Goal: Task Accomplishment & Management: Complete application form

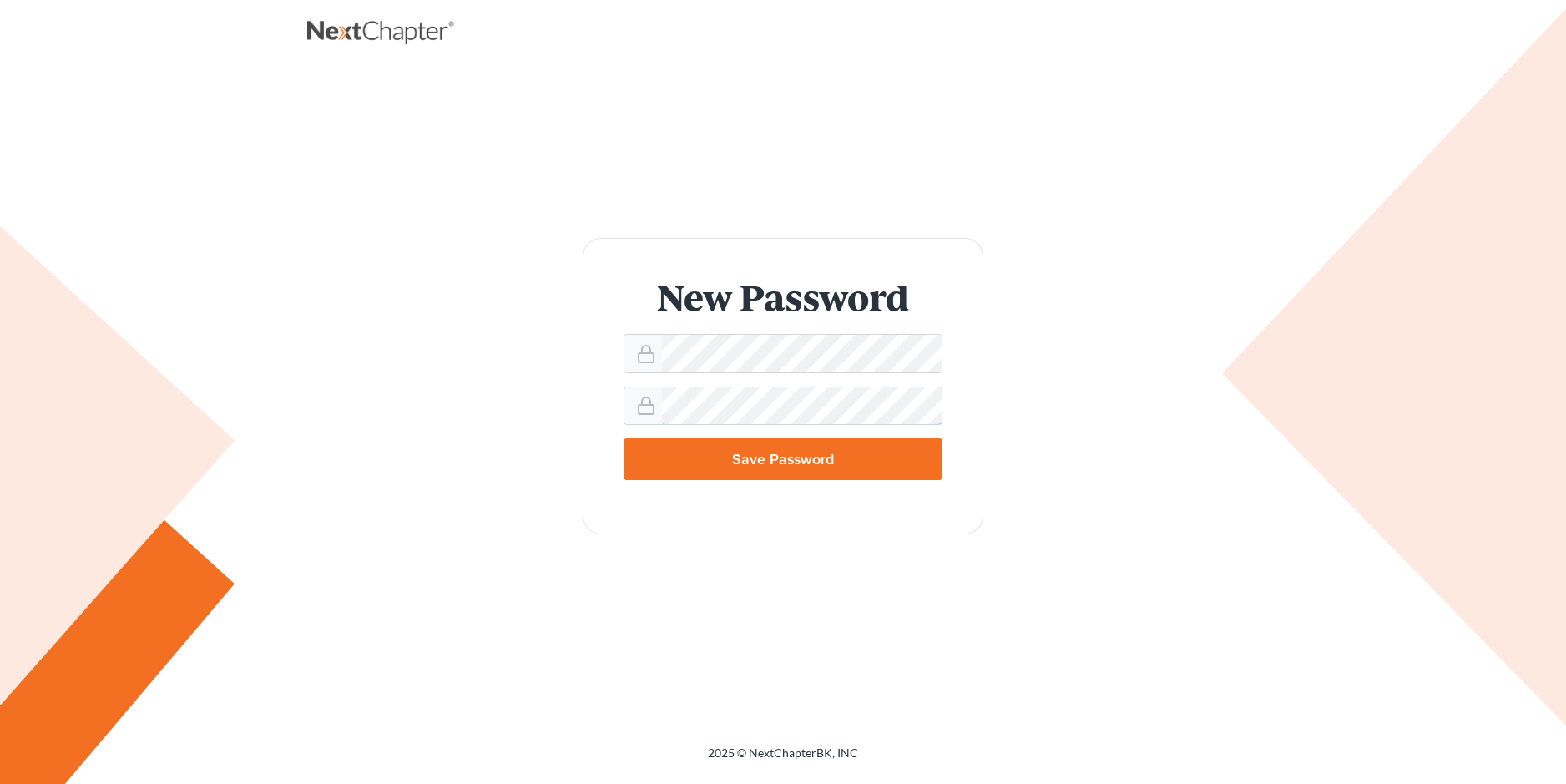
click at [623, 438] on input "Save Password" at bounding box center [783, 458] width 319 height 41
type input "Thinking..."
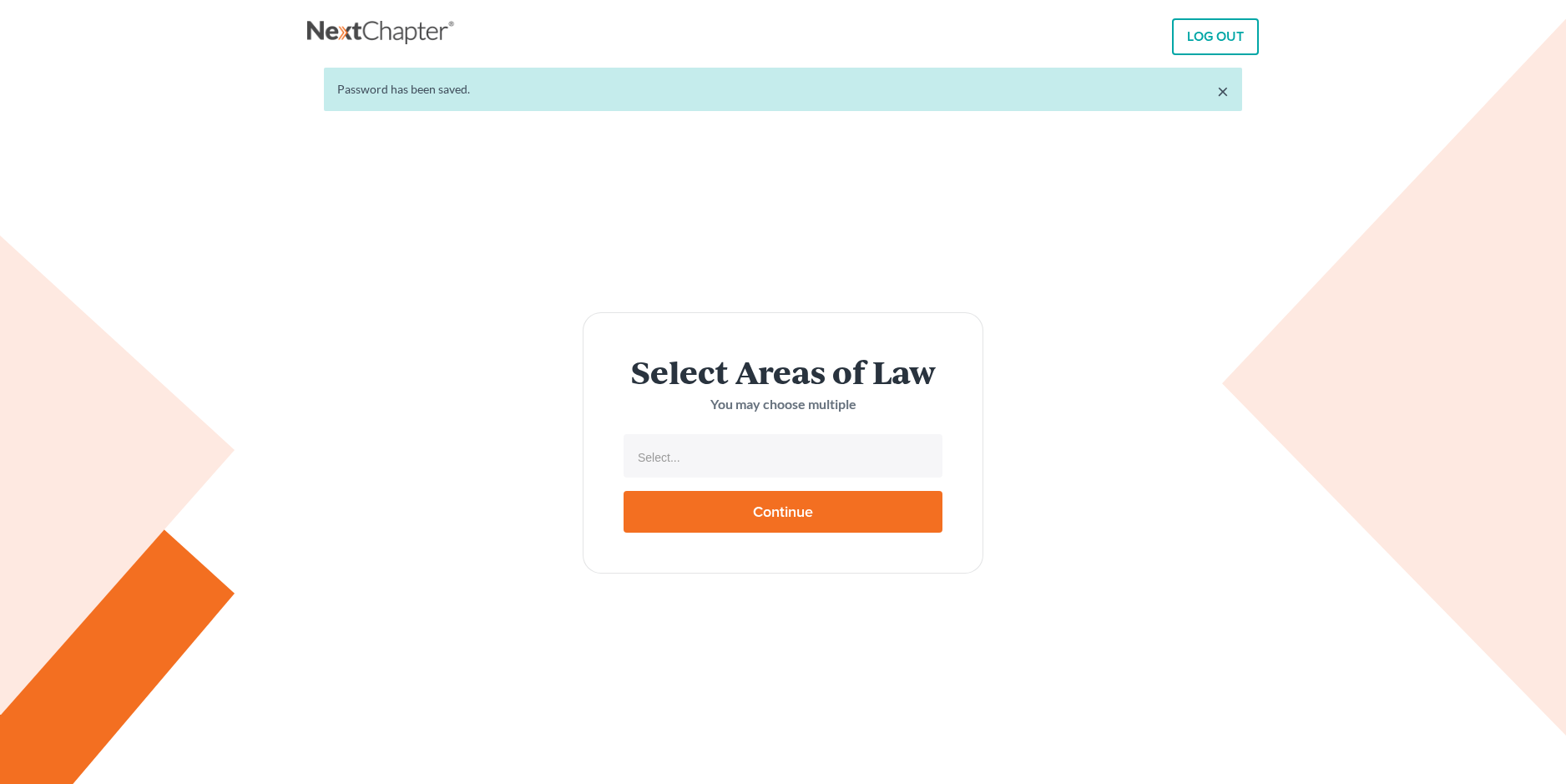
select select
click at [697, 471] on li "Select..." at bounding box center [782, 457] width 309 height 33
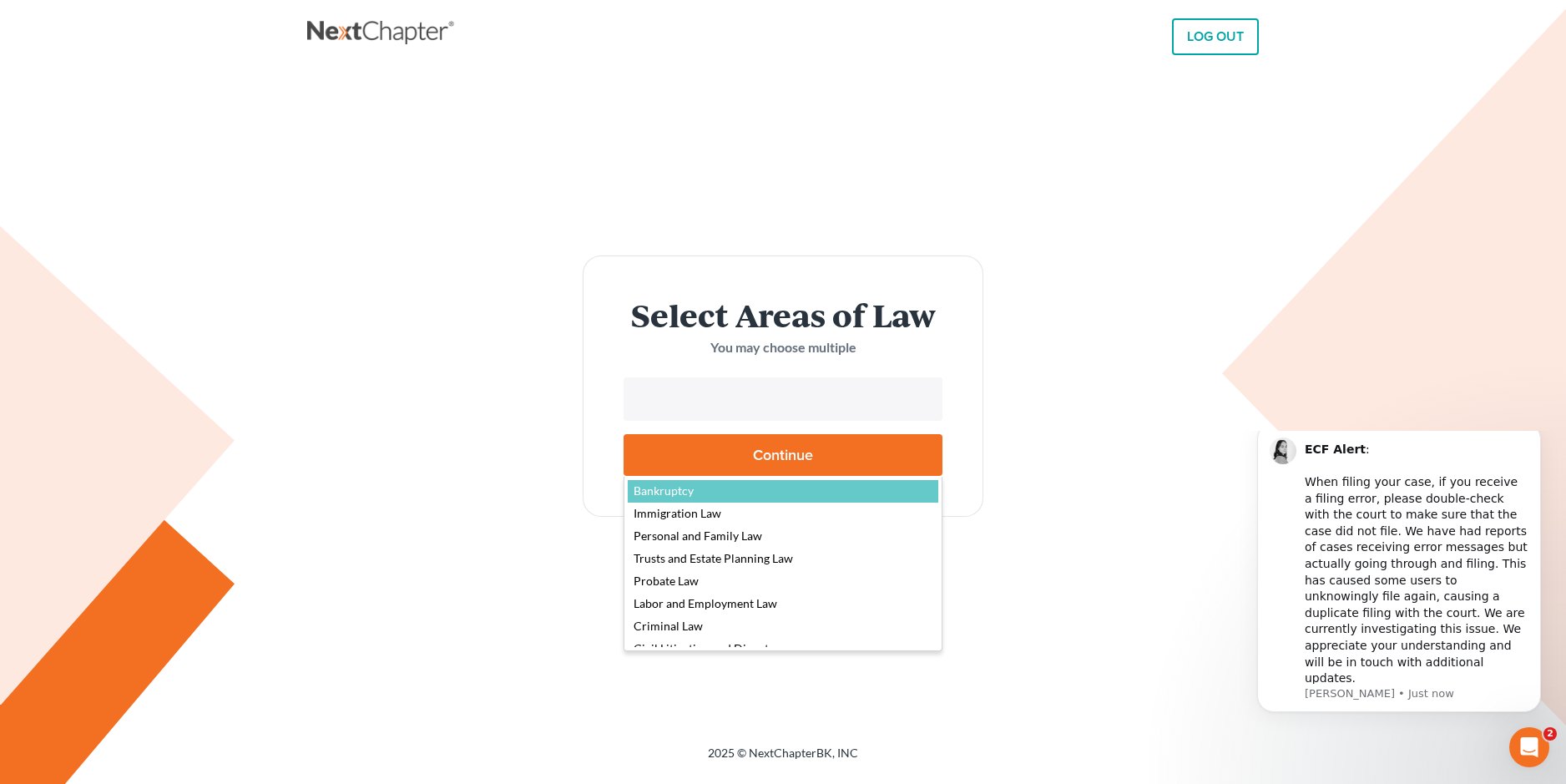
select select "4556"
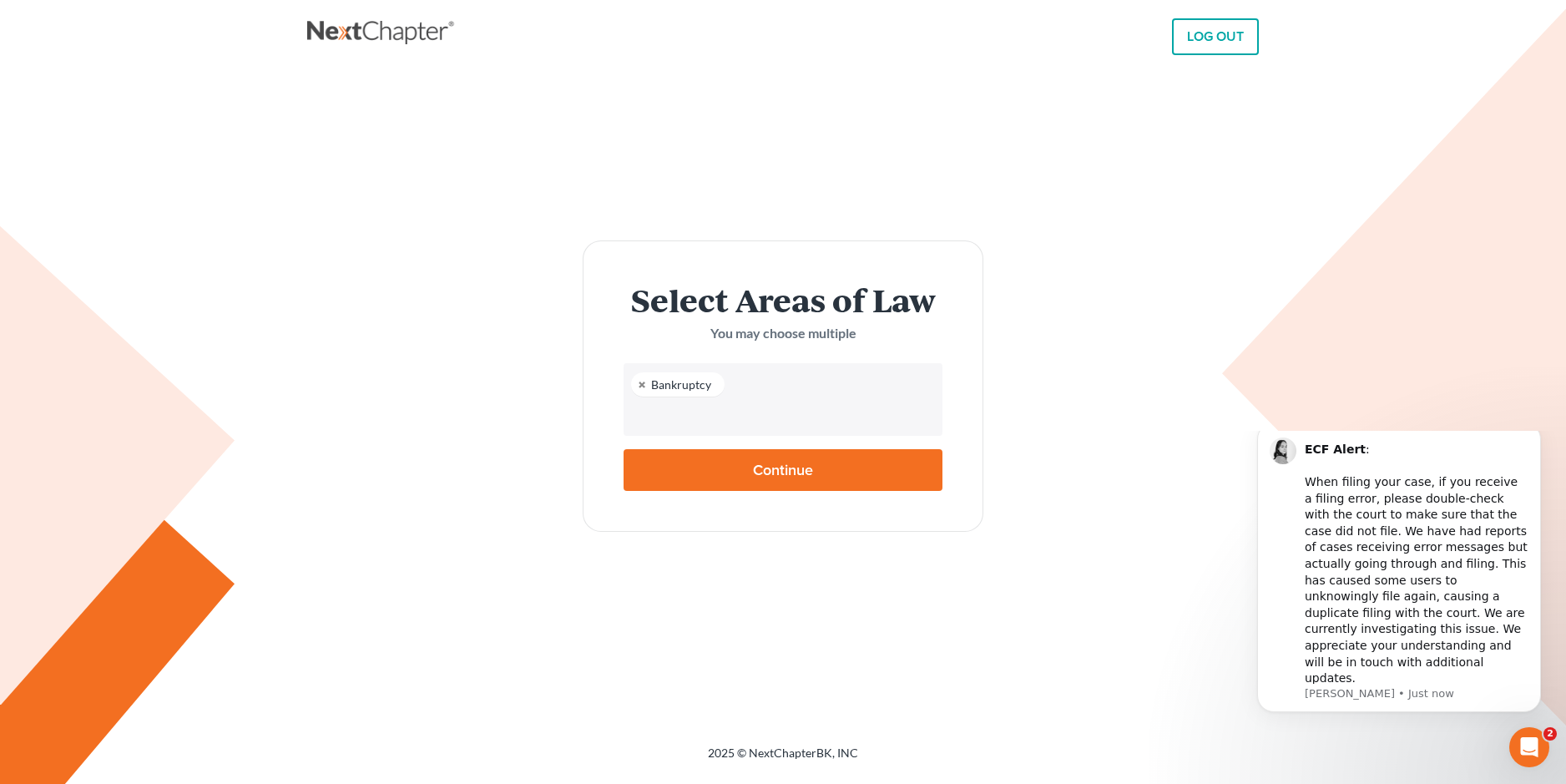
click at [682, 421] on input "text" at bounding box center [781, 415] width 296 height 25
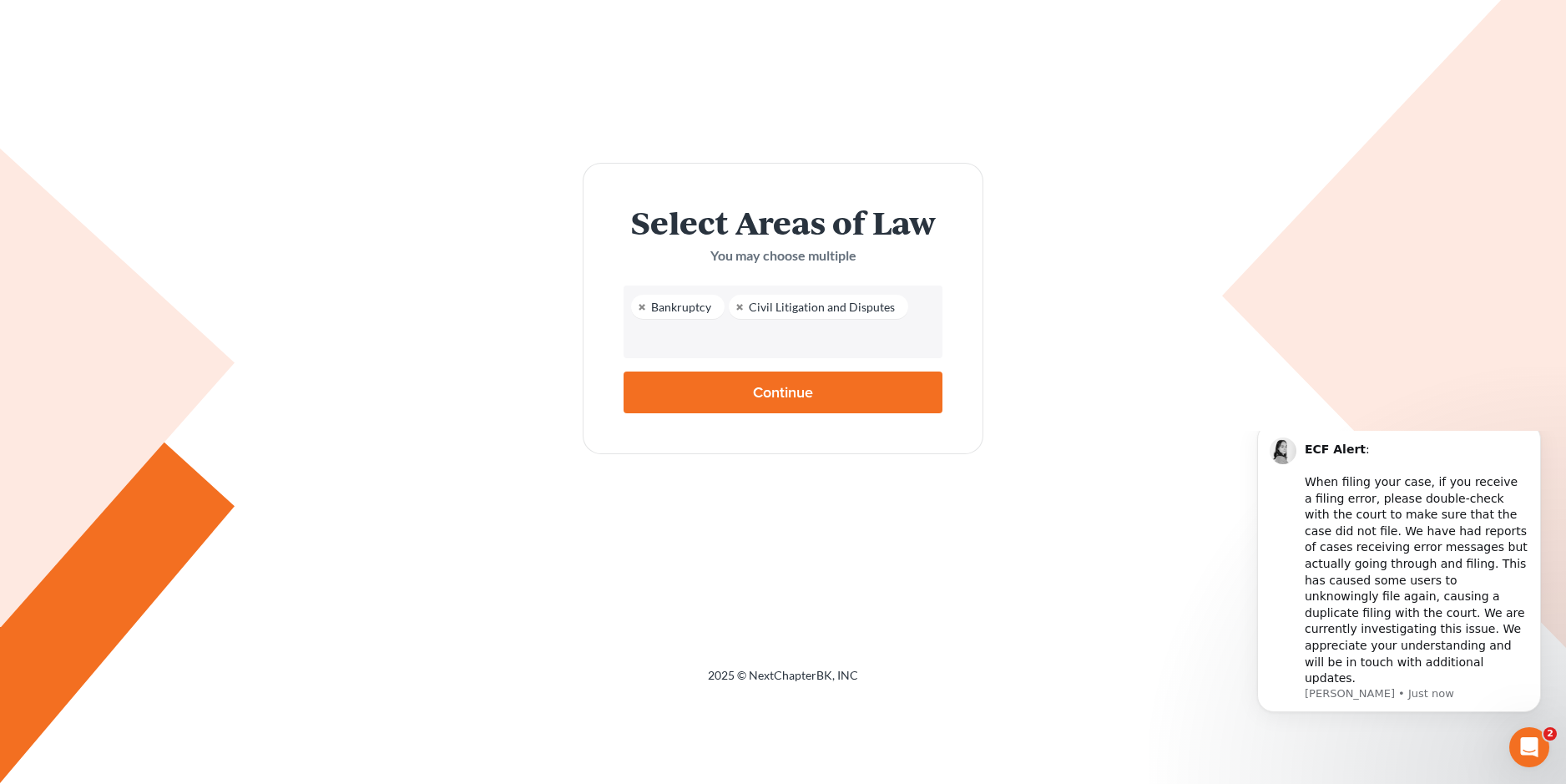
click at [744, 393] on input "Continue" at bounding box center [783, 392] width 319 height 41
type input "Thinking..."
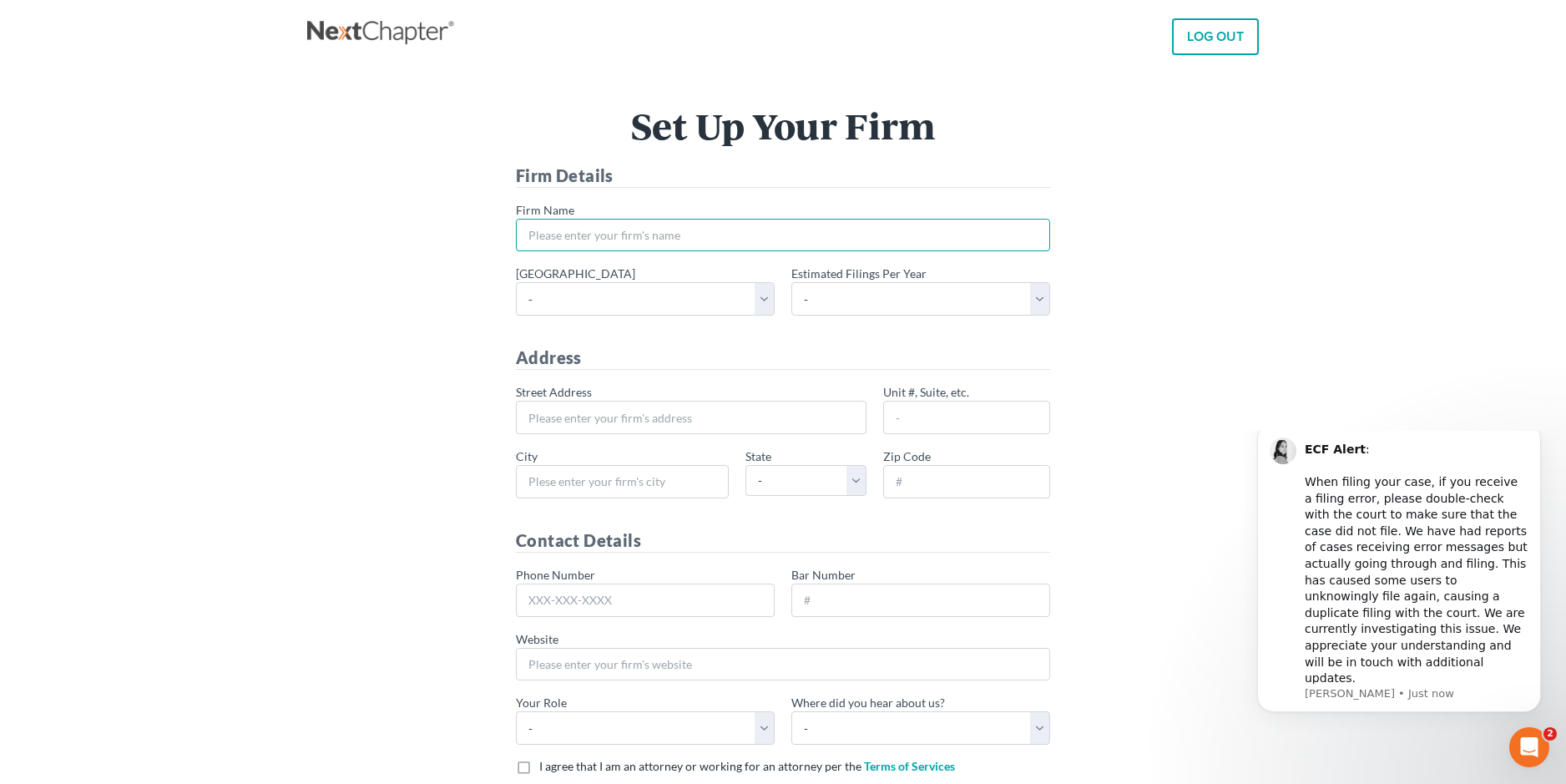
click at [594, 233] on input "* Firm Name" at bounding box center [783, 236] width 534 height 33
type input "The [PERSON_NAME] Law Firm, P.C."
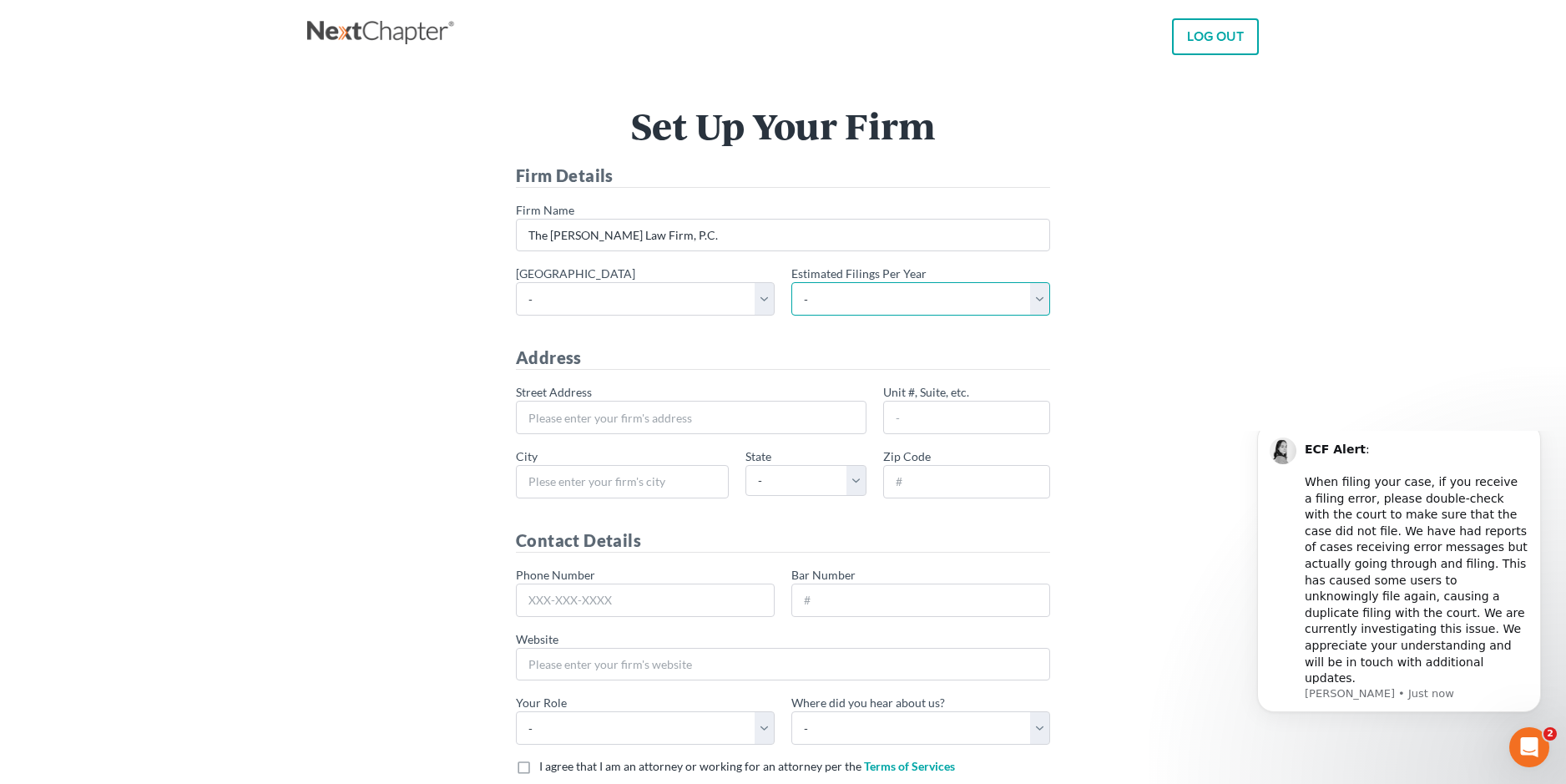
click at [842, 292] on select "- 1-10 11-50 50+" at bounding box center [921, 299] width 259 height 33
select select "50"
click at [792, 282] on select "- 1-10 11-50 50+" at bounding box center [921, 299] width 259 height 33
click at [701, 291] on select "- Alabama - Middle Alabama - Northern Alabama - Southern Alaska Arizona Arkansa…" at bounding box center [644, 299] width 259 height 33
select select "21"
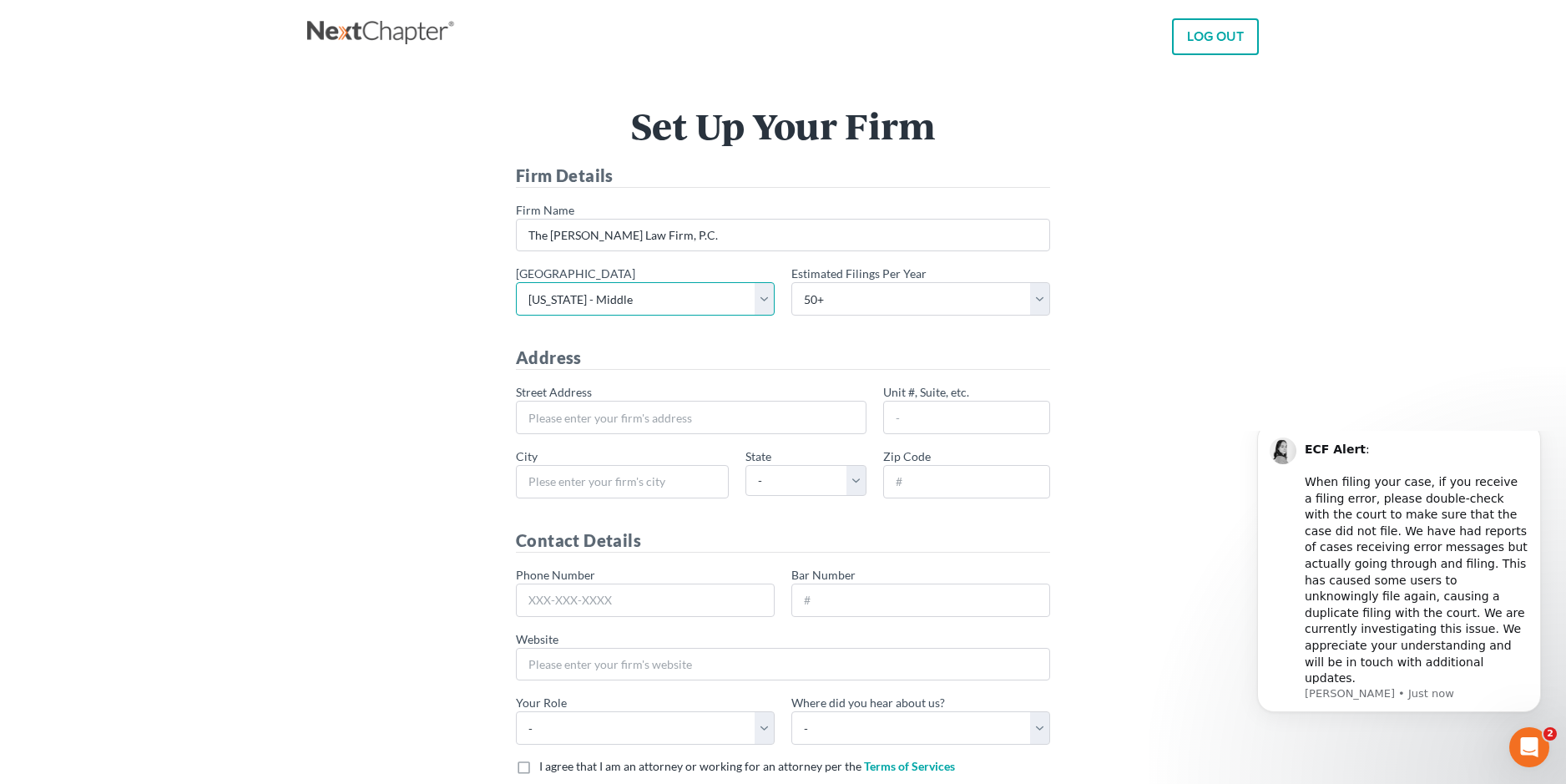
click at [516, 282] on select "- Alabama - Middle Alabama - Northern Alabama - Southern Alaska Arizona Arkansa…" at bounding box center [644, 299] width 259 height 33
click at [622, 414] on input "* Street Address" at bounding box center [690, 417] width 351 height 33
type input "405 W Tift Avenue"
click at [599, 470] on input "* City" at bounding box center [621, 481] width 213 height 33
type input "Albany"
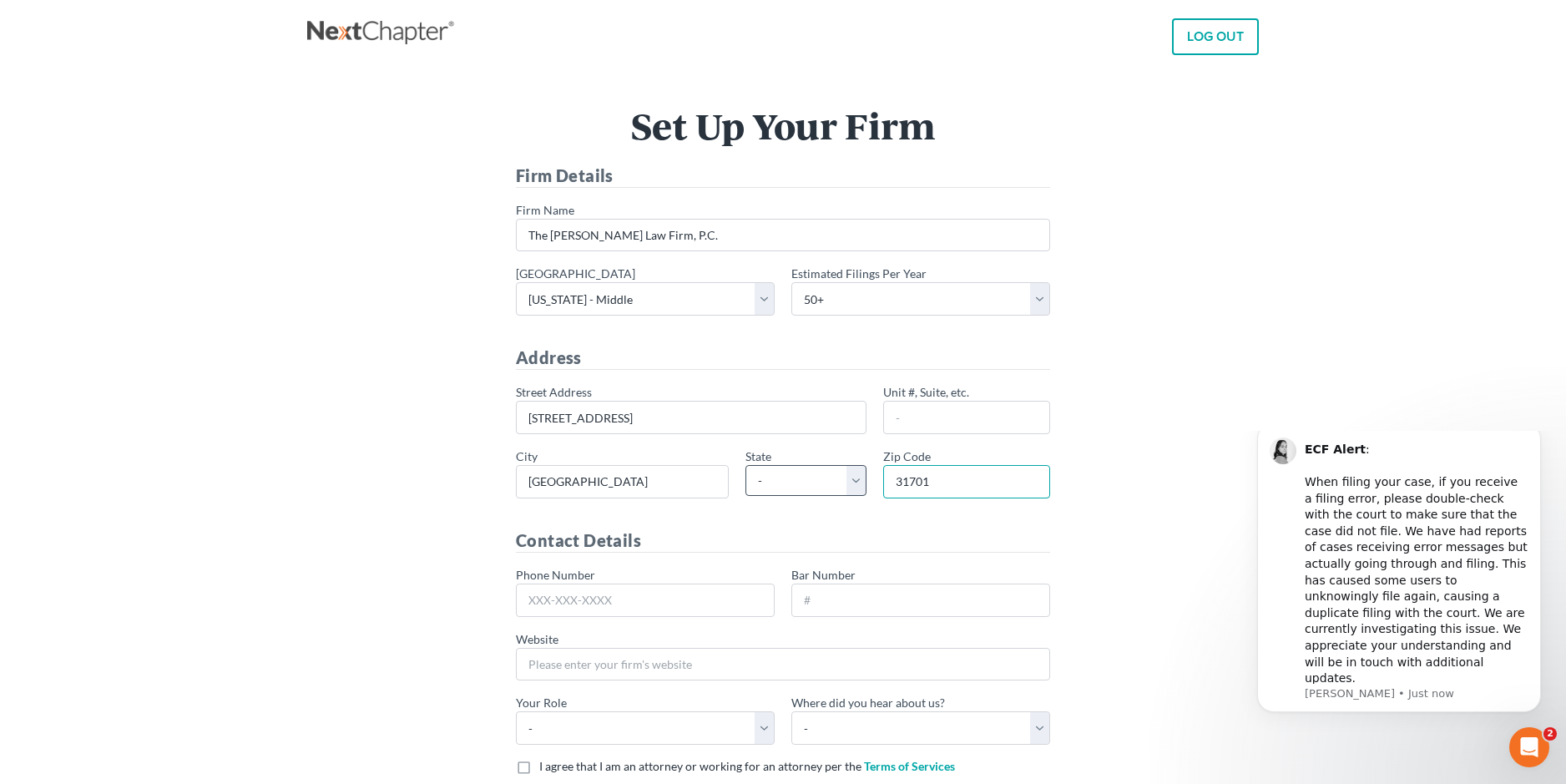
type input "31701"
click at [806, 481] on select "- AL AK AR AZ CA CO CT DE DC FL GA GU HI ID IL IN IA KS KY LA ME MD MA MI MN MS…" at bounding box center [806, 480] width 121 height 31
select select "GA"
click at [746, 465] on select "- AL AK AR AZ CA CO CT DE DC FL GA GU HI ID IL IN IA KS KY LA ME MD MA MI MN MS…" at bounding box center [806, 480] width 121 height 31
click at [674, 598] on input "Phone Number" at bounding box center [644, 600] width 259 height 33
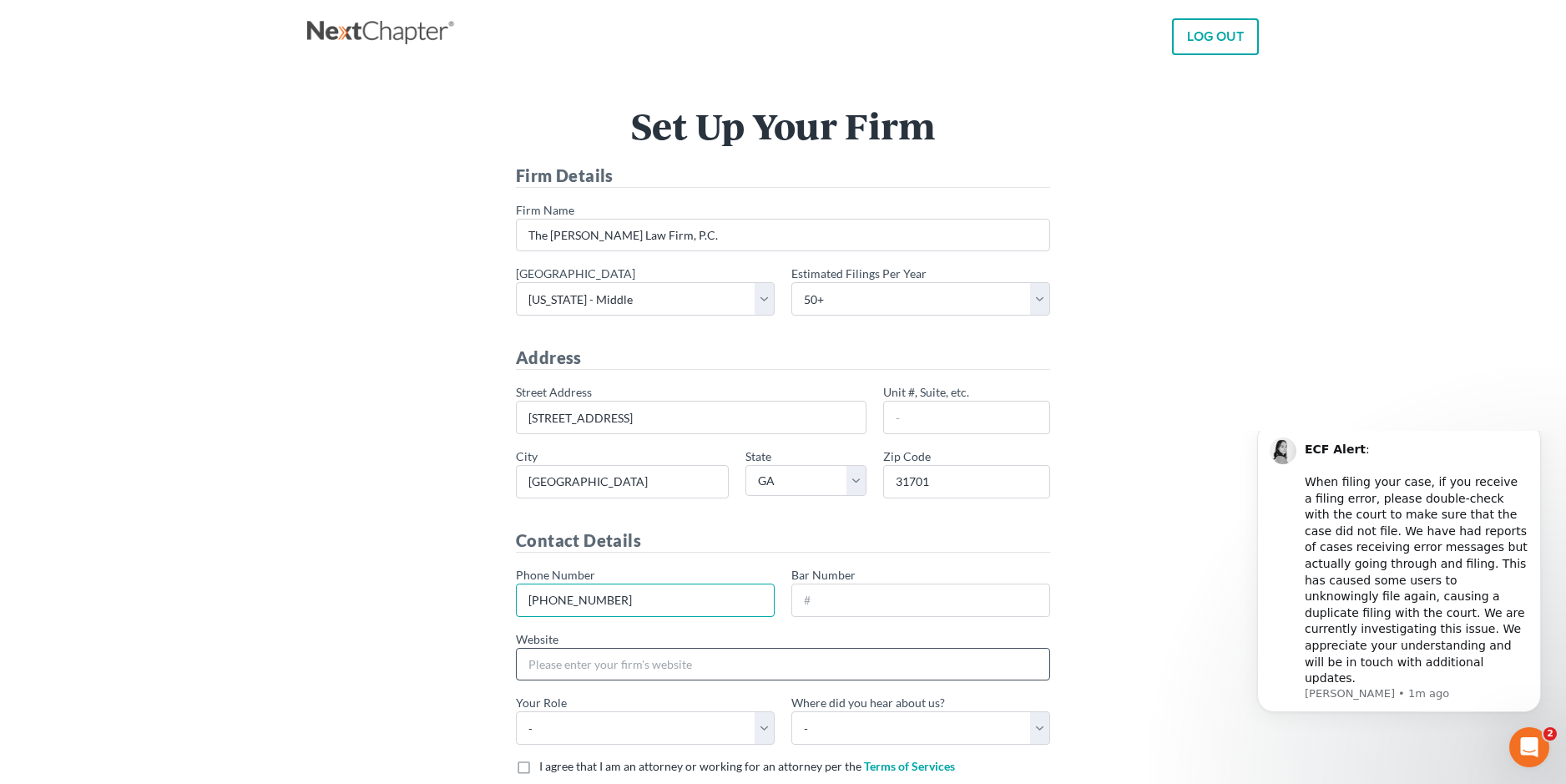
type input "229-883-2621"
click at [652, 668] on input "Website" at bounding box center [783, 664] width 534 height 33
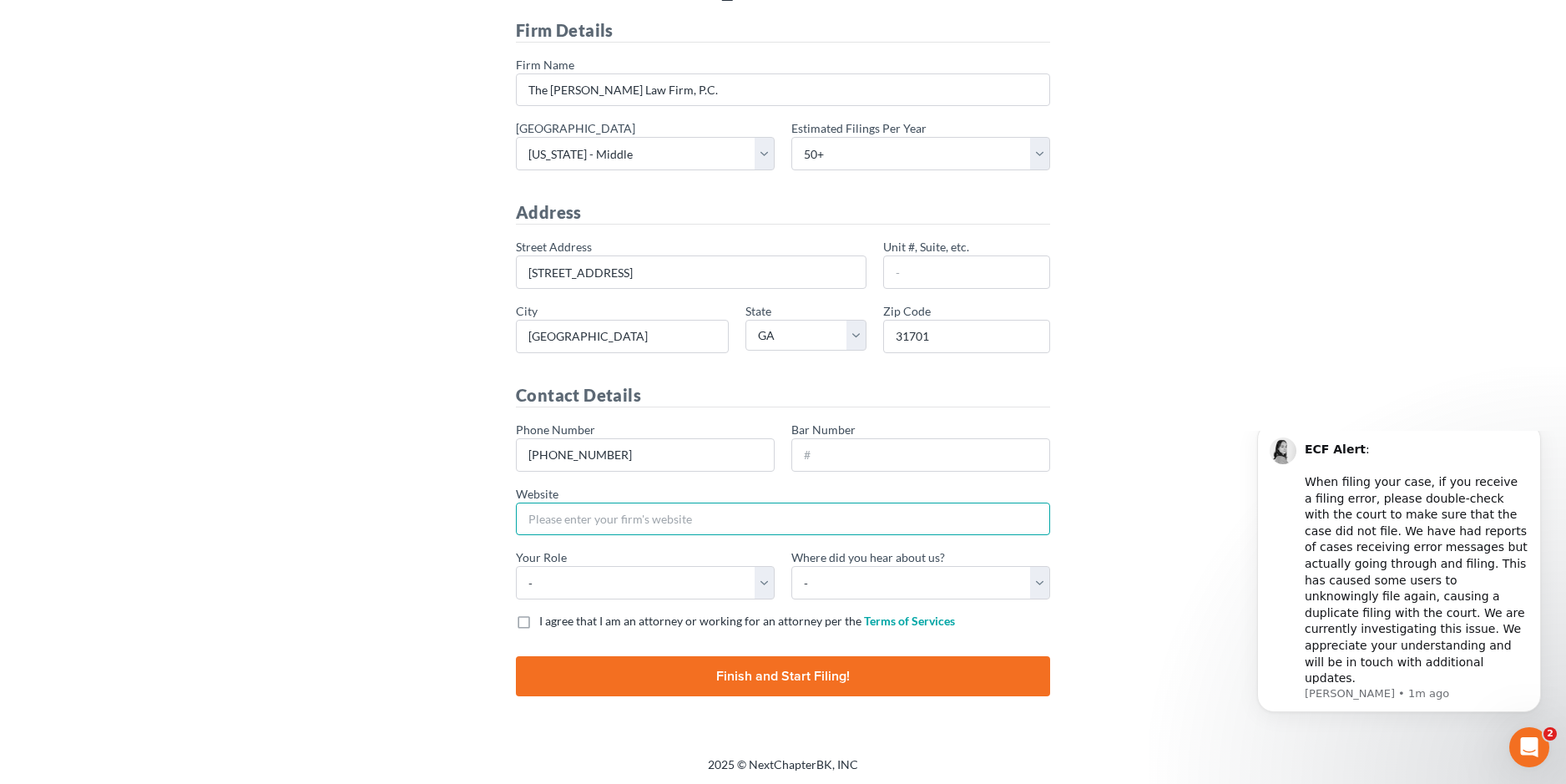
scroll to position [148, 0]
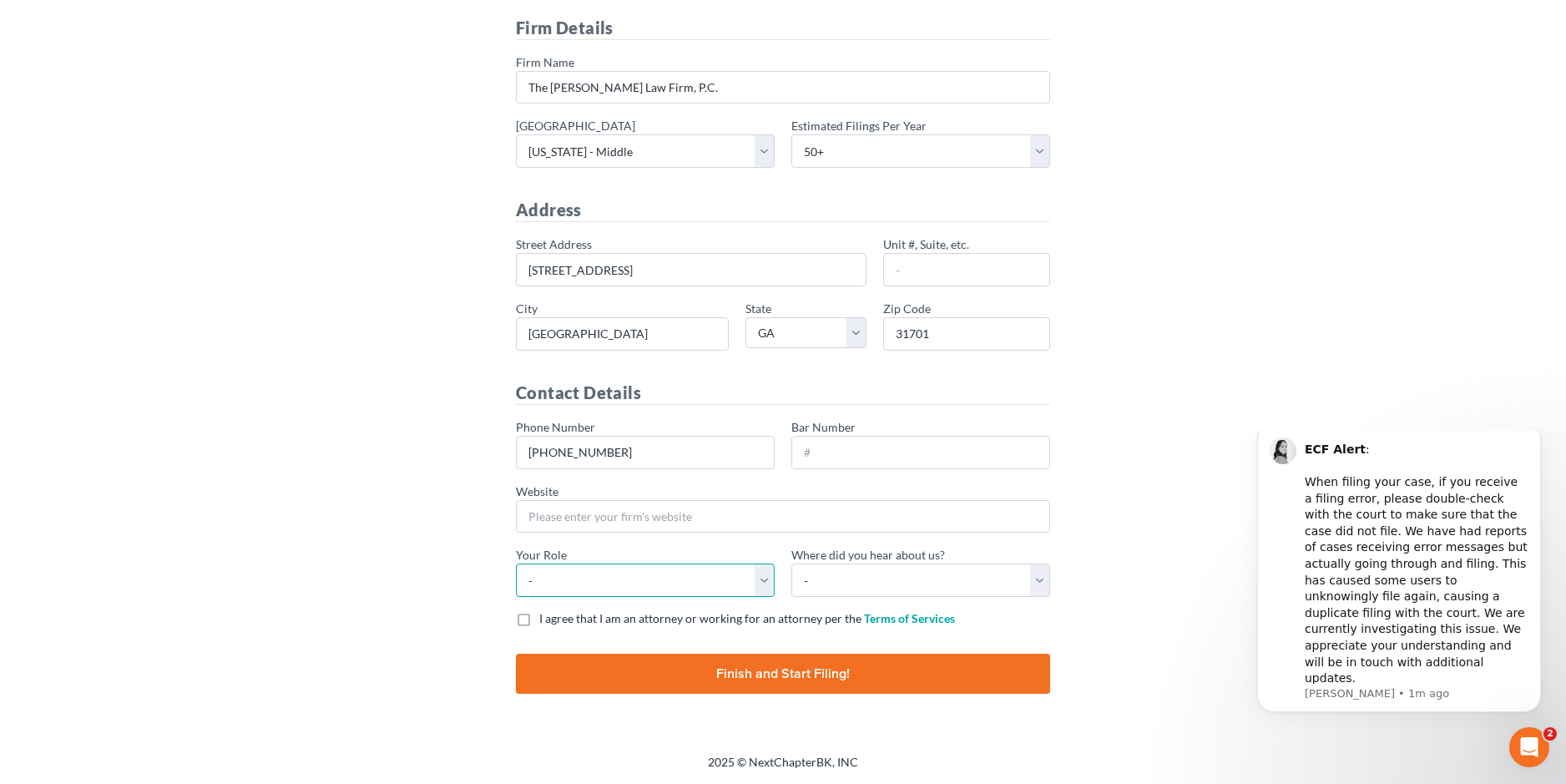
click at [713, 587] on select "- Attorney Paralegal Assistant" at bounding box center [644, 580] width 259 height 33
select select "attorney"
click at [516, 563] on select "- Attorney Paralegal Assistant" at bounding box center [644, 580] width 259 height 33
click at [652, 621] on span "I agree that I am an attorney or working for an attorney per the" at bounding box center [701, 617] width 322 height 14
click at [557, 621] on input "I agree that I am an attorney or working for an attorney per the Terms of Servi…" at bounding box center [551, 616] width 11 height 11
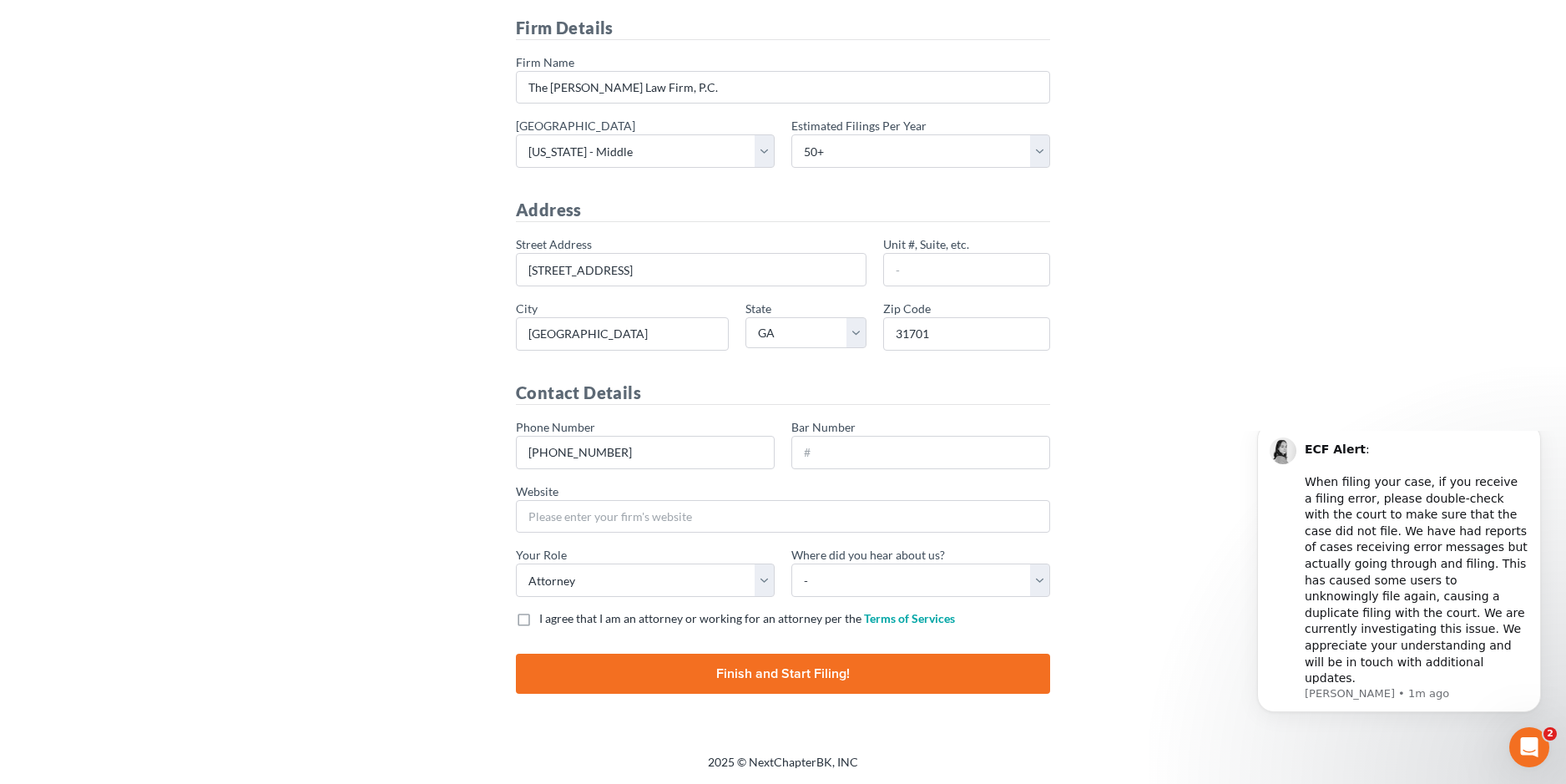
checkbox input "true"
click at [791, 675] on input "Finish and Start Filing!" at bounding box center [783, 674] width 534 height 40
type input "Thinking..."
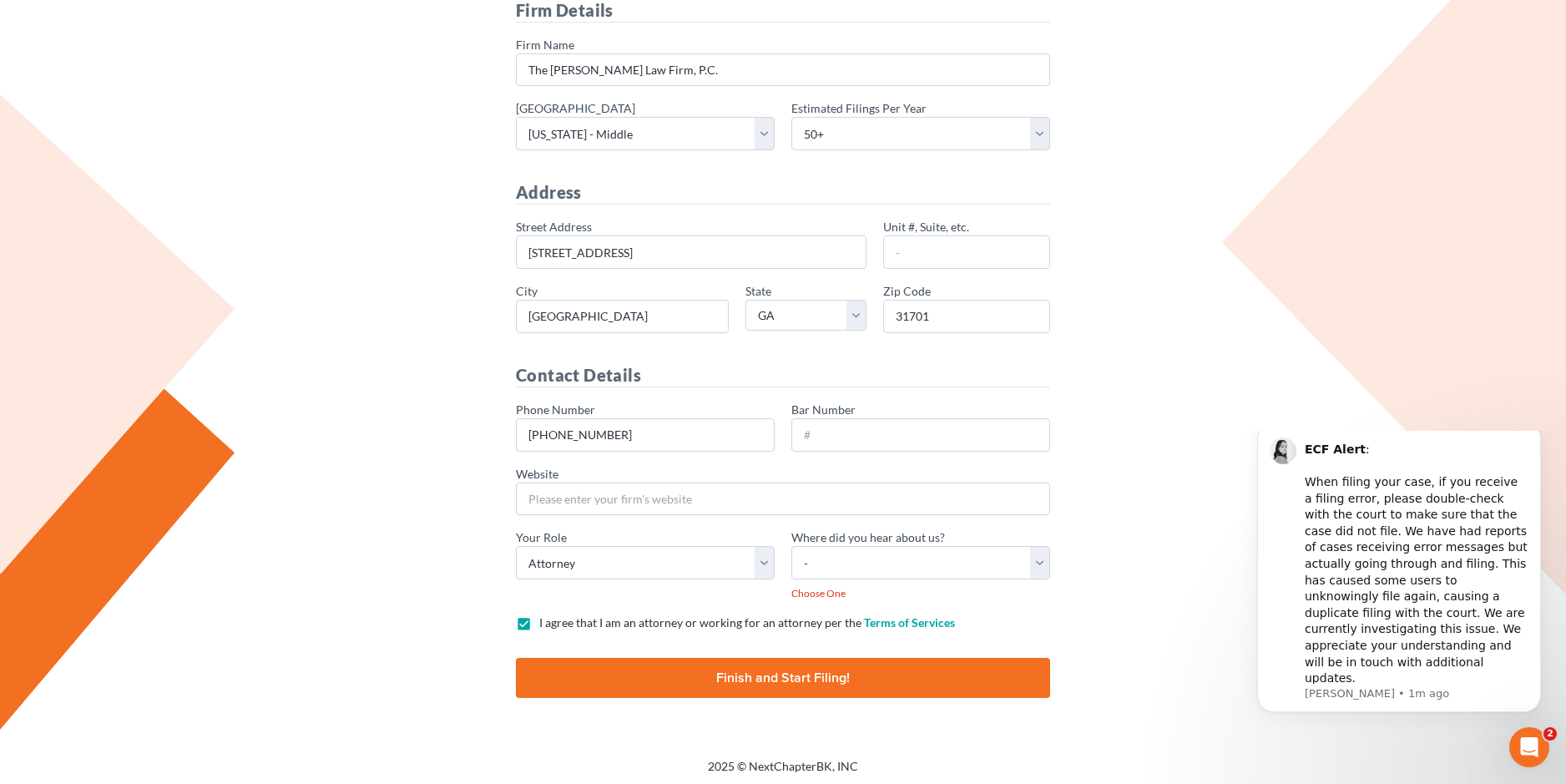
scroll to position [167, 0]
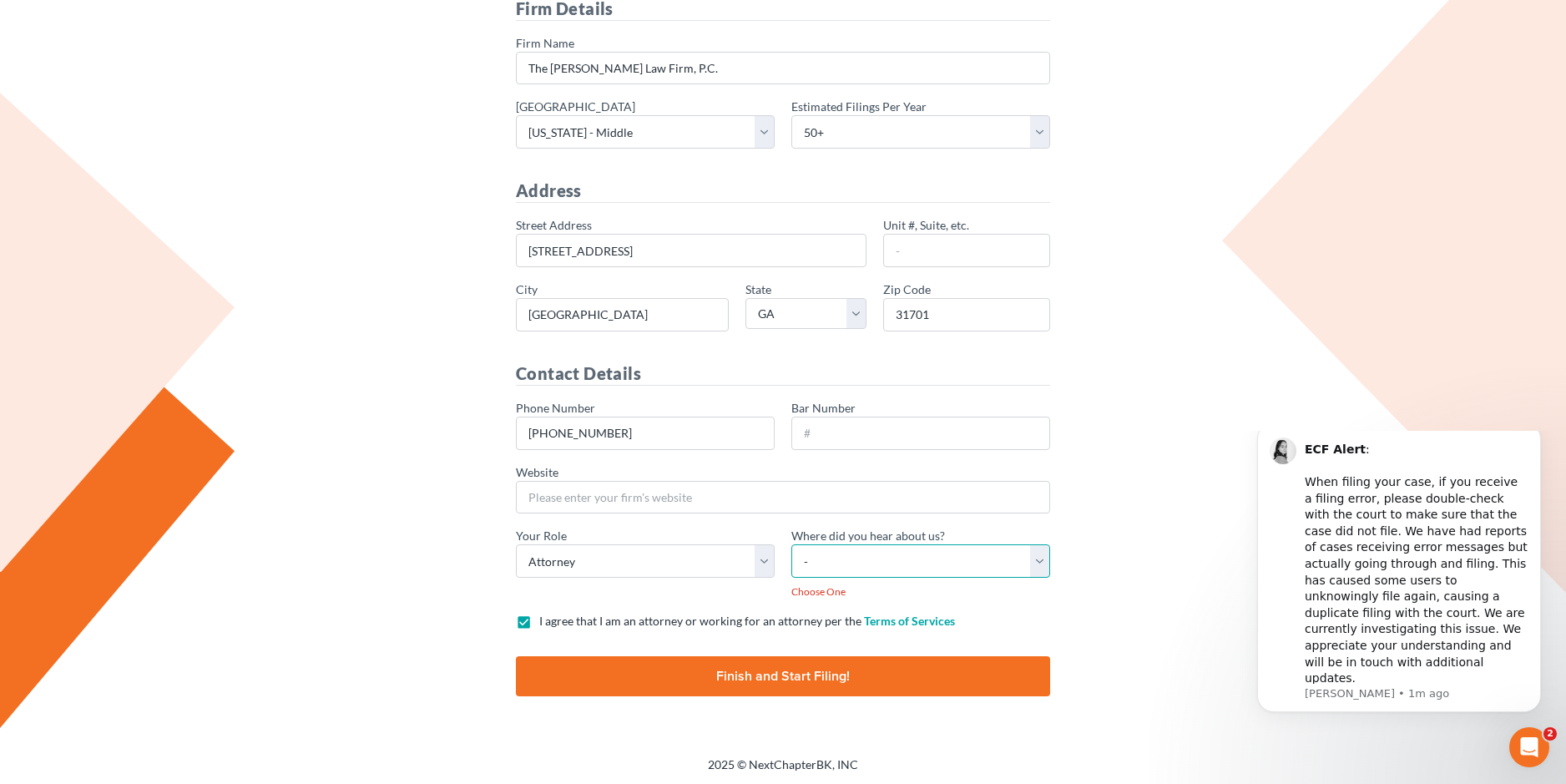
click at [863, 566] on select "- Bar association Capterra Clio Email Facebook Google Word of mouth Other" at bounding box center [921, 560] width 259 height 33
select select "Google"
click at [792, 544] on select "- Bar association Capterra Clio Email Facebook Google Word of mouth Other" at bounding box center [921, 560] width 259 height 33
click at [777, 673] on input "Finish and Start Filing!" at bounding box center [783, 676] width 534 height 40
type input "Thinking..."
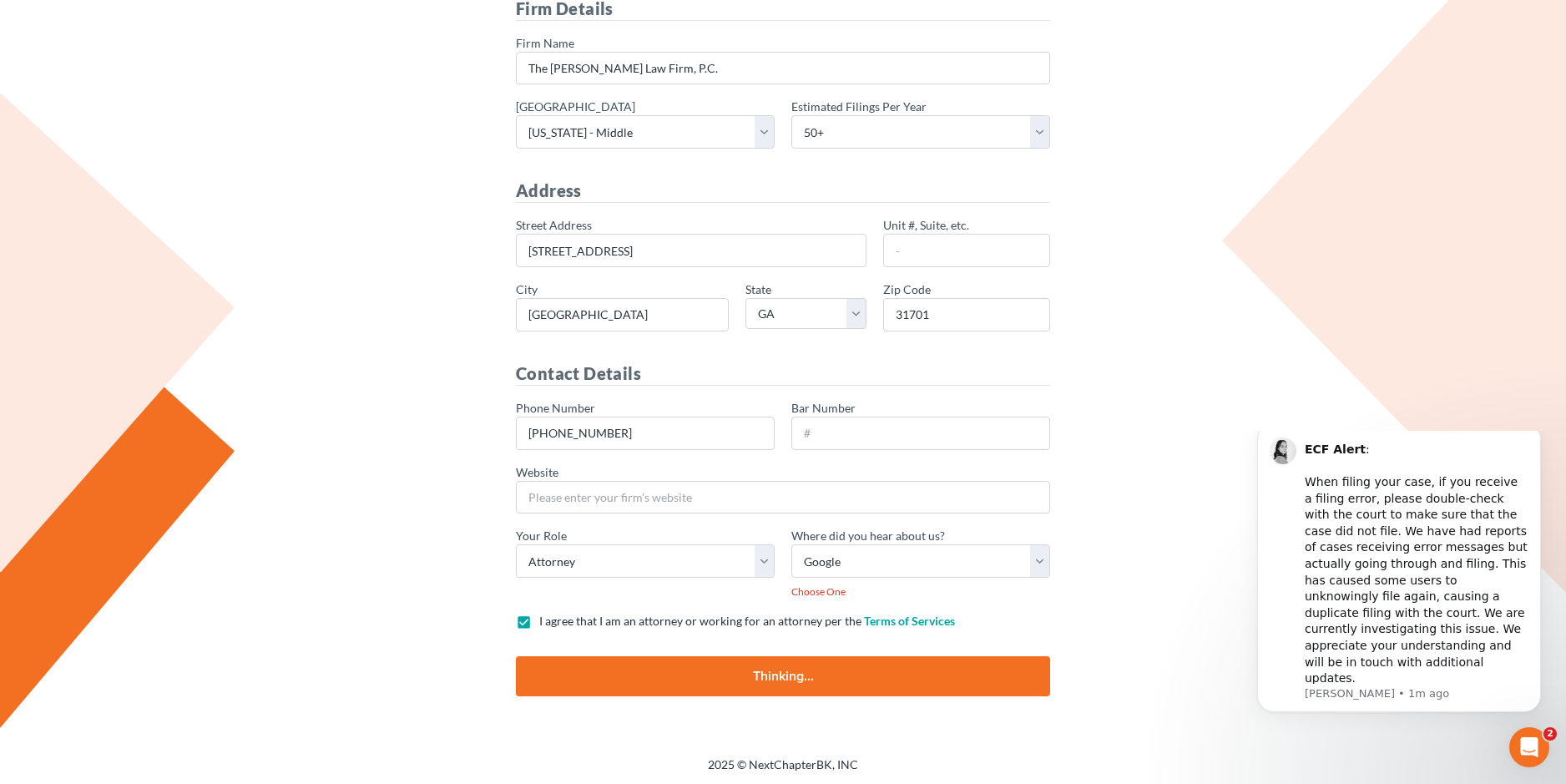
scroll to position [167, 0]
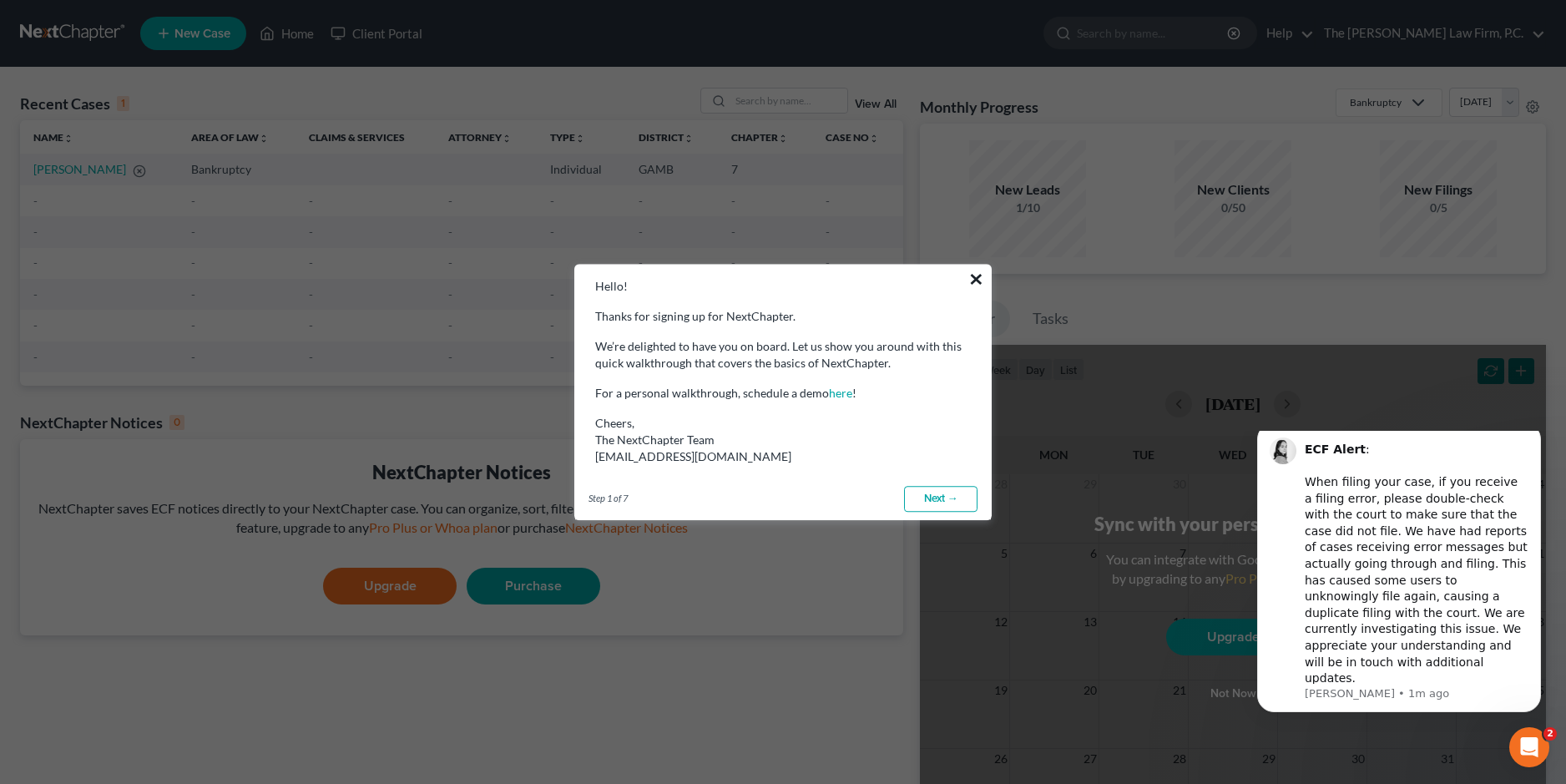
click at [973, 284] on button "×" at bounding box center [976, 278] width 16 height 27
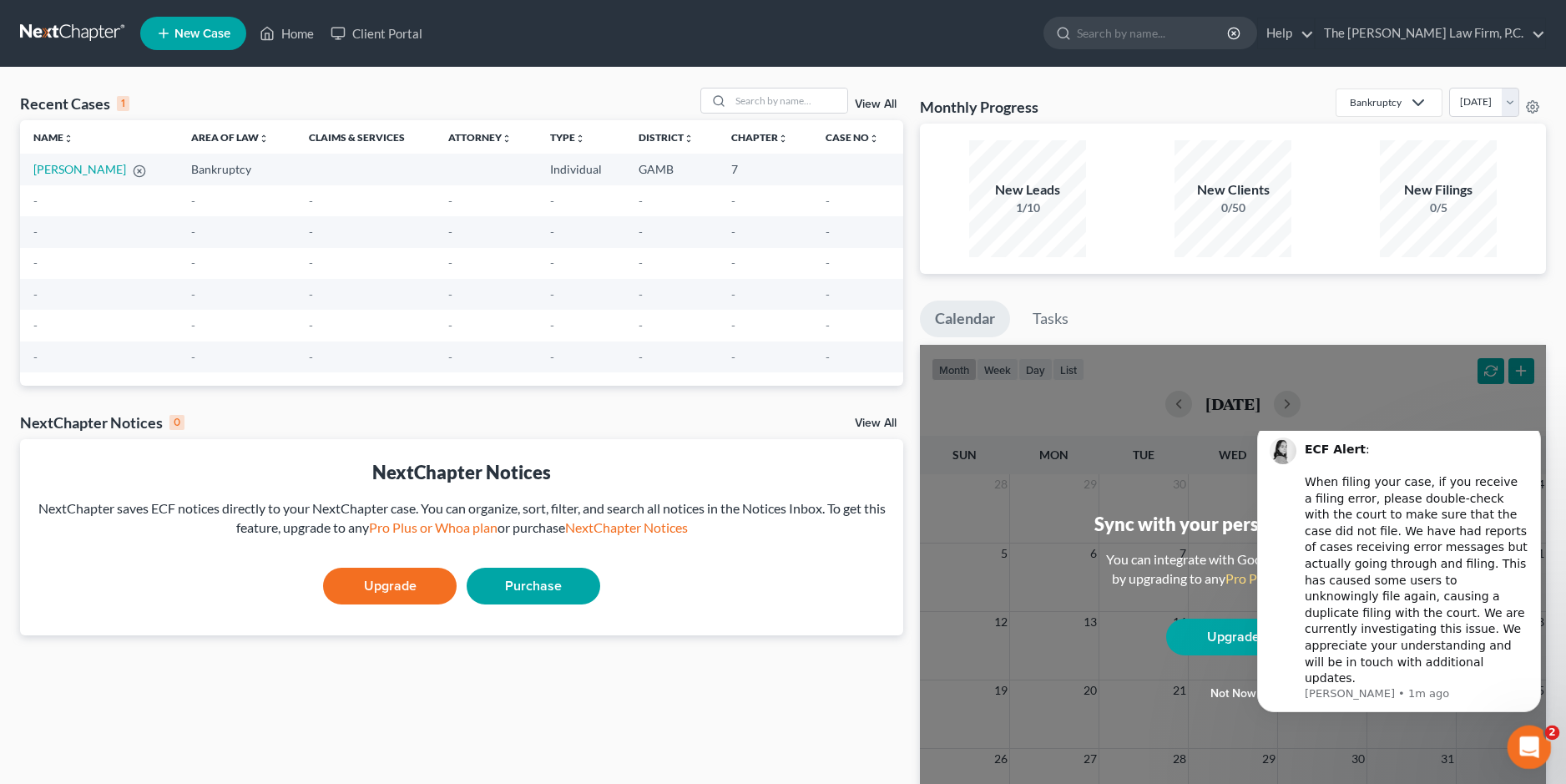
click at [1519, 752] on div "Open Intercom Messenger" at bounding box center [1527, 744] width 55 height 55
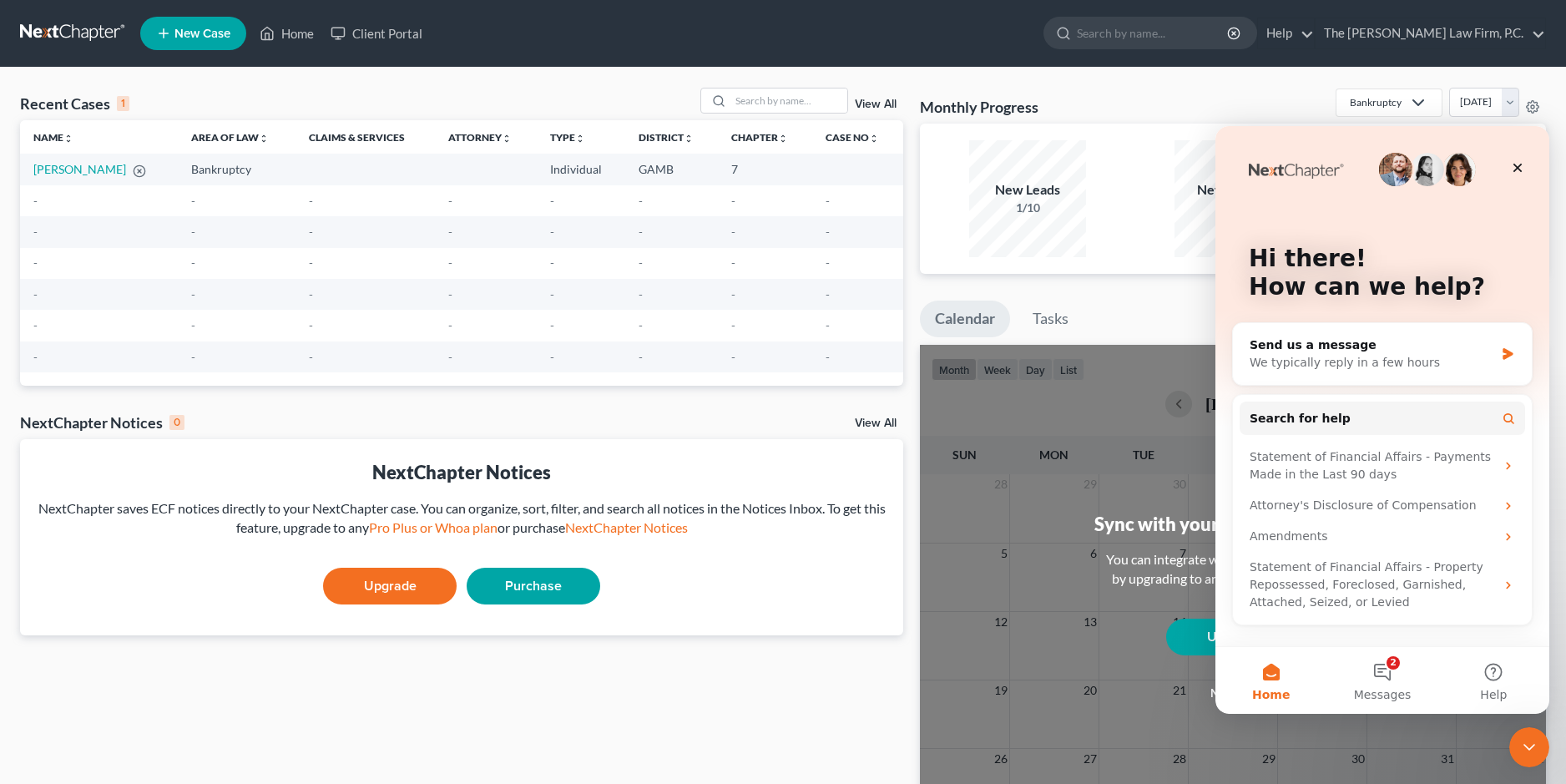
click at [556, 737] on div "Recent Cases 1 View All Name unfold_more expand_more expand_less Area of Law un…" at bounding box center [462, 501] width 900 height 826
click at [1523, 167] on icon "Close" at bounding box center [1517, 167] width 14 height 14
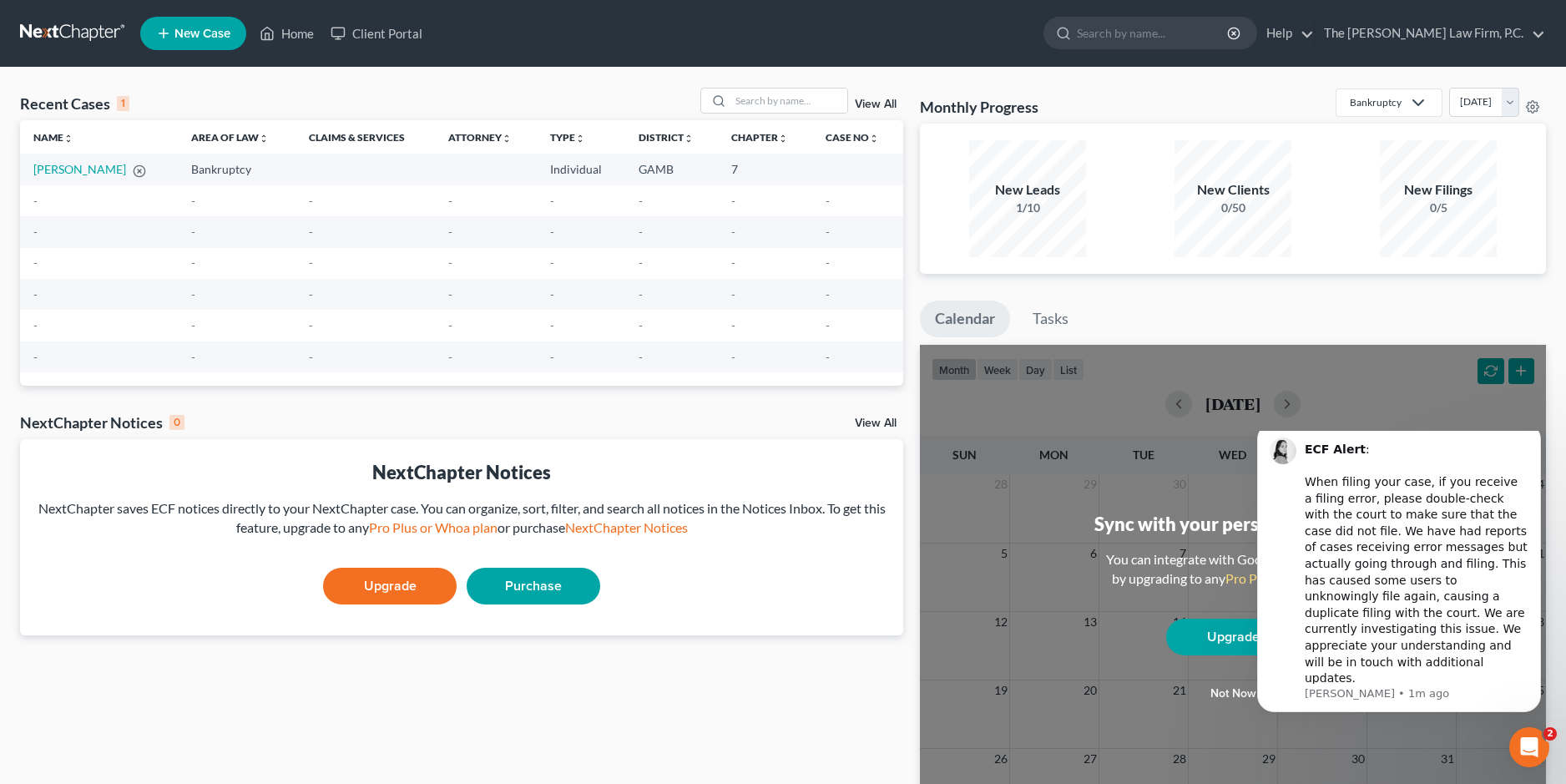
click at [1276, 282] on div "Monthly Progress Bankruptcy Bankruptcy Civil Litigation and Disputes October 20…" at bounding box center [1233, 501] width 643 height 826
click at [305, 34] on link "Home" at bounding box center [286, 33] width 71 height 30
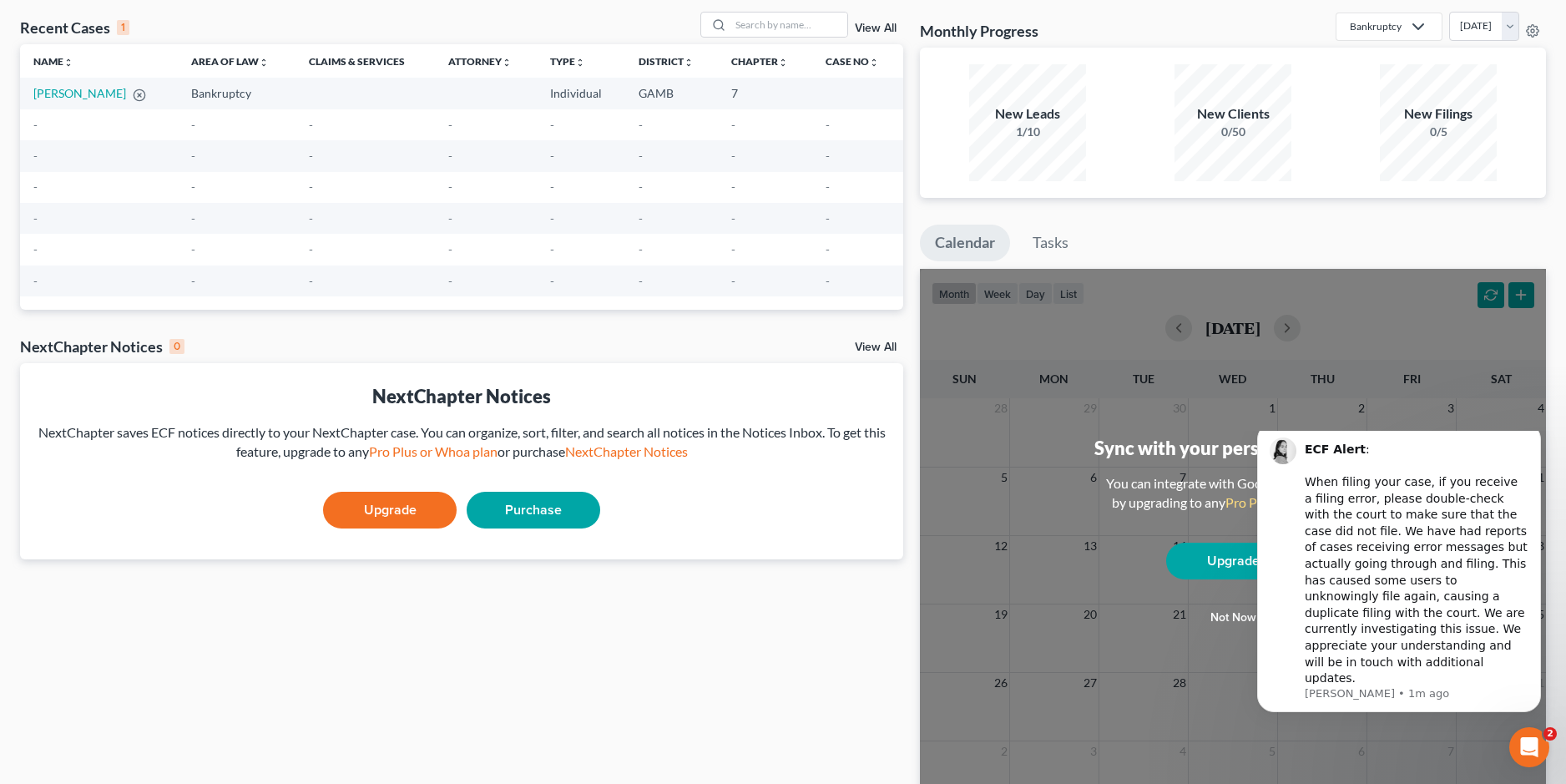
scroll to position [180, 0]
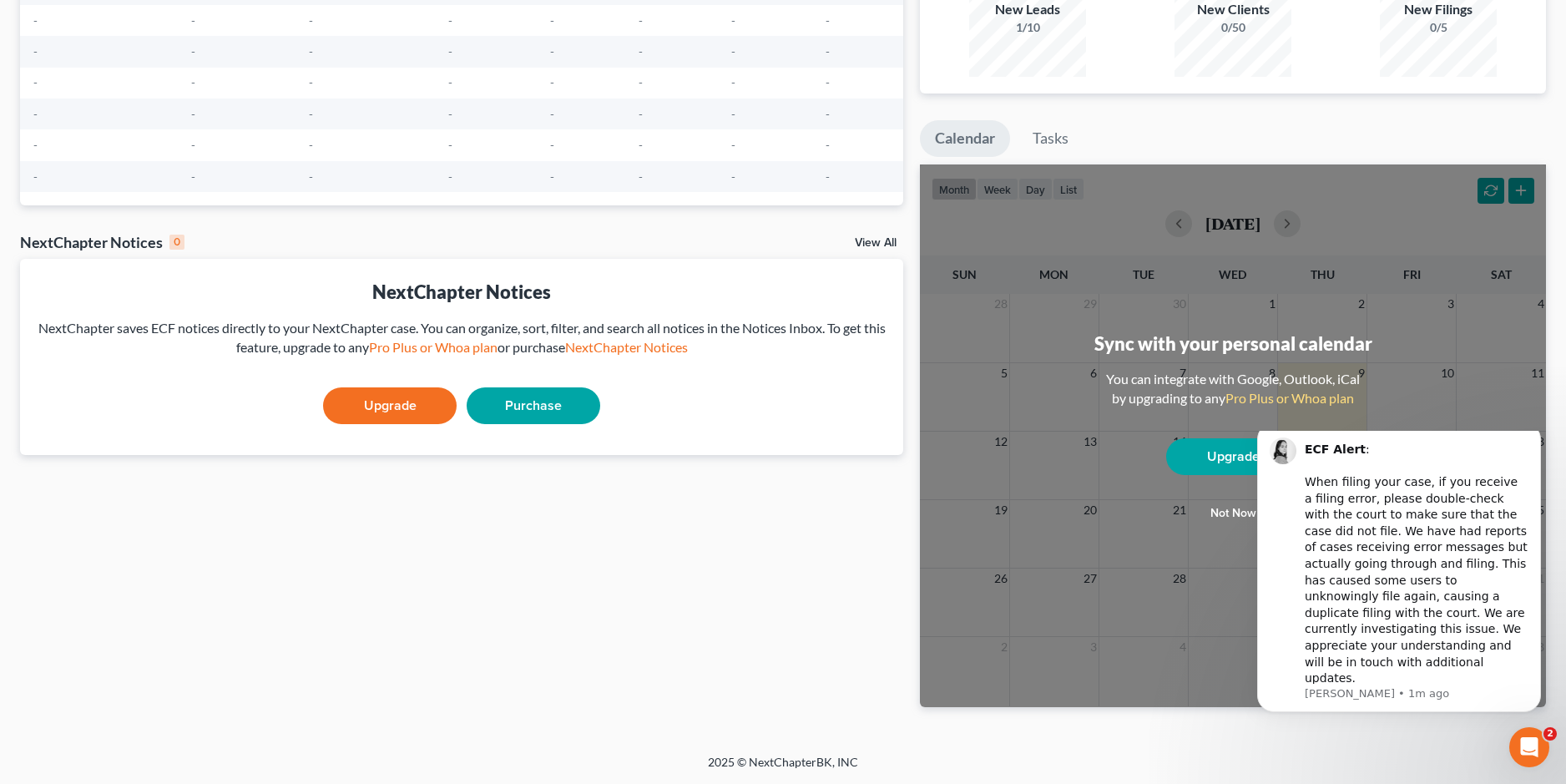
click at [1232, 517] on button "Not now" at bounding box center [1233, 513] width 133 height 33
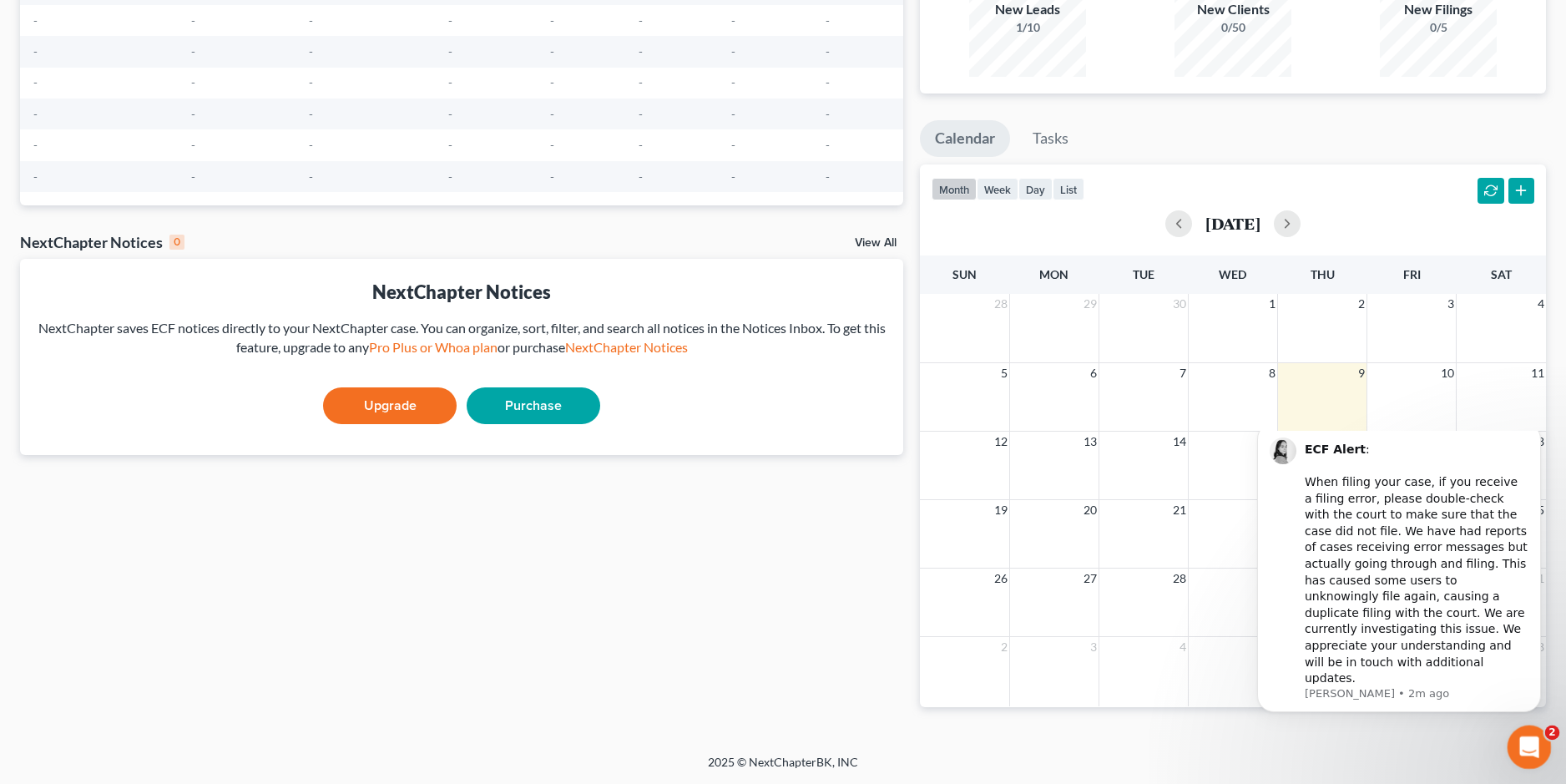
click at [1525, 755] on icon "Open Intercom Messenger" at bounding box center [1527, 744] width 28 height 28
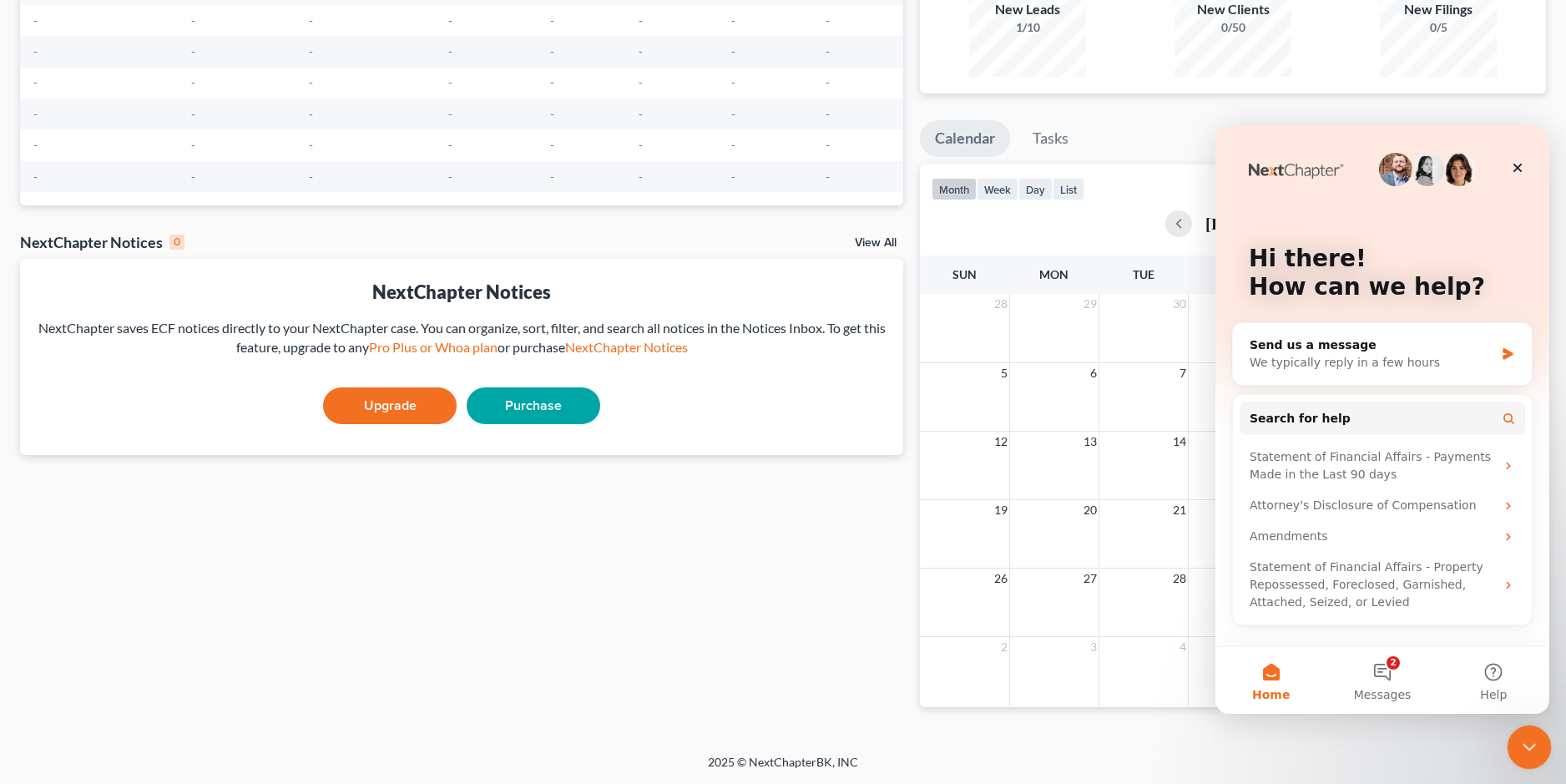
click at [1523, 754] on icon "Close Intercom Messenger" at bounding box center [1527, 744] width 20 height 20
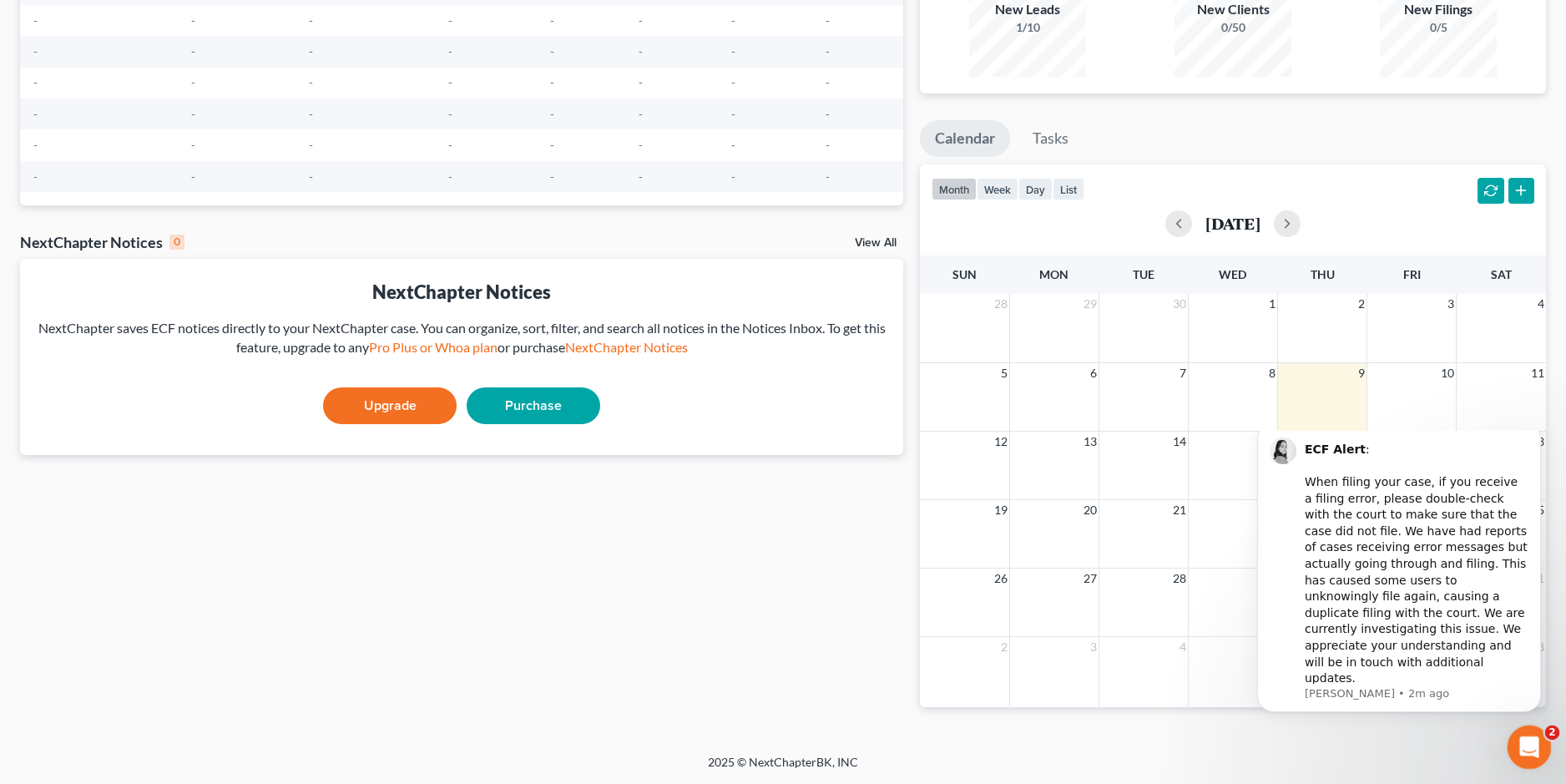
scroll to position [0, 0]
click at [1291, 449] on body "ECF Alert : ​ When filing your case, if you receive a filing error, please doub…" at bounding box center [1399, 603] width 320 height 331
click at [1279, 464] on img "message notification from Lindsey, 2m ago. ECF Alert: ​ When filing your case, …" at bounding box center [1282, 450] width 27 height 27
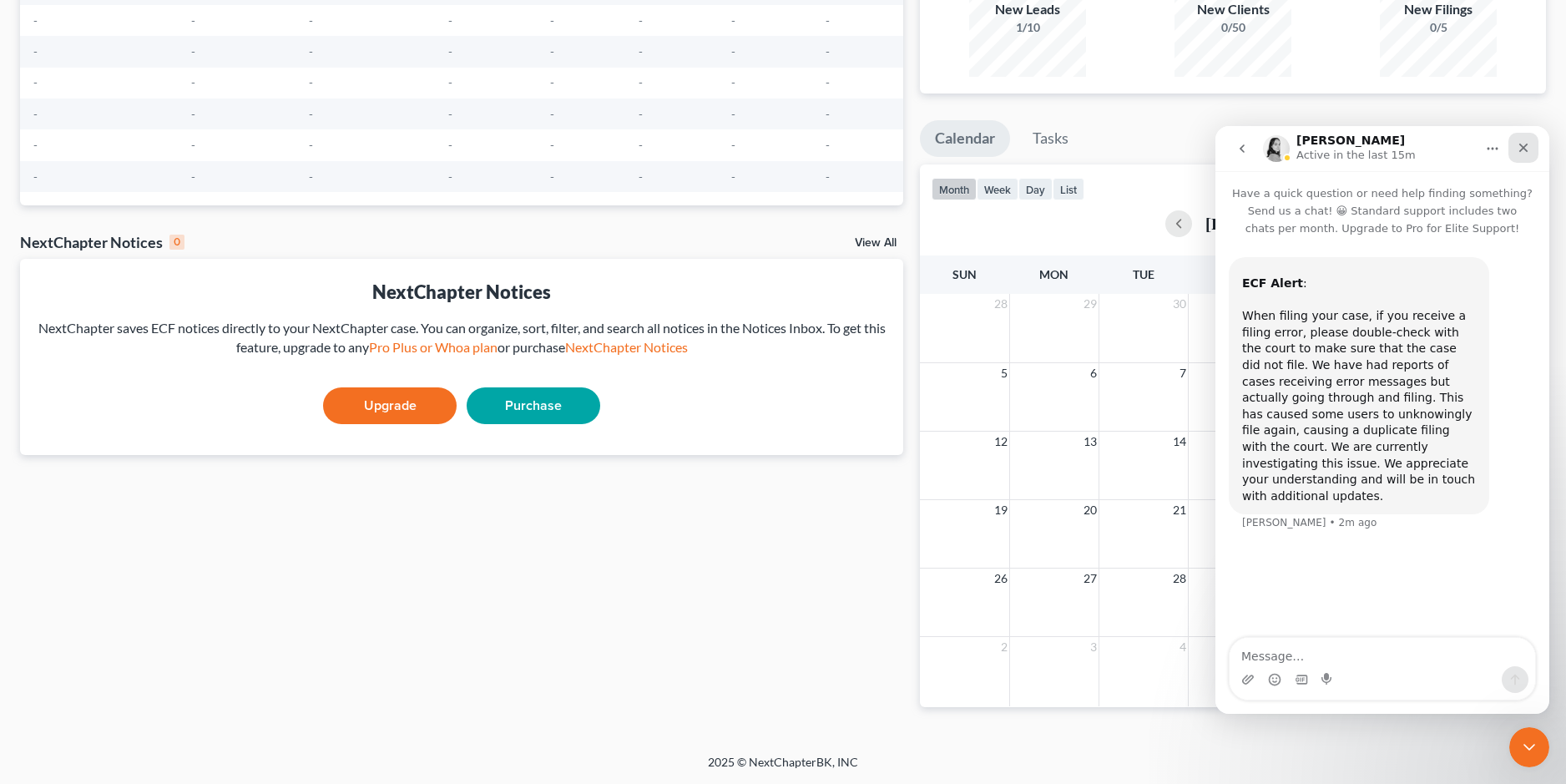
click at [1519, 144] on icon "Close" at bounding box center [1524, 147] width 14 height 14
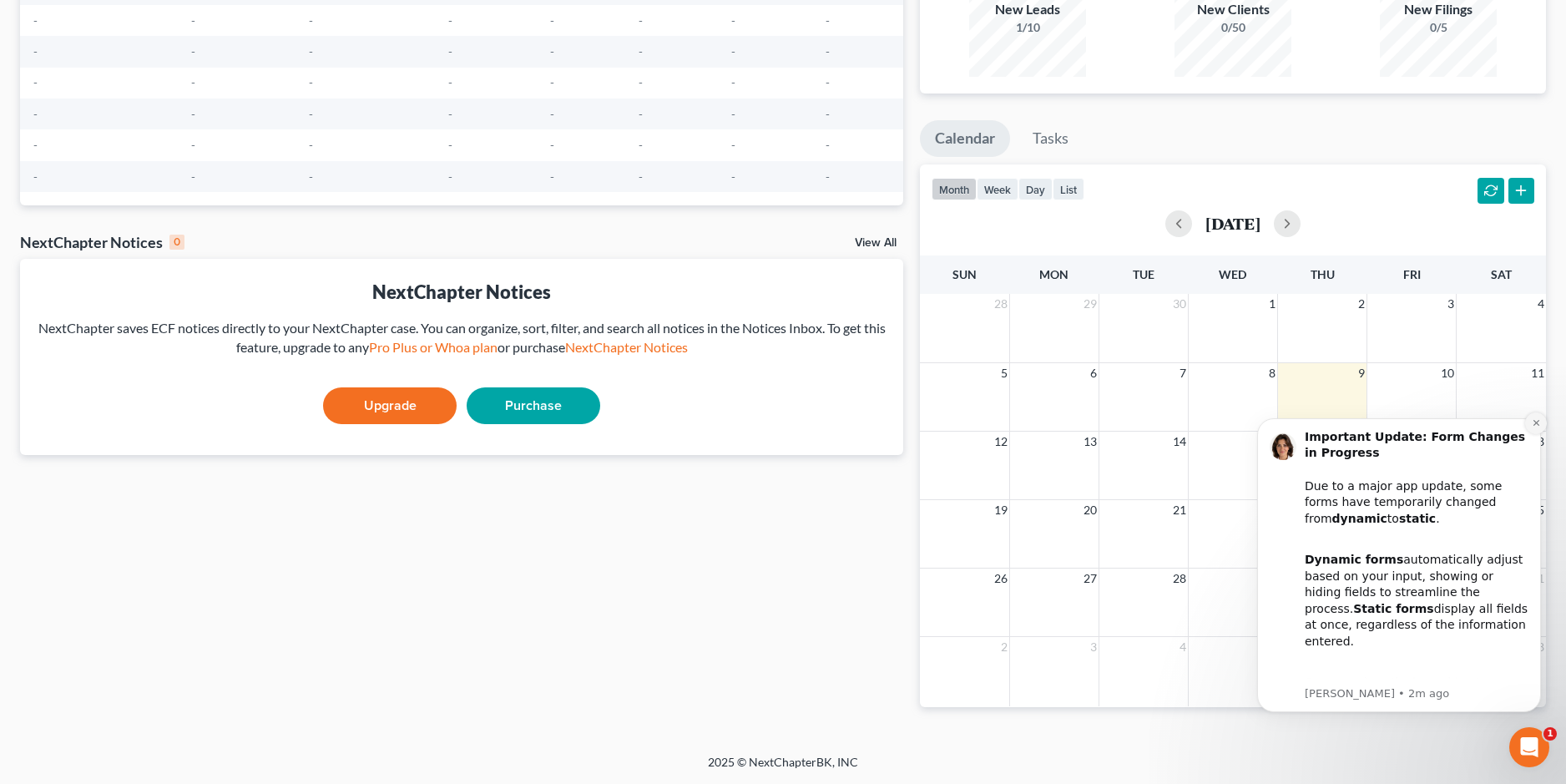
click at [1540, 427] on icon "Dismiss notification" at bounding box center [1537, 422] width 9 height 9
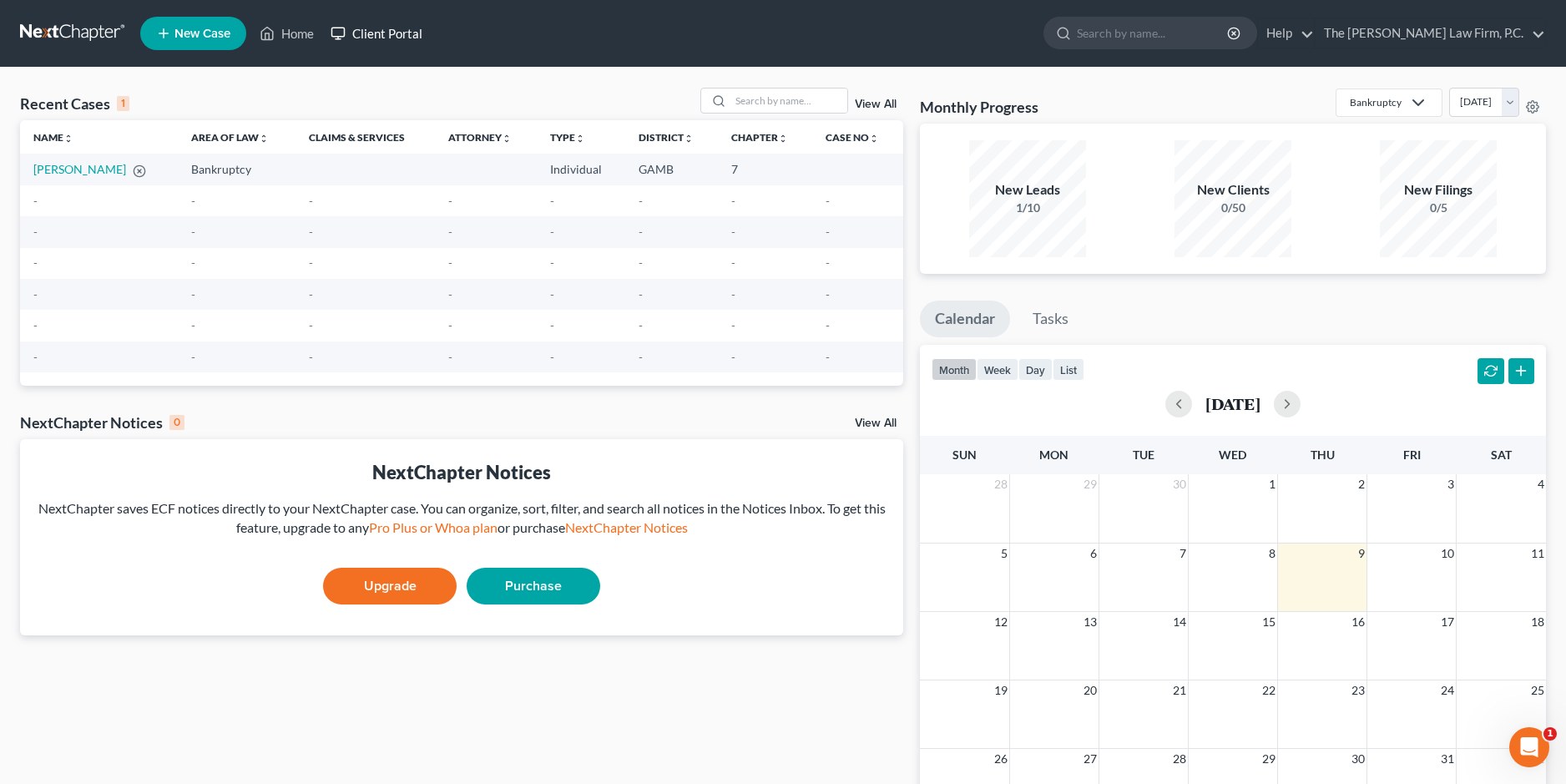
click at [398, 31] on link "Client Portal" at bounding box center [377, 33] width 109 height 30
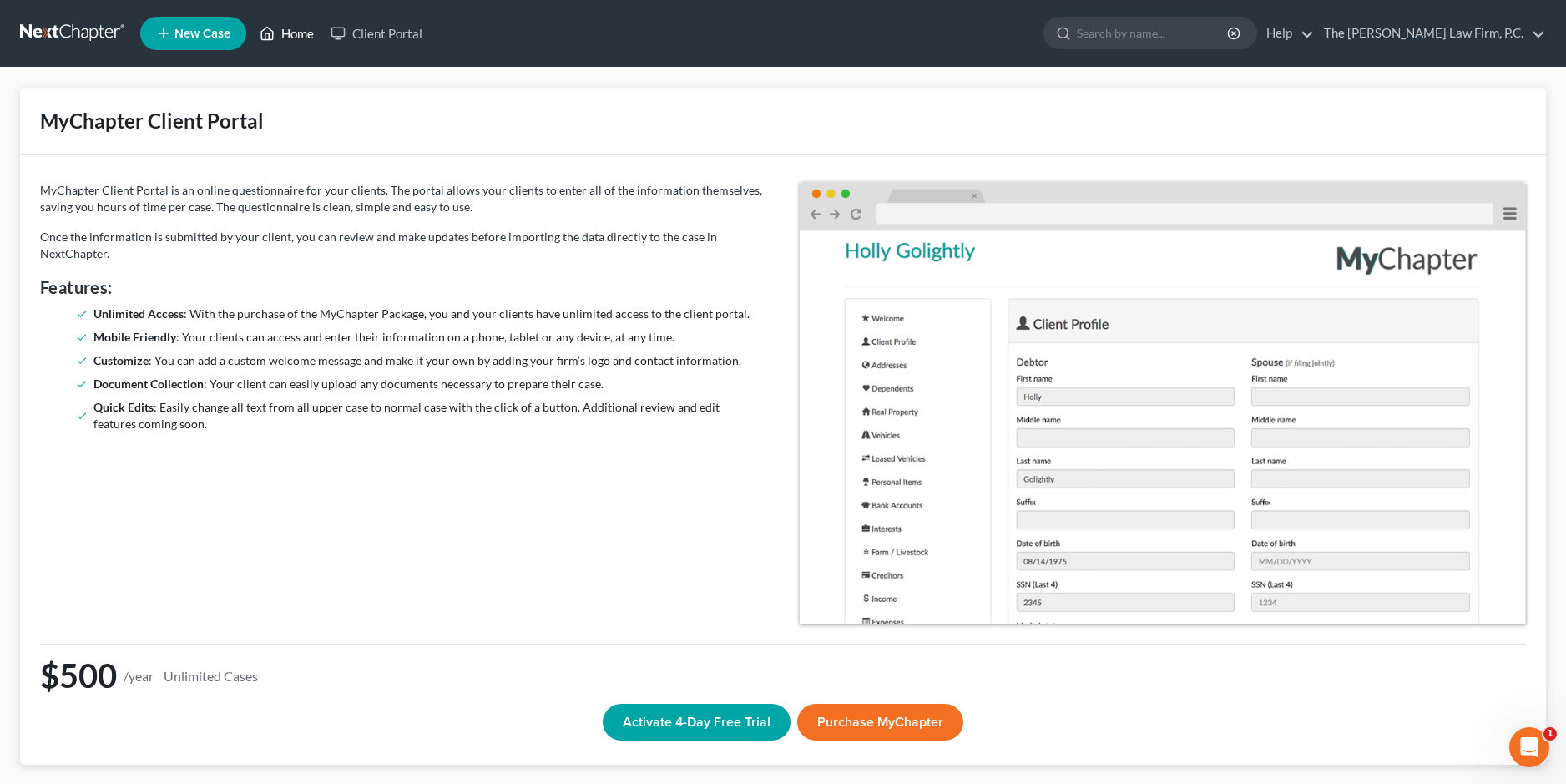
click at [283, 34] on link "Home" at bounding box center [286, 33] width 71 height 30
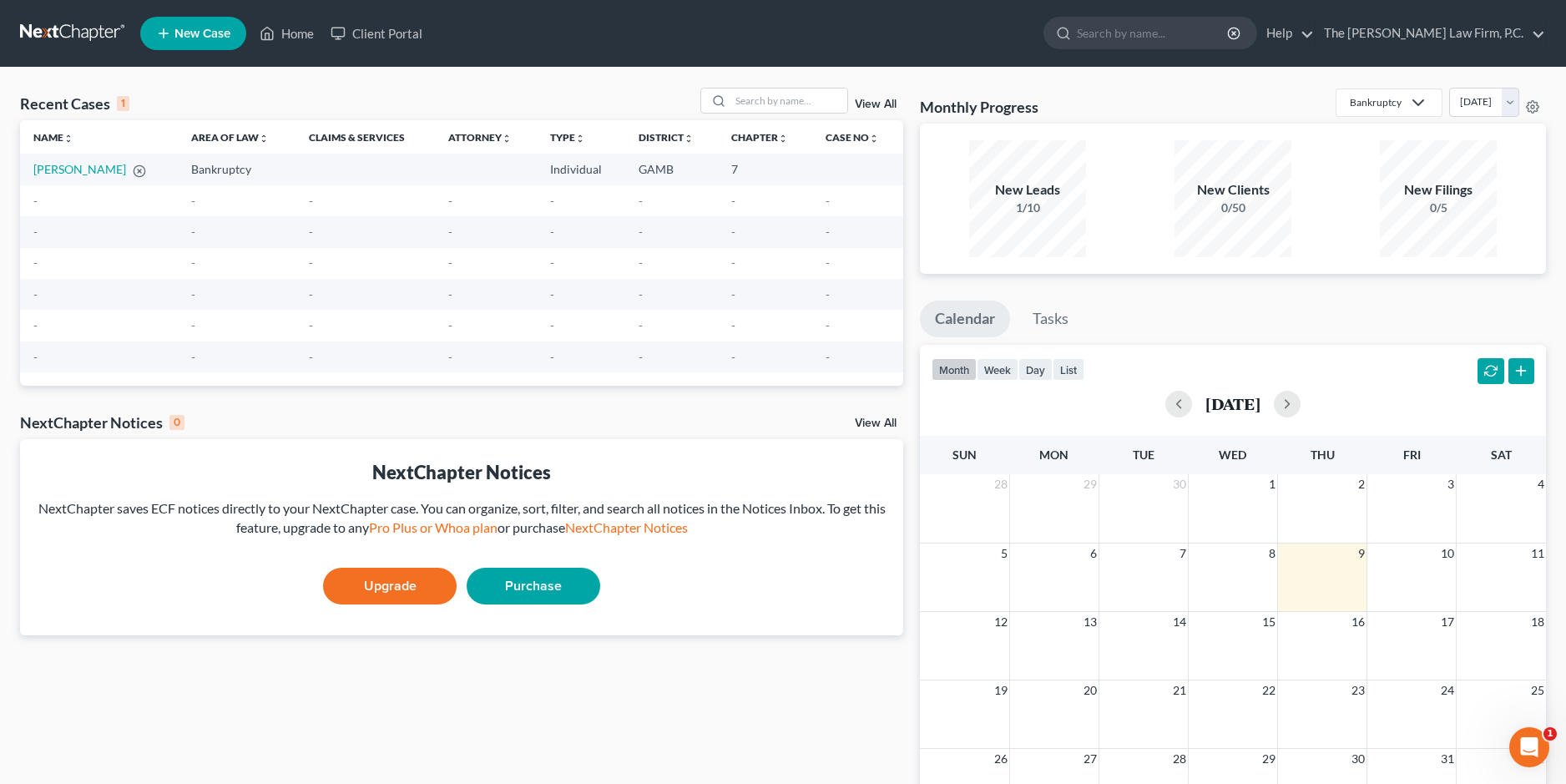
click at [187, 29] on span "New Case" at bounding box center [203, 34] width 56 height 13
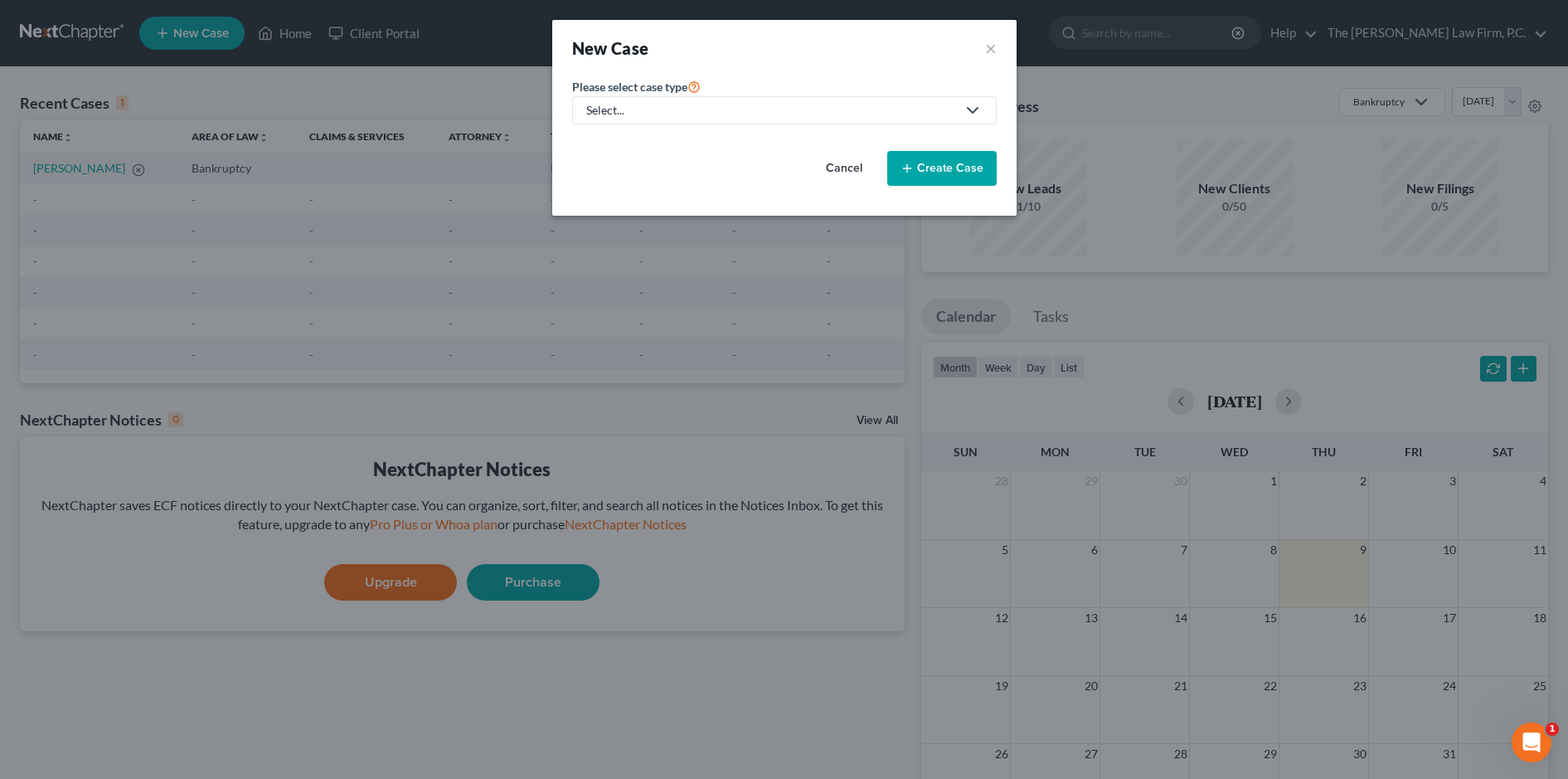
click at [803, 111] on div "Select..." at bounding box center [771, 111] width 369 height 16
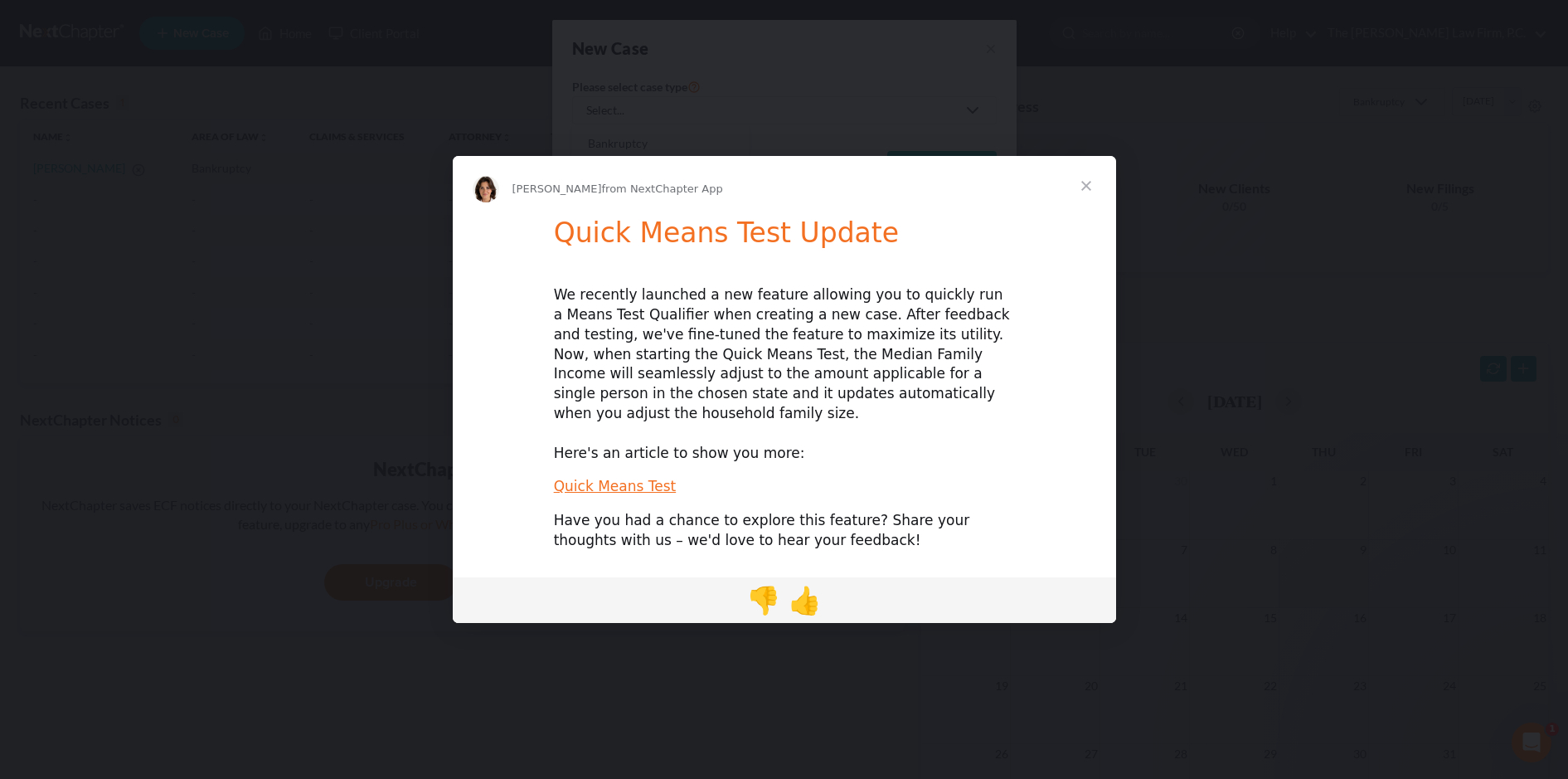
click at [1074, 188] on span "Close" at bounding box center [1085, 185] width 59 height 59
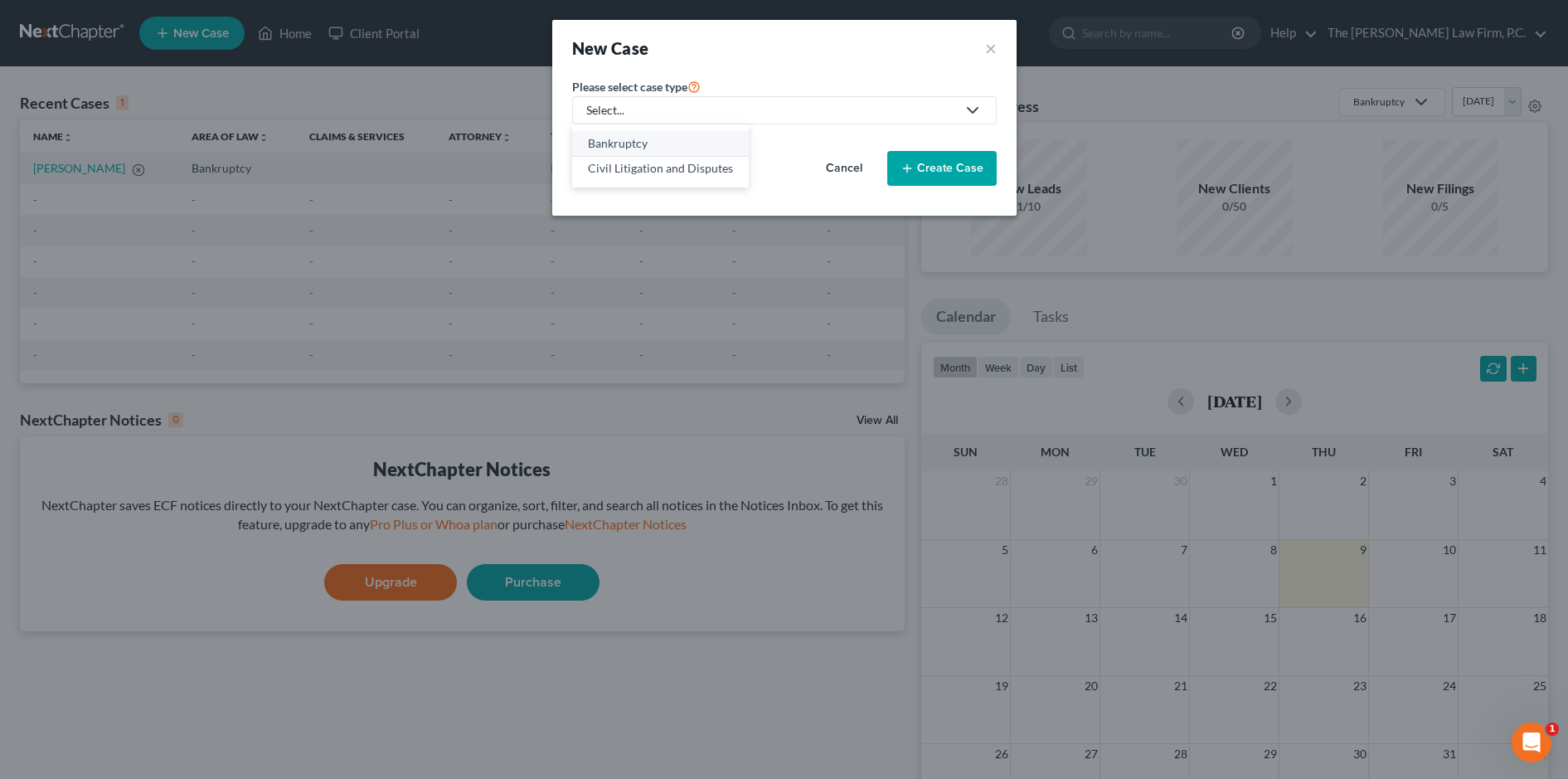
click at [677, 152] on link "Bankruptcy" at bounding box center [660, 144] width 176 height 26
select select "18"
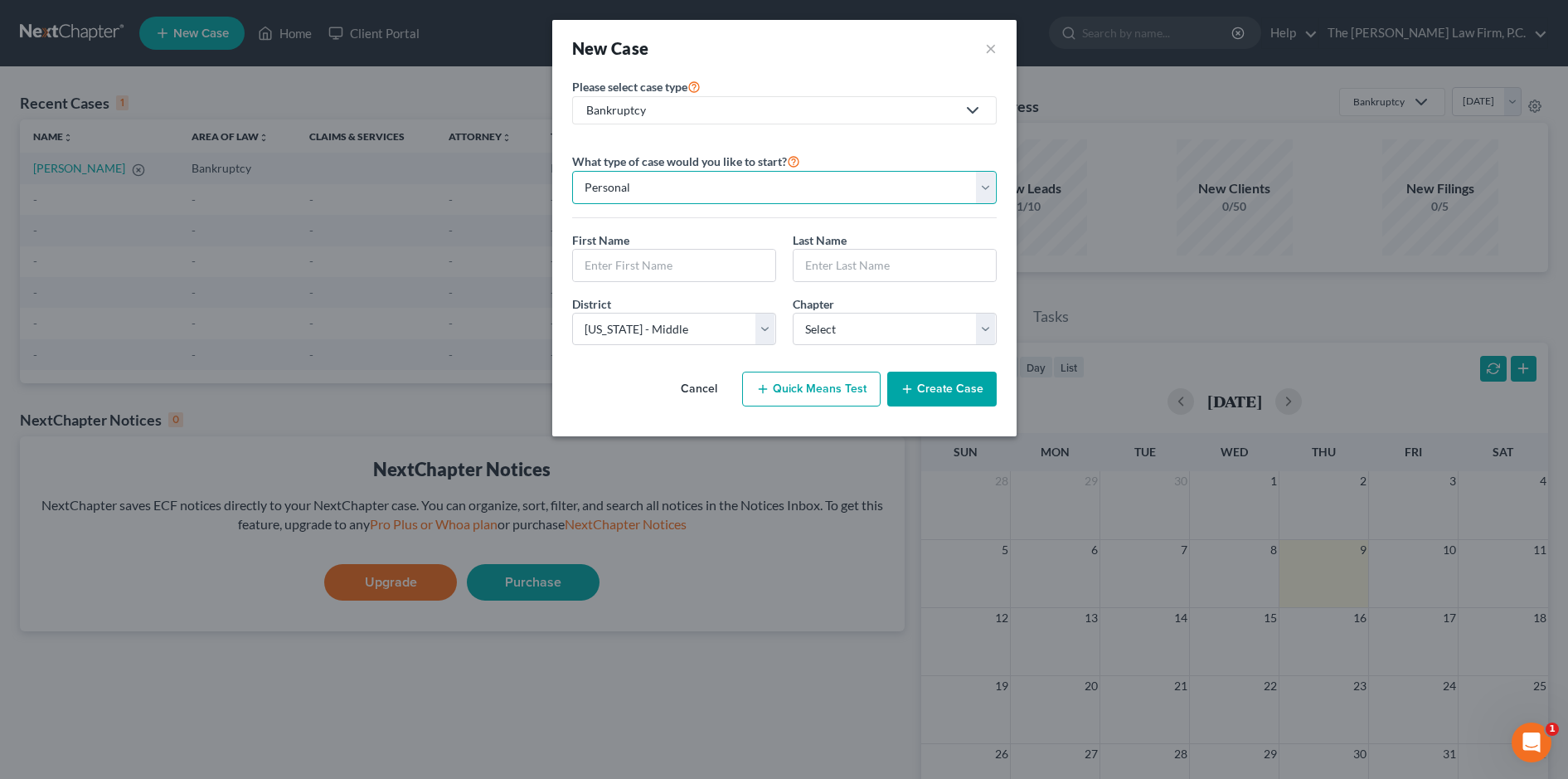
click at [605, 191] on select "Personal Business" at bounding box center [784, 187] width 424 height 33
click at [646, 265] on input "text" at bounding box center [674, 265] width 202 height 31
type input "J"
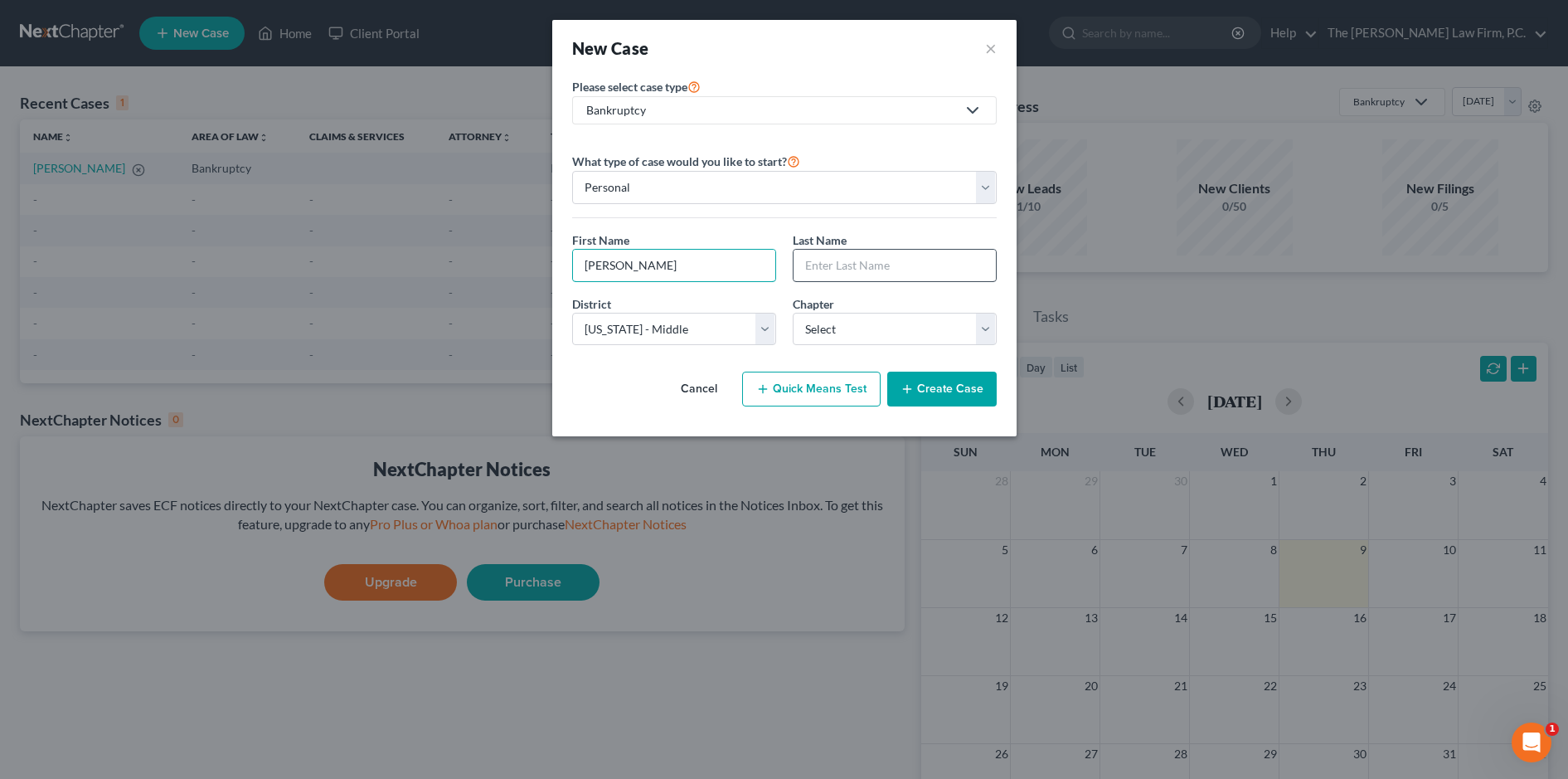
type input "[PERSON_NAME]"
click at [839, 261] on input "text" at bounding box center [894, 265] width 202 height 31
type input "Doe"
click at [853, 317] on select "Select 7 11 12 13" at bounding box center [894, 329] width 204 height 33
select select "0"
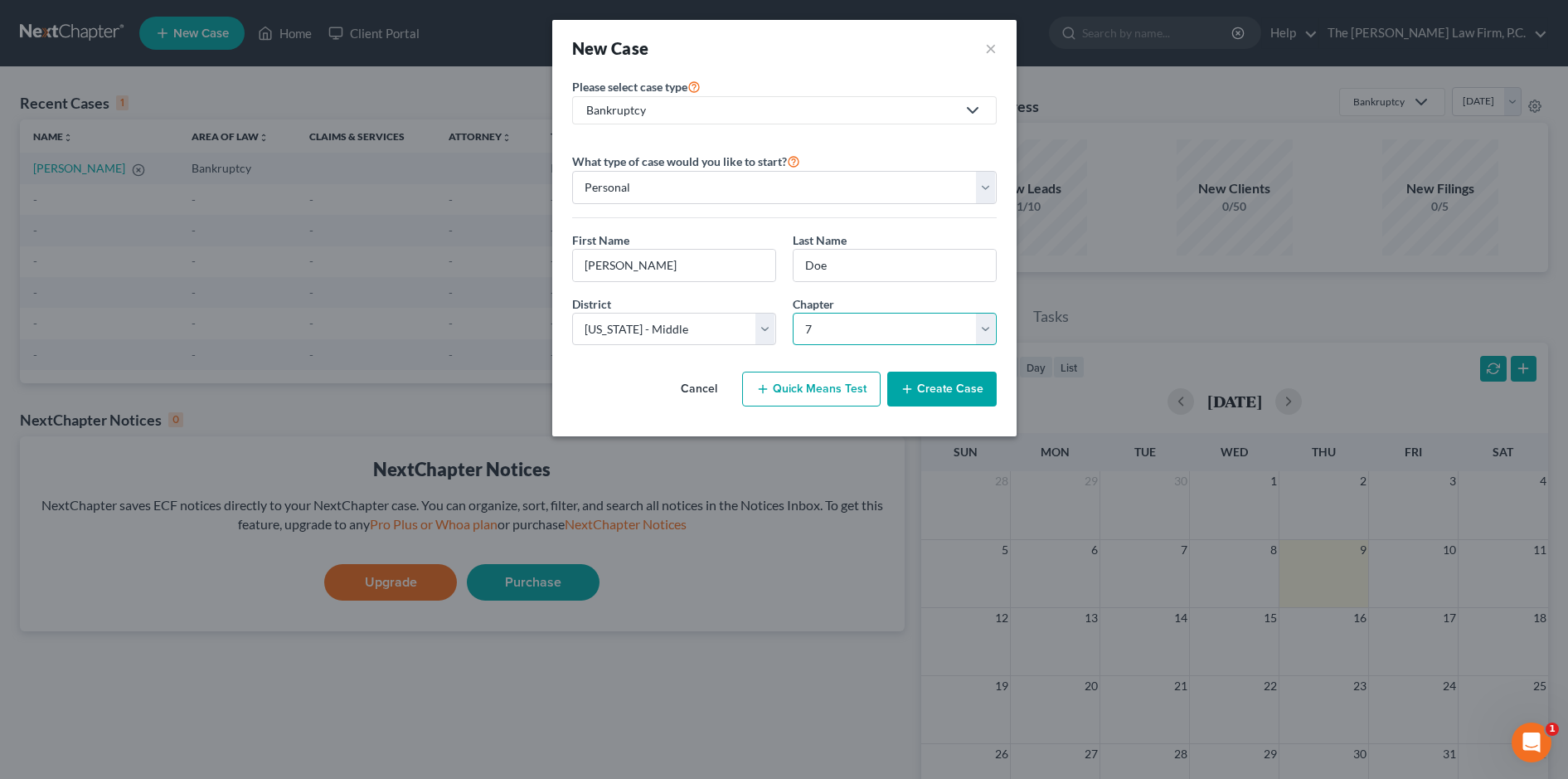
click at [793, 313] on select "Select 7 11 12 13" at bounding box center [894, 329] width 204 height 33
click at [975, 394] on button "Create Case" at bounding box center [942, 389] width 110 height 35
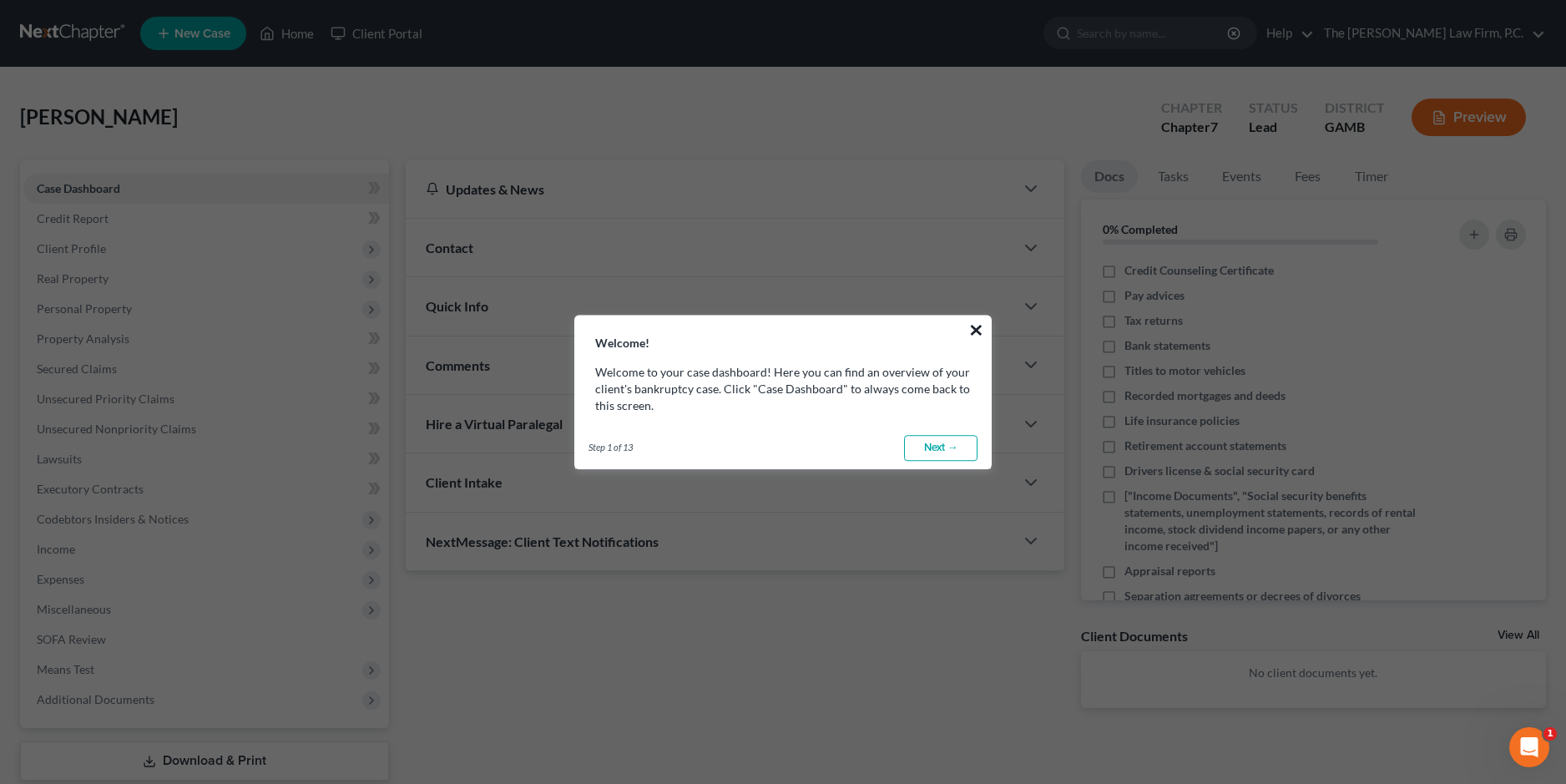
click at [973, 334] on button "×" at bounding box center [976, 329] width 16 height 27
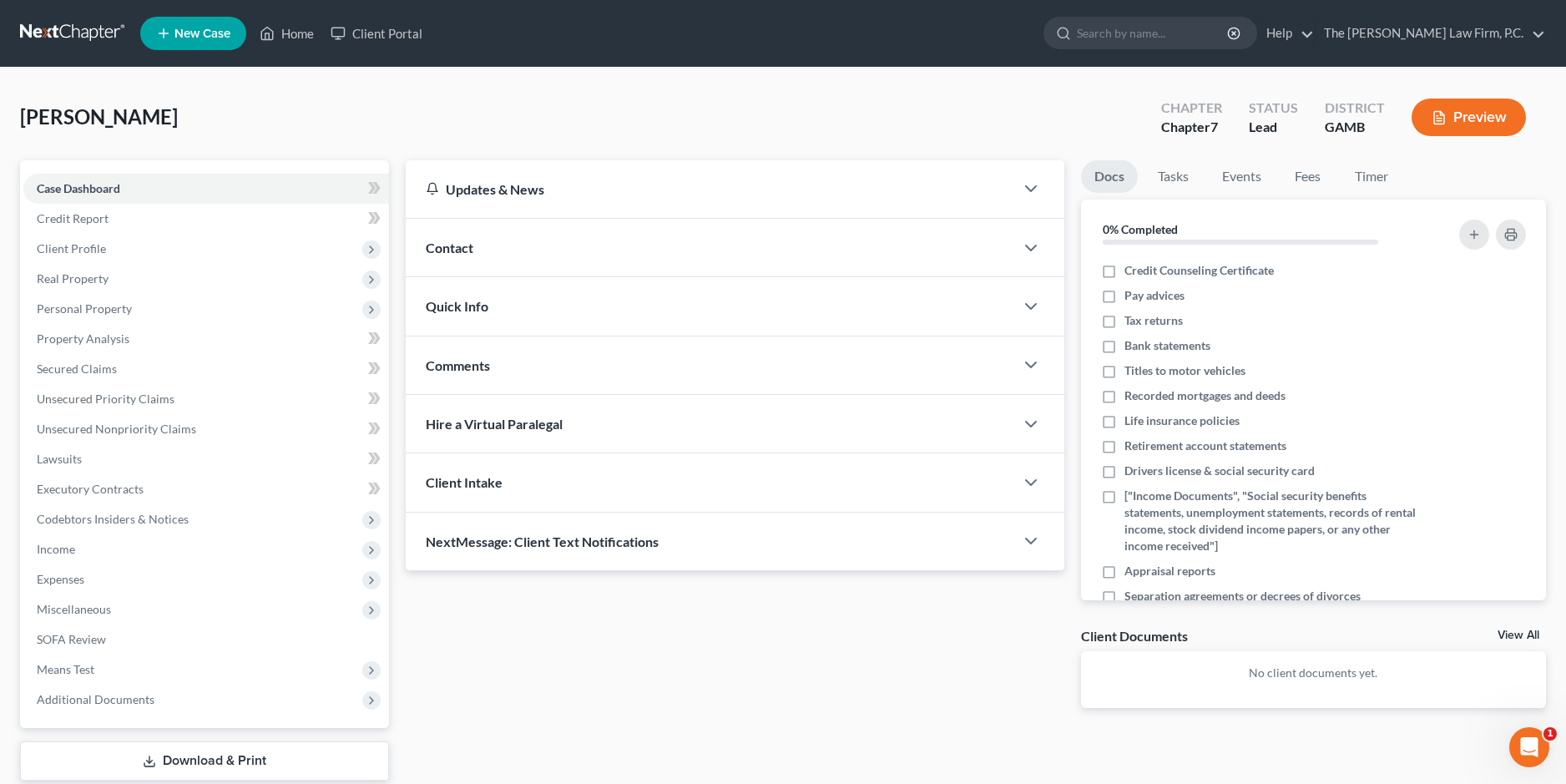
click at [493, 192] on div "Updates & News" at bounding box center [710, 189] width 569 height 17
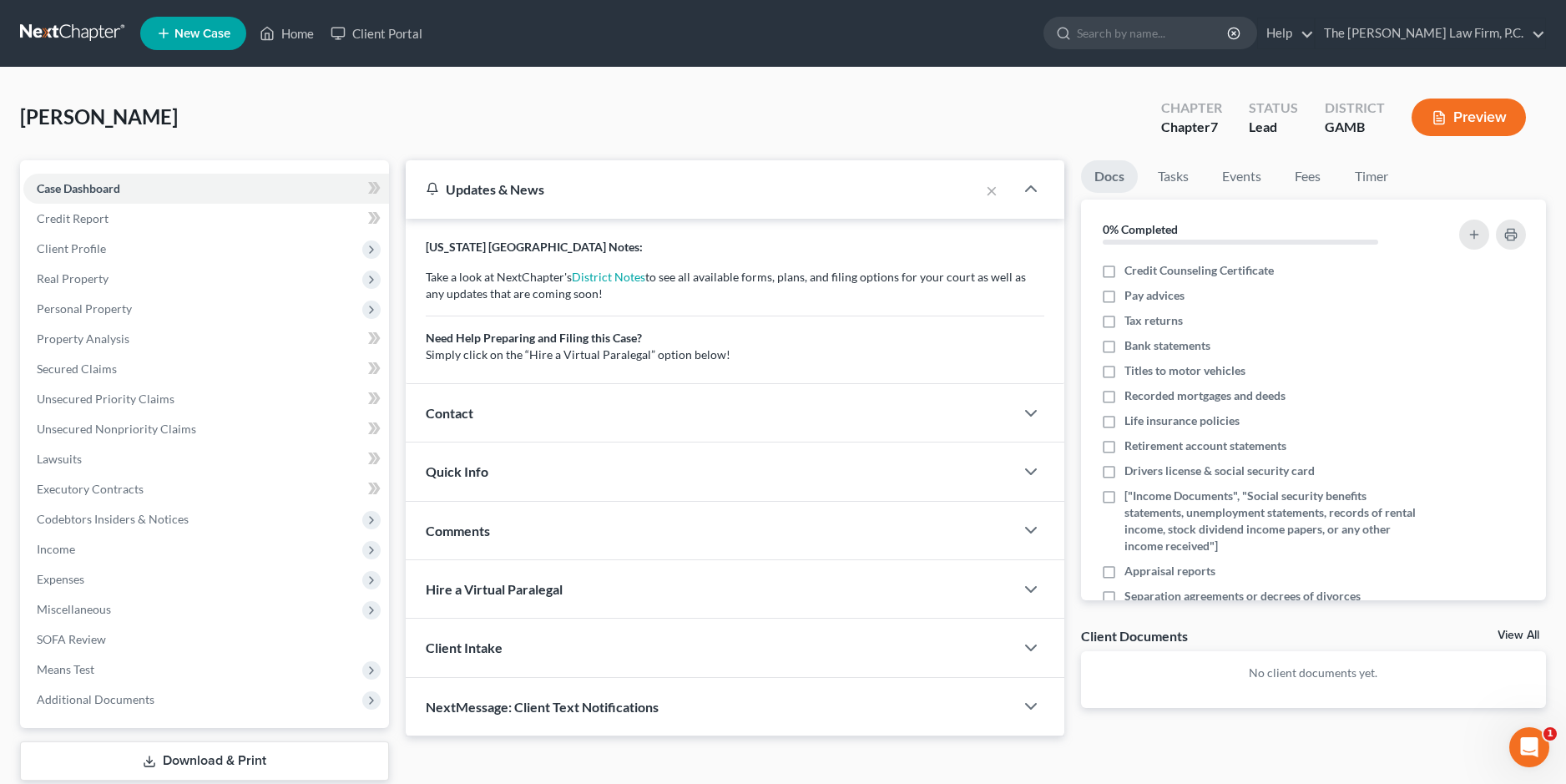
click at [517, 409] on div "Contact" at bounding box center [710, 412] width 609 height 58
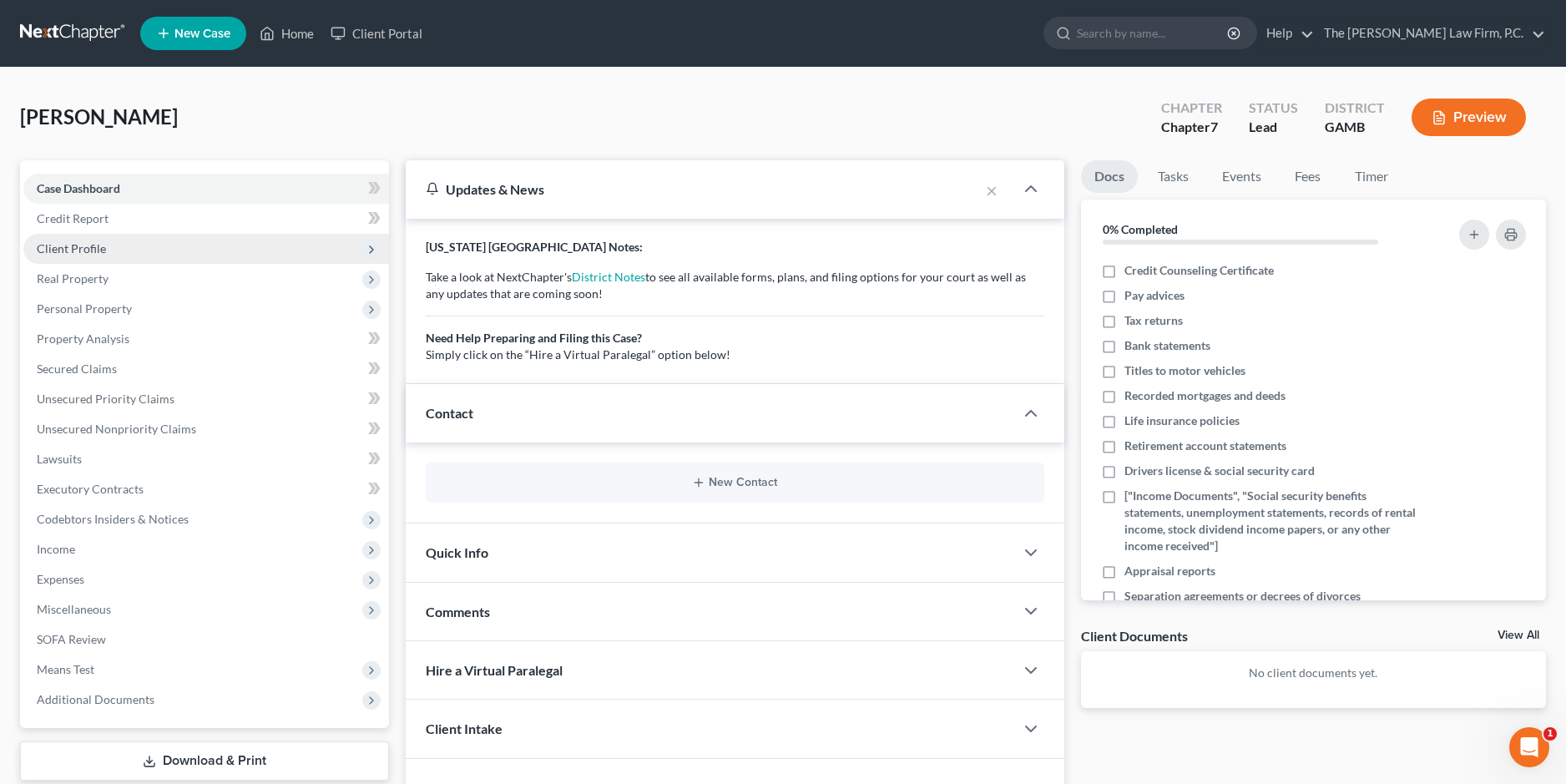
click at [93, 247] on span "Client Profile" at bounding box center [71, 248] width 69 height 14
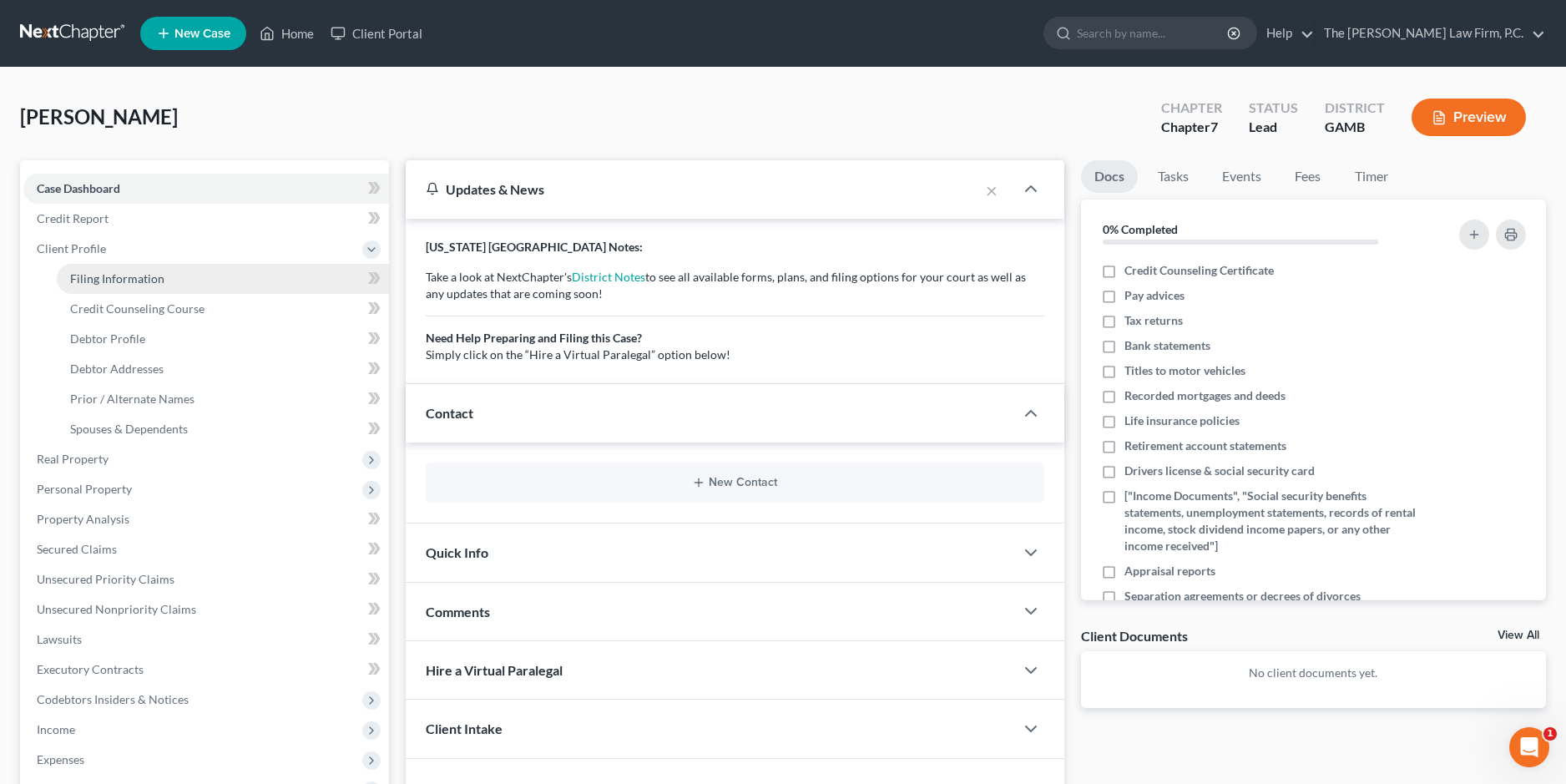
click at [90, 277] on span "Filing Information" at bounding box center [117, 278] width 94 height 14
select select "1"
select select "0"
select select "18"
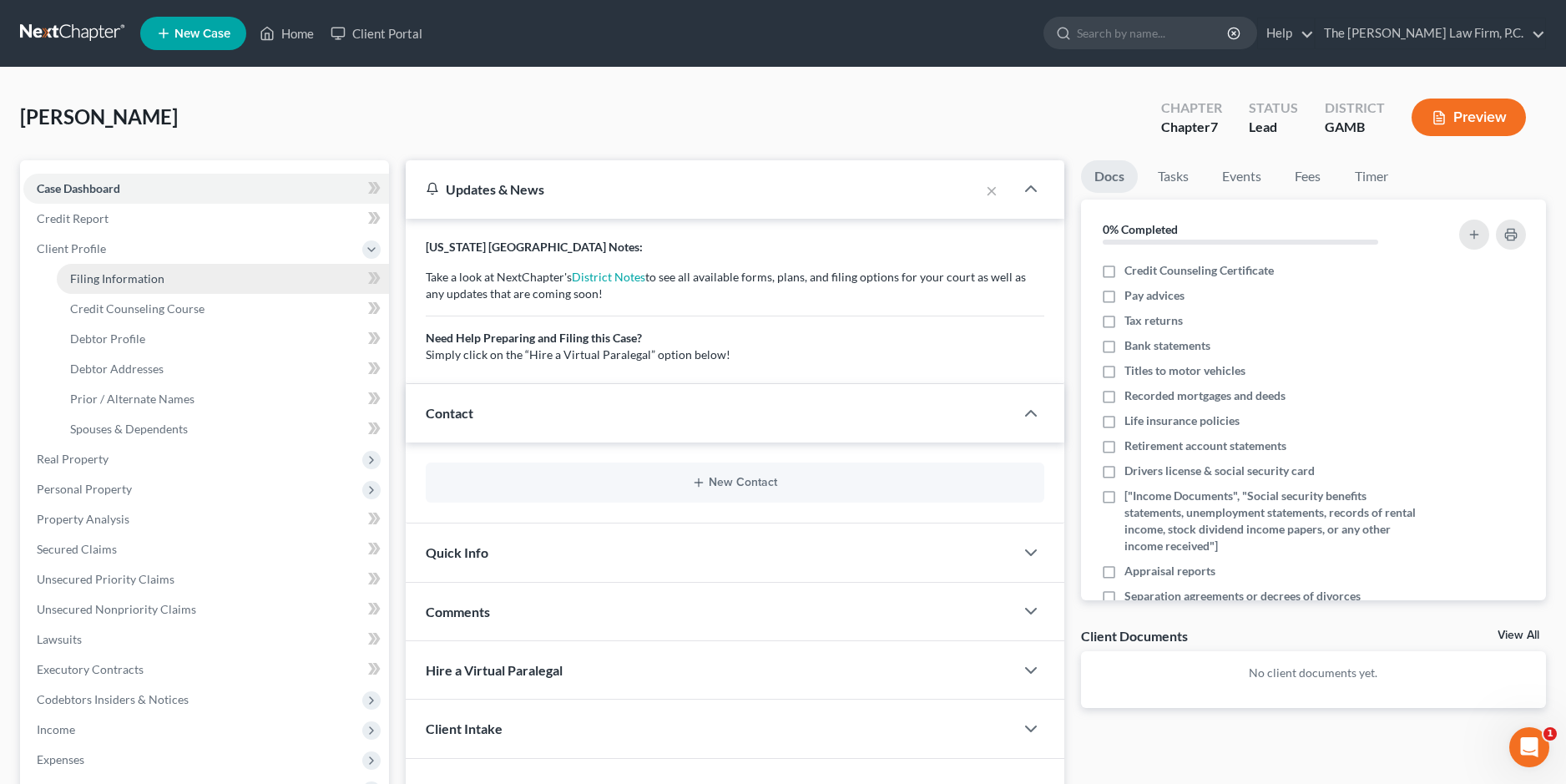
select select "10"
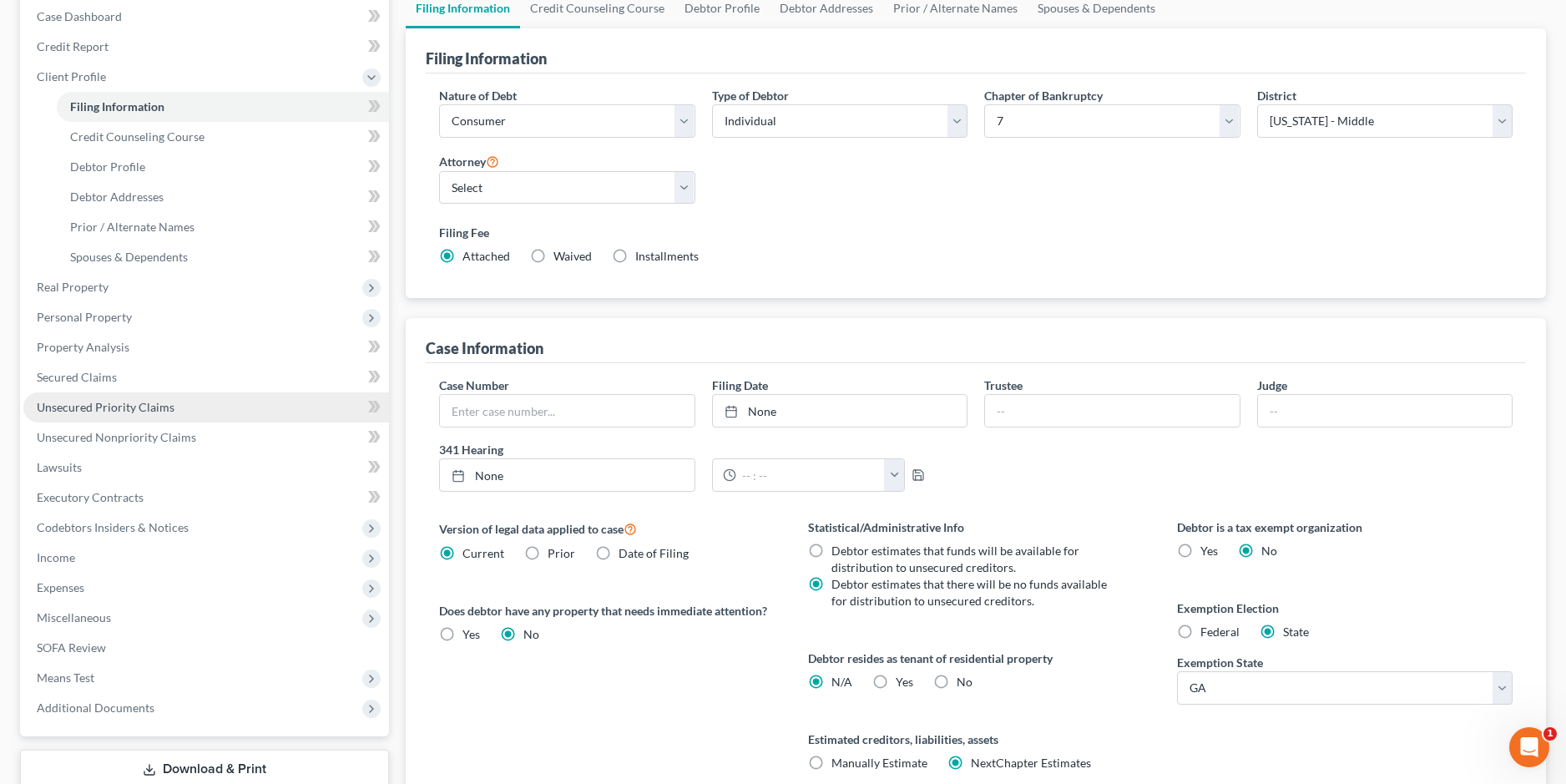
scroll to position [149, 0]
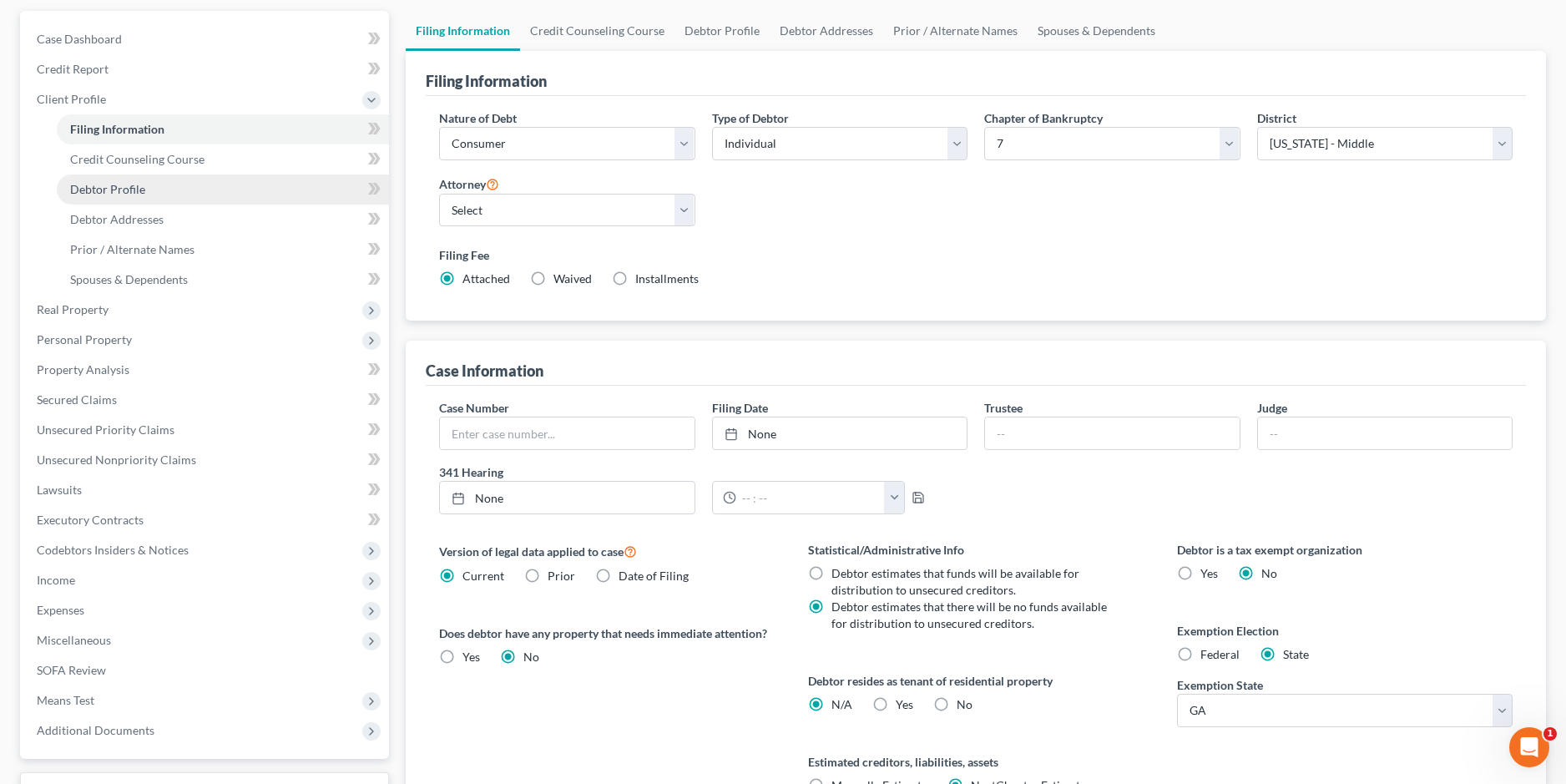
click at [138, 195] on span "Debtor Profile" at bounding box center [108, 189] width 75 height 14
select select "0"
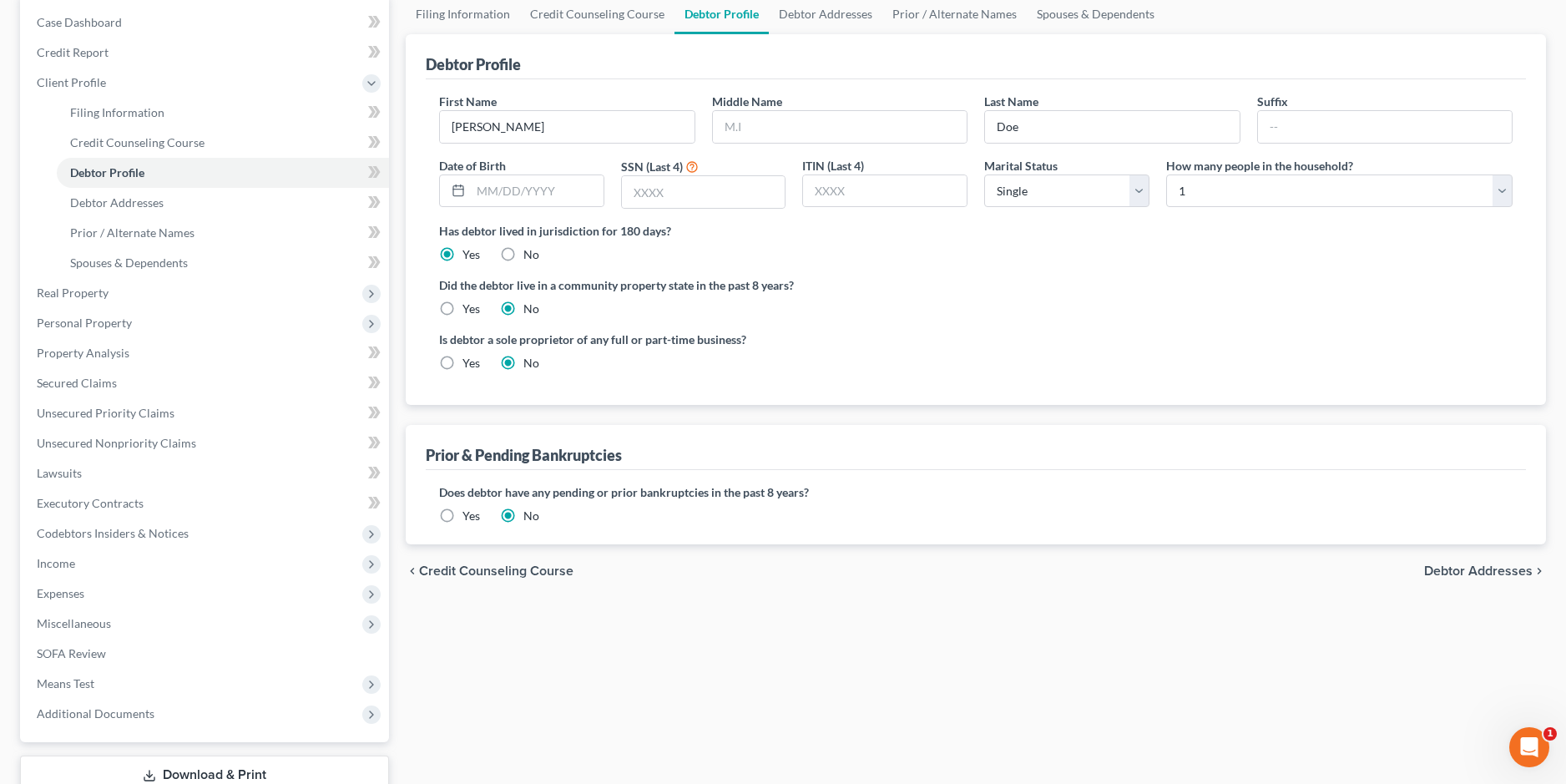
scroll to position [167, 0]
click at [156, 207] on span "Debtor Addresses" at bounding box center [117, 201] width 94 height 14
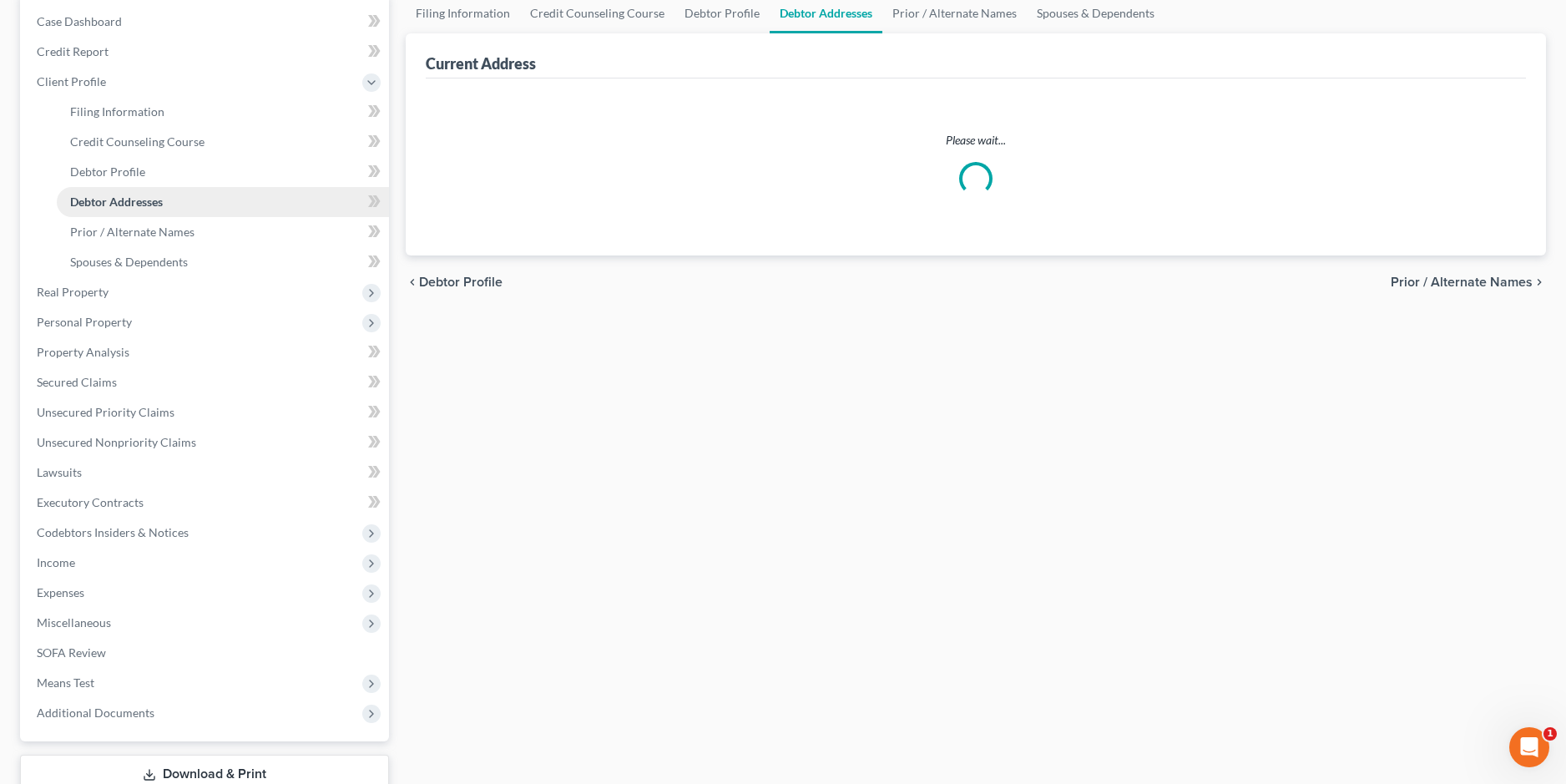
scroll to position [7, 0]
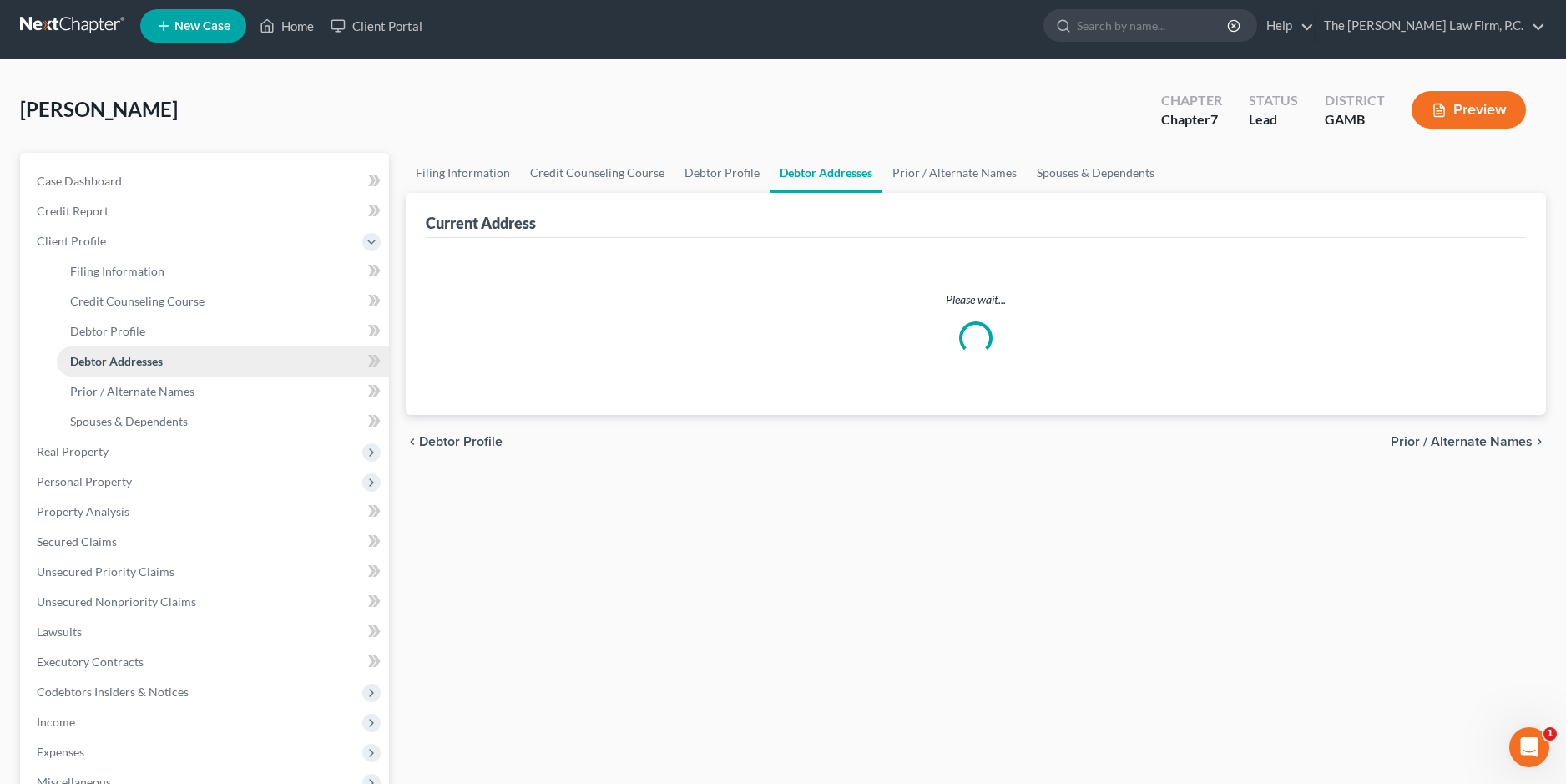
select select "0"
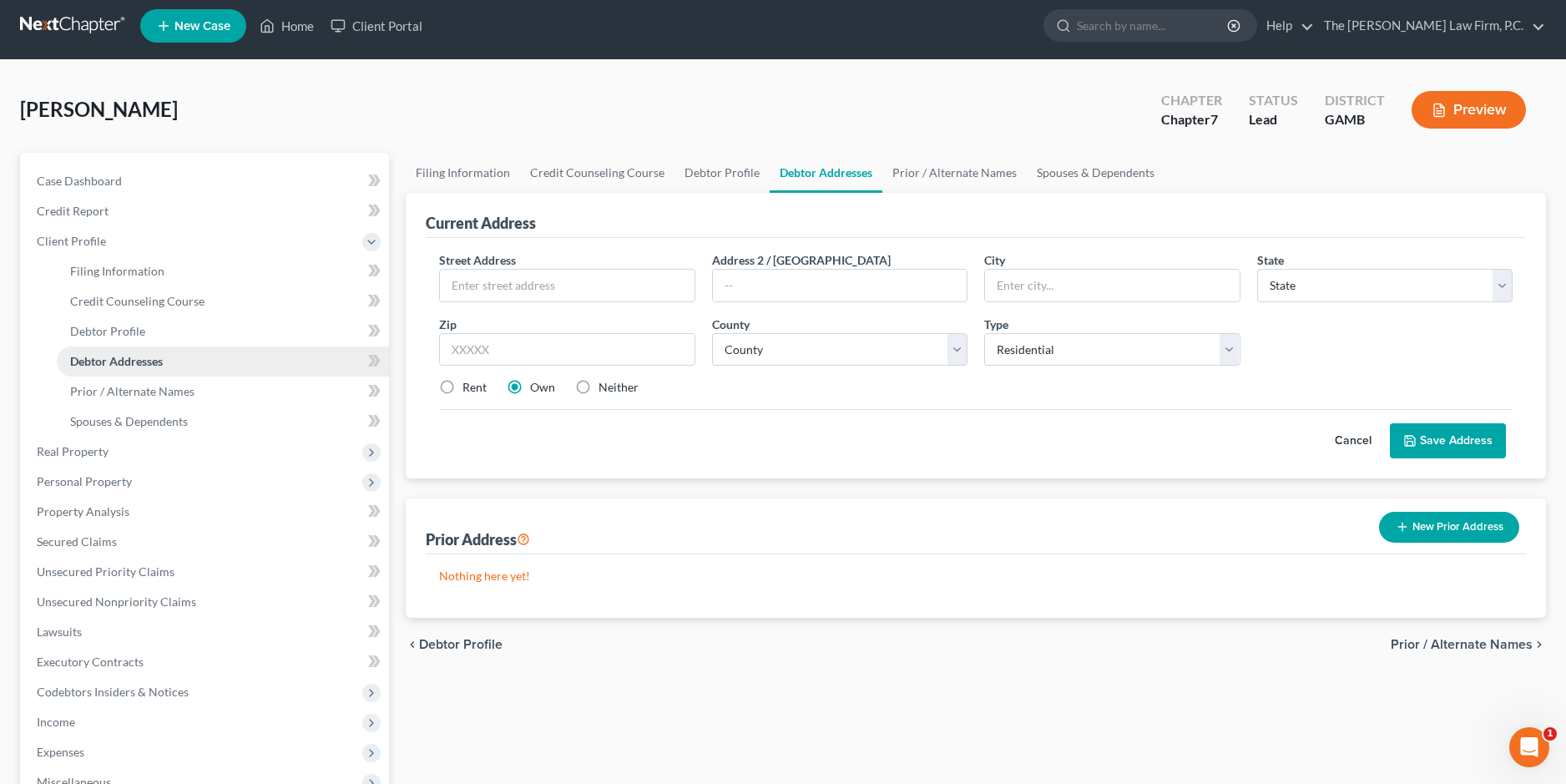
scroll to position [0, 0]
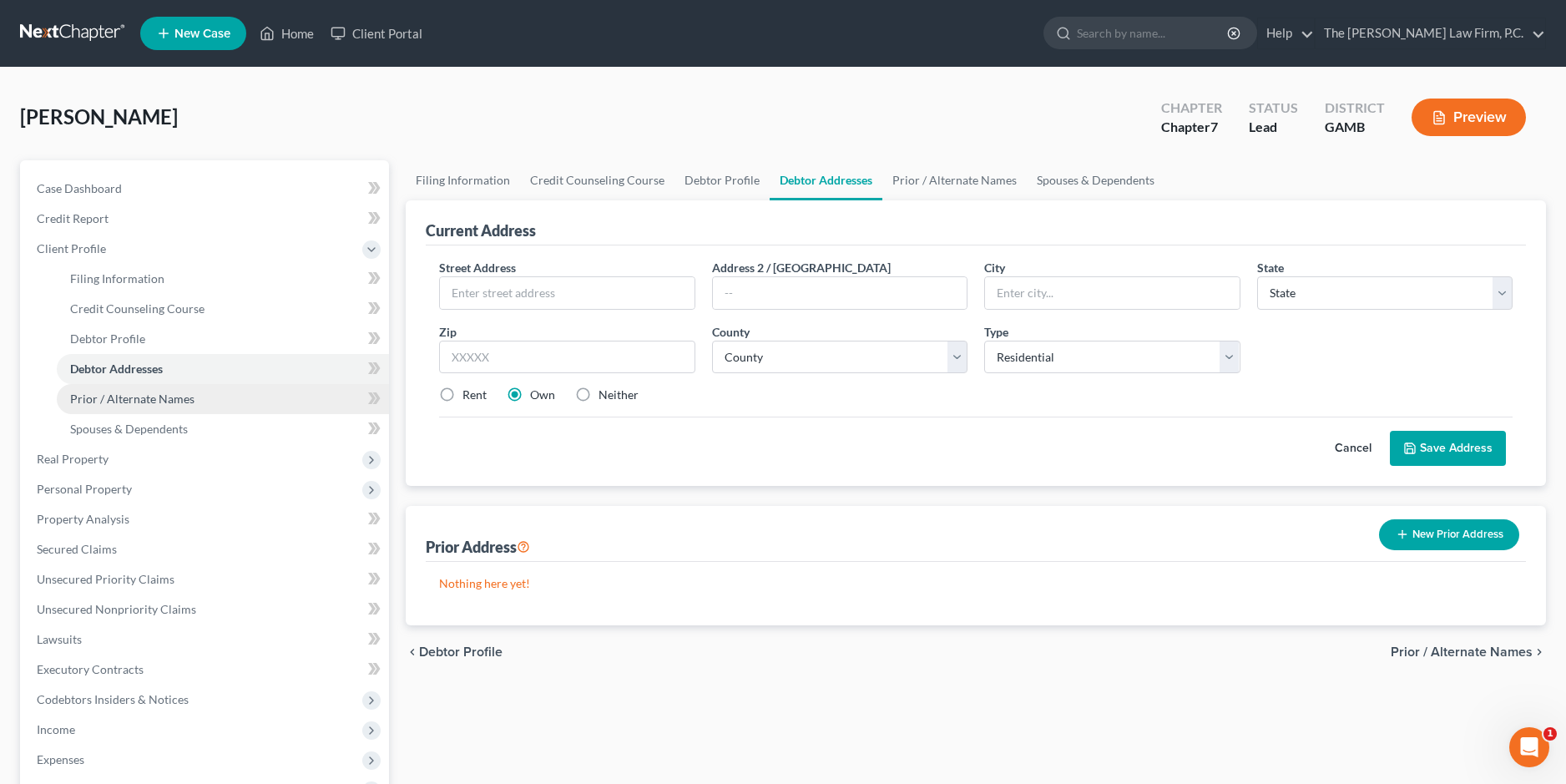
click at [142, 395] on span "Prior / Alternate Names" at bounding box center [132, 398] width 124 height 14
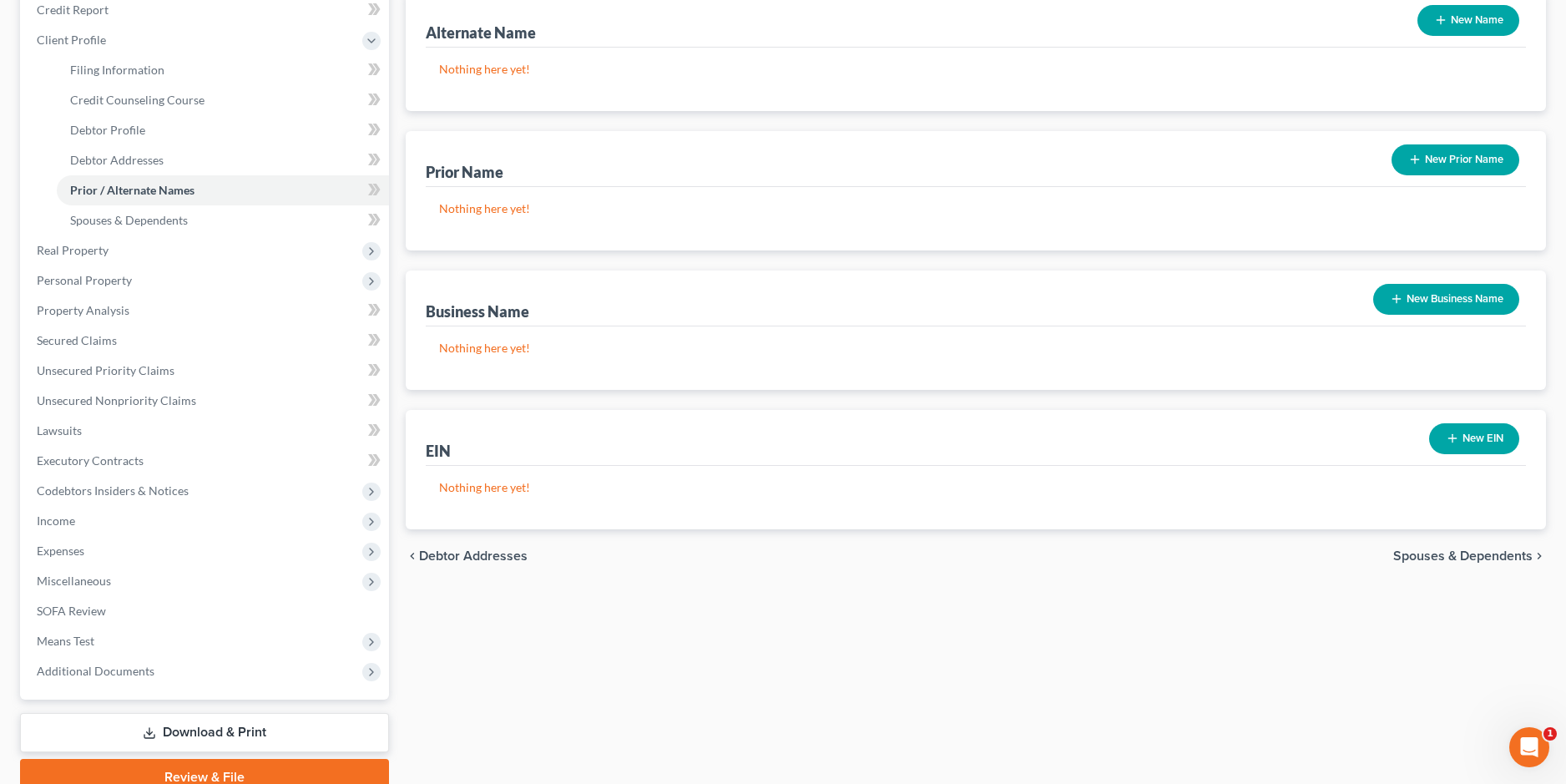
scroll to position [167, 0]
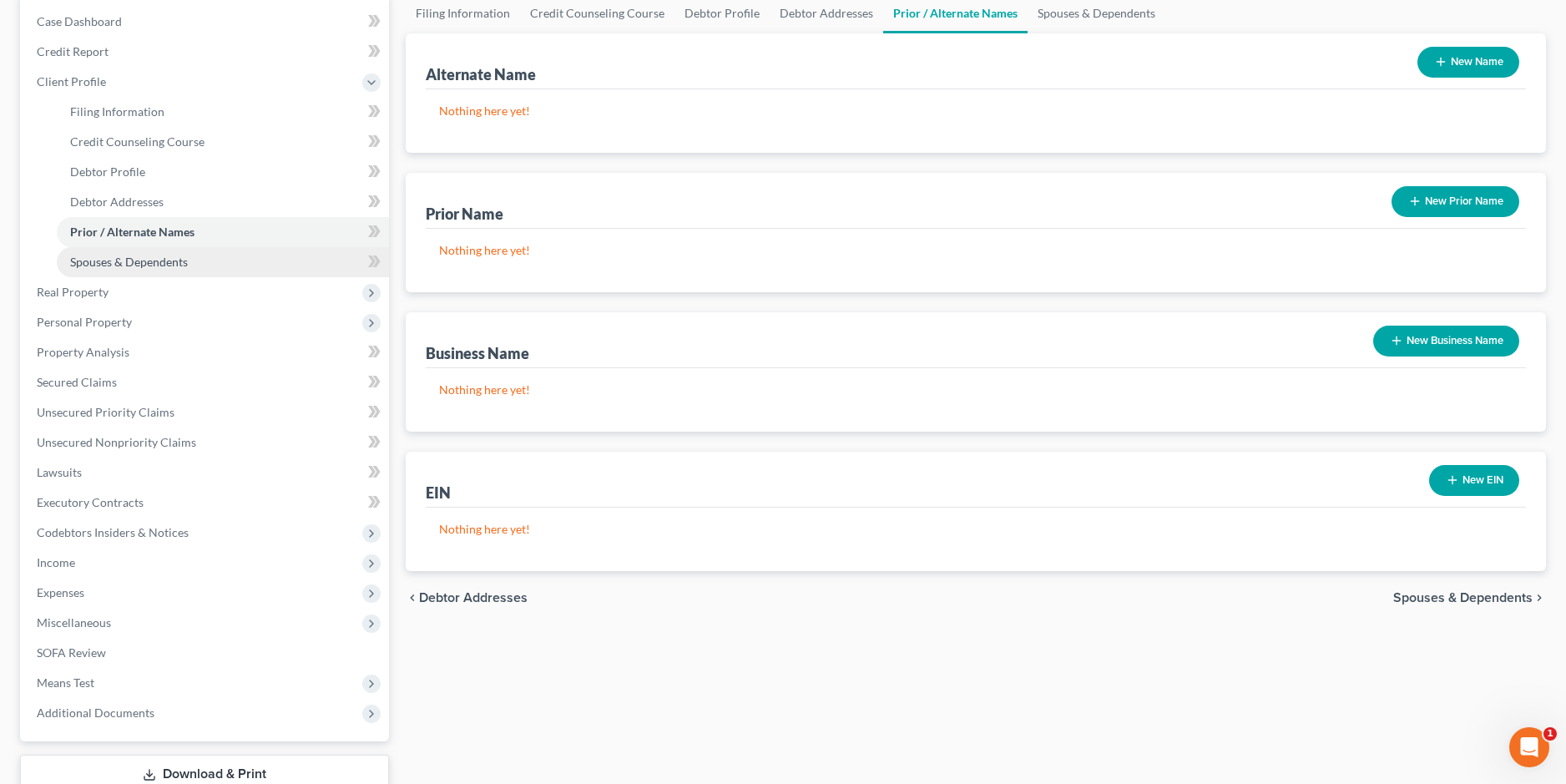
click at [186, 264] on span "Spouses & Dependents" at bounding box center [129, 261] width 118 height 14
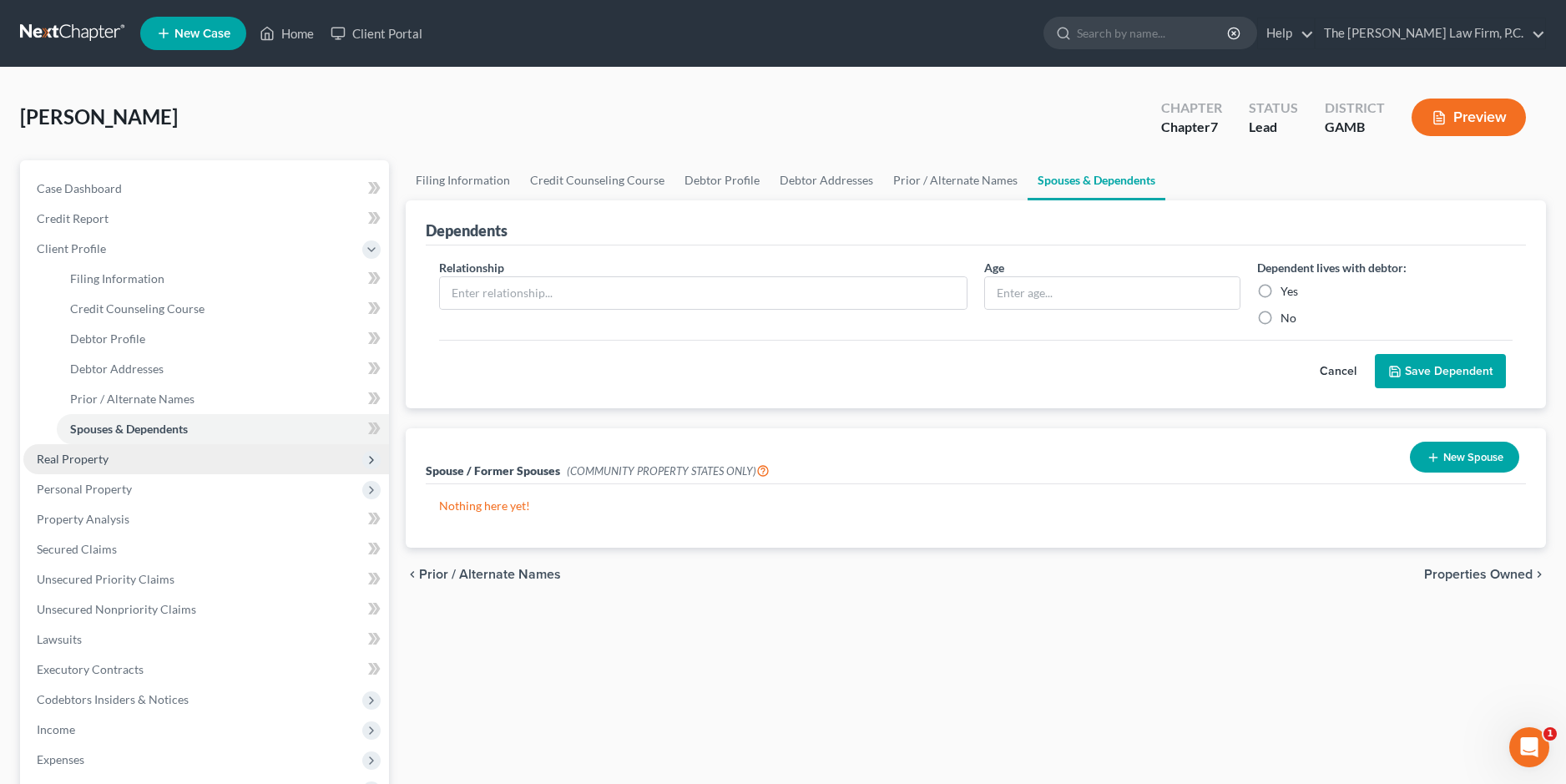
click at [108, 468] on span "Real Property" at bounding box center [205, 458] width 365 height 30
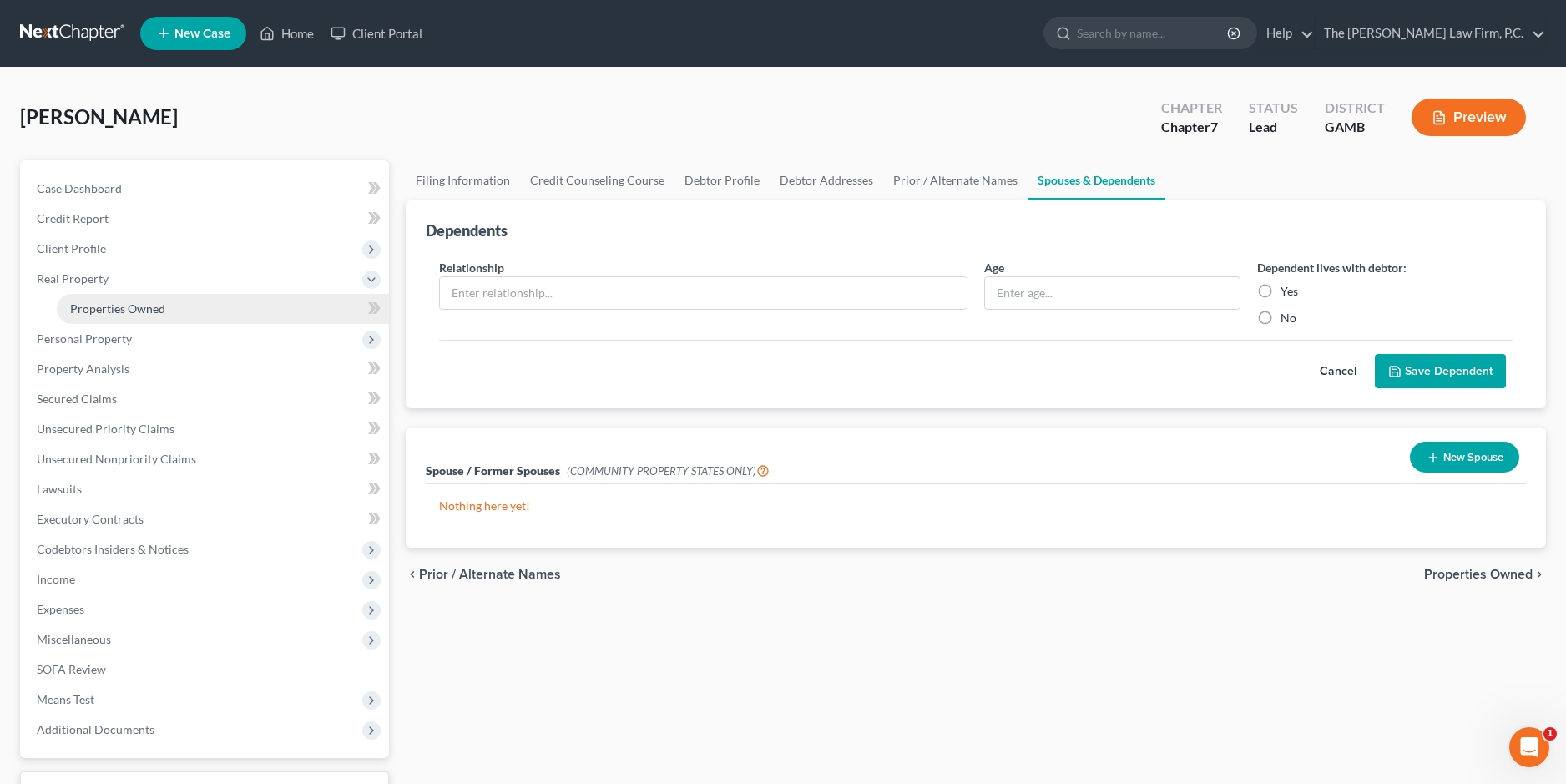
click at [165, 315] on link "Properties Owned" at bounding box center [223, 308] width 332 height 30
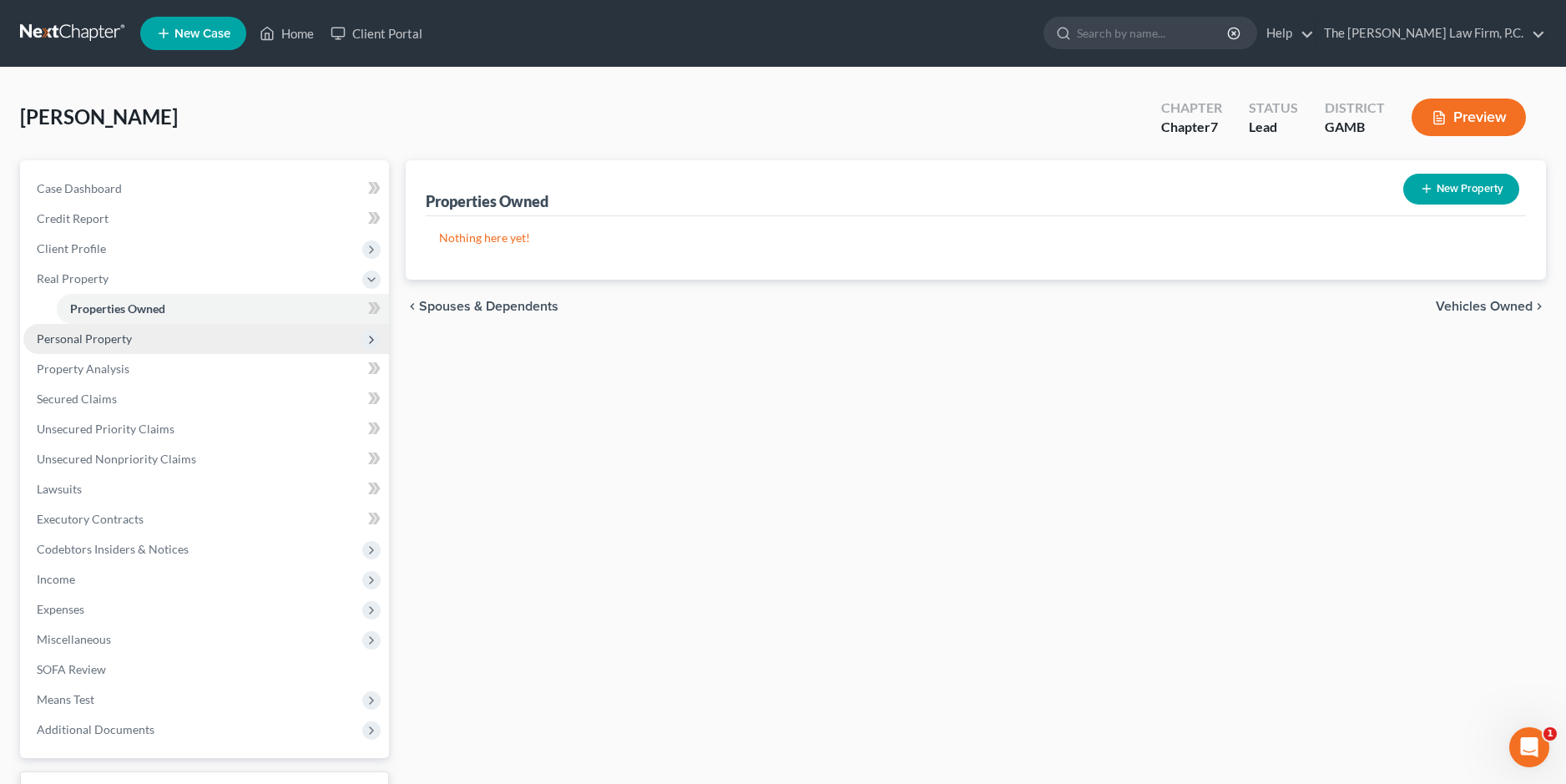
click at [123, 336] on span "Personal Property" at bounding box center [84, 338] width 95 height 14
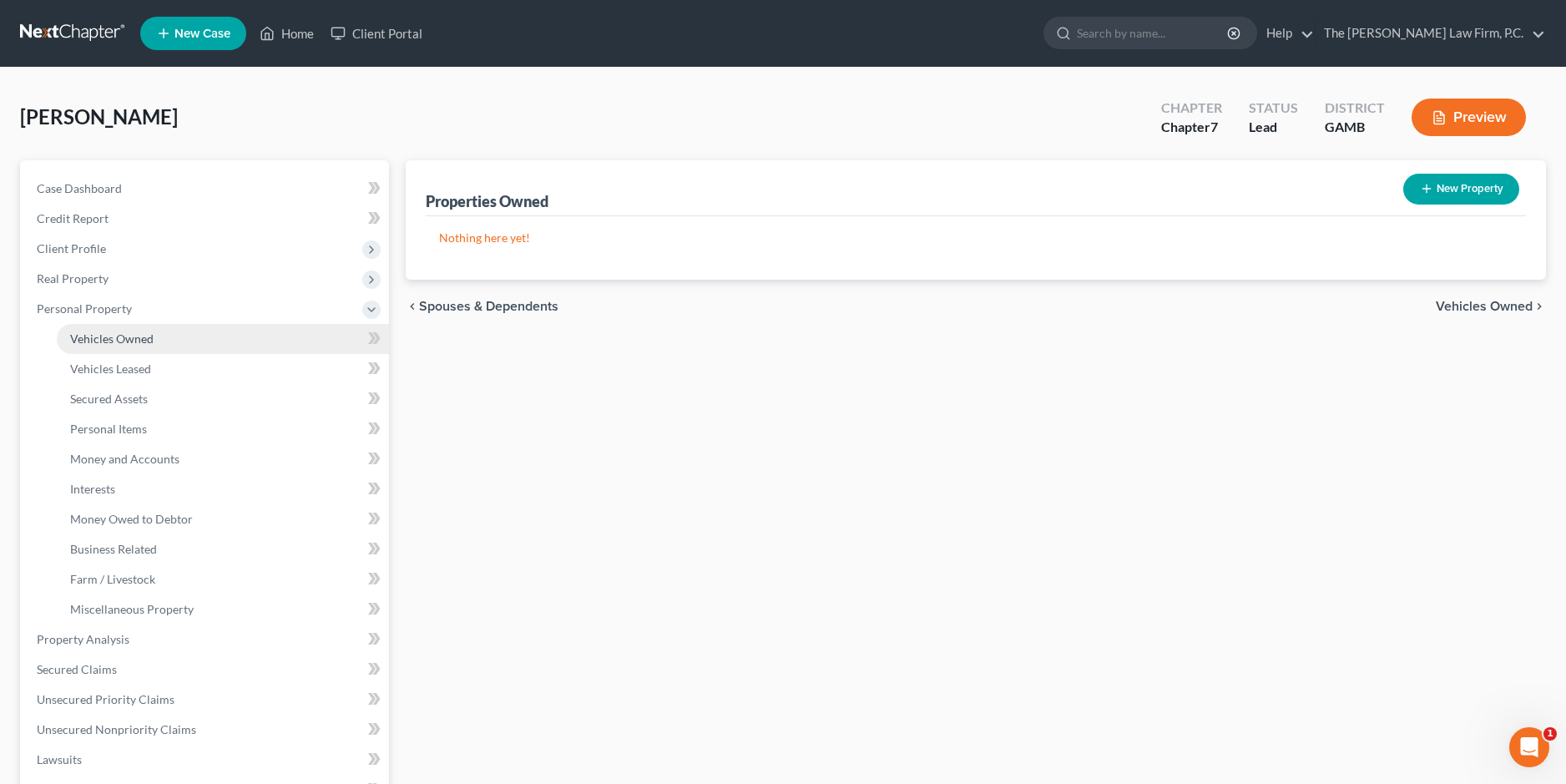
click at [135, 347] on link "Vehicles Owned" at bounding box center [223, 339] width 332 height 30
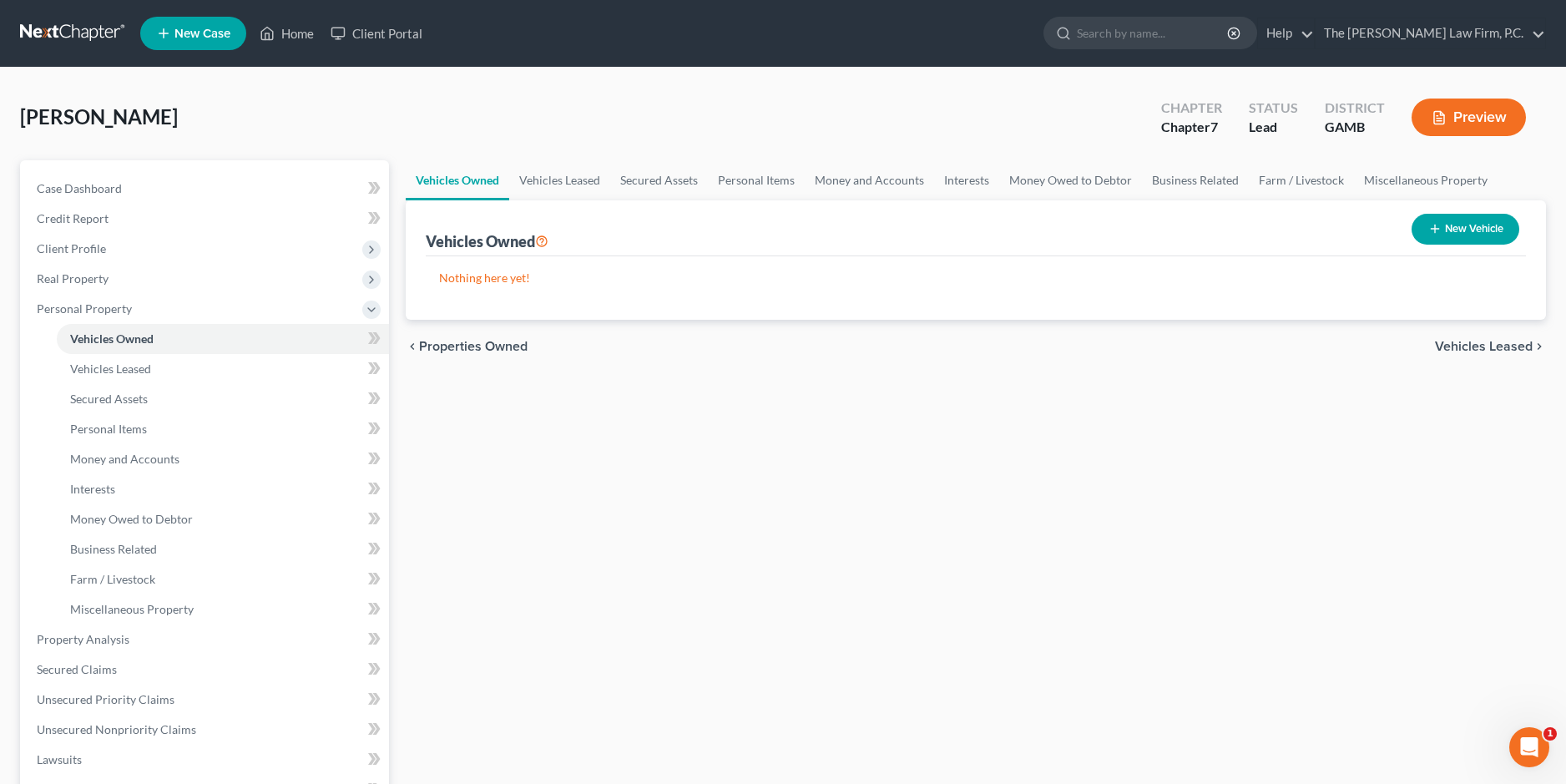
click at [1474, 220] on button "New Vehicle" at bounding box center [1465, 229] width 108 height 31
select select "0"
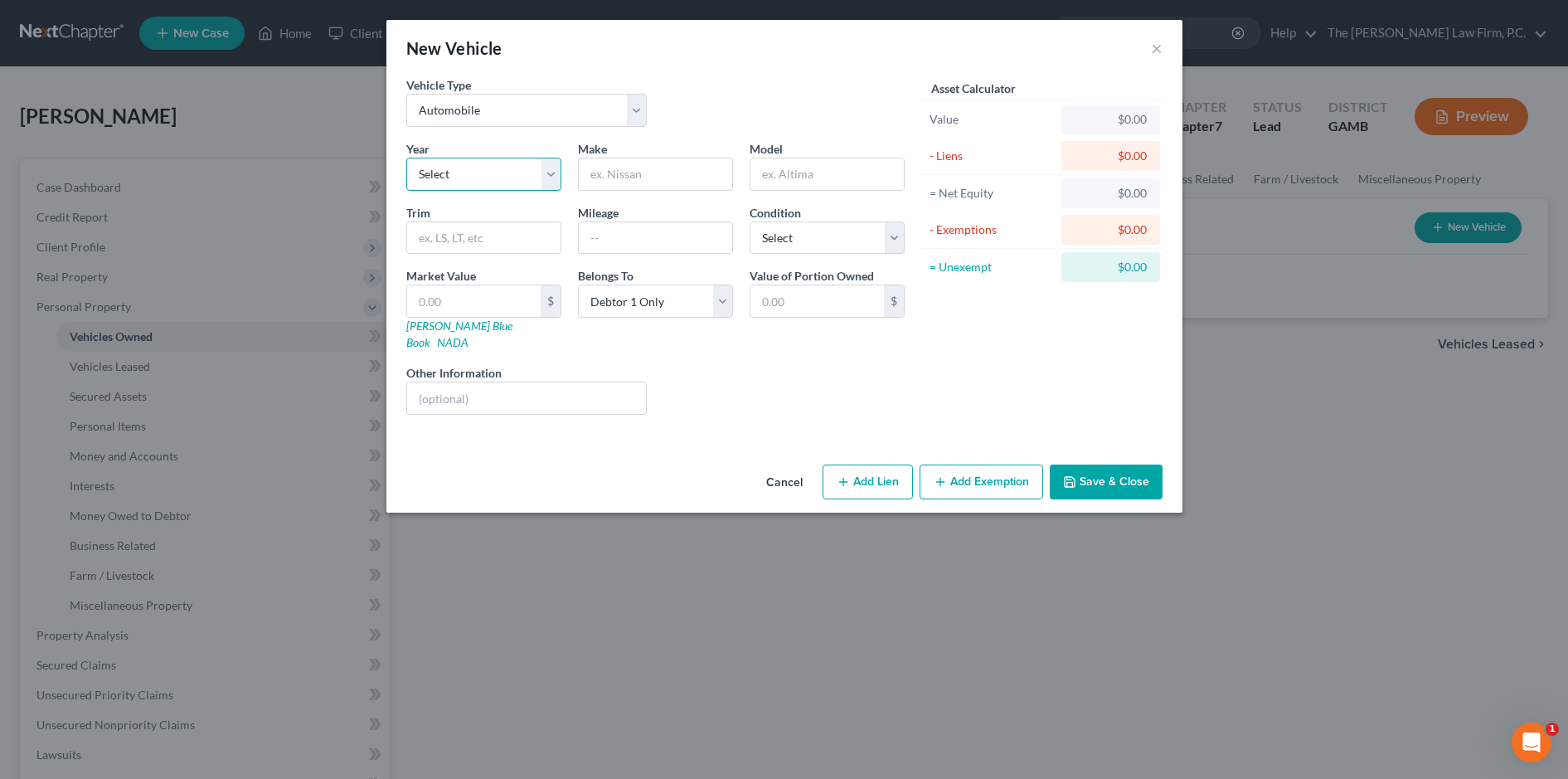
click at [504, 176] on select "Select 2026 2025 2024 2023 2022 2021 2020 2019 2018 2017 2016 2015 2014 2013 20…" at bounding box center [484, 174] width 155 height 33
select select "6"
click at [406, 157] on select "Select 2026 2025 2024 2023 2022 2021 2020 2019 2018 2017 2016 2015 2014 2013 20…" at bounding box center [484, 174] width 155 height 33
click at [666, 179] on input "text" at bounding box center [656, 174] width 154 height 31
type input "Volvo"
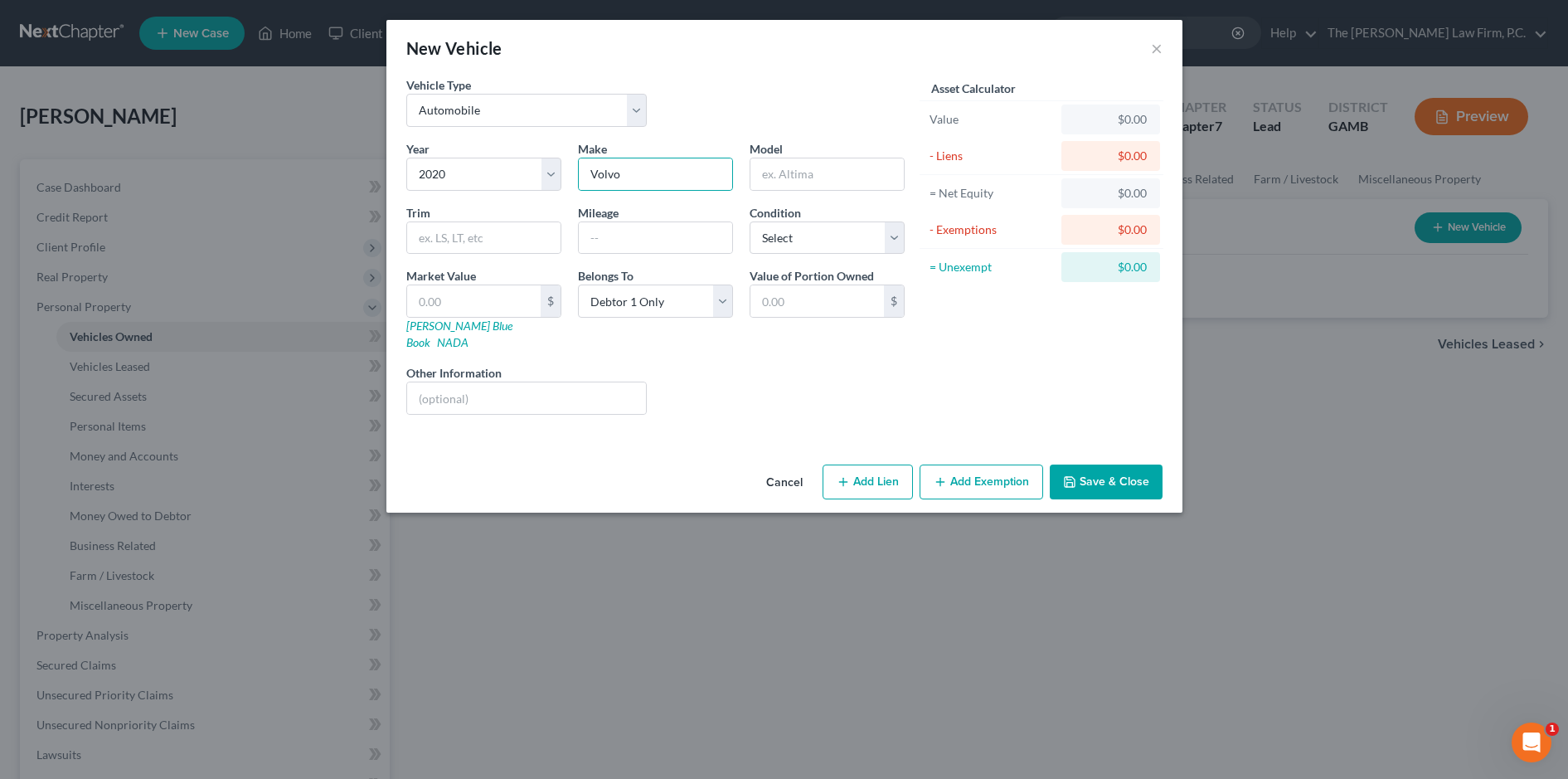
drag, startPoint x: 738, startPoint y: 185, endPoint x: 754, endPoint y: 183, distance: 16.1
click at [741, 185] on div "Year Select 2026 2025 2024 2023 2022 2021 2020 2019 2018 2017 2016 2015 2014 20…" at bounding box center [655, 283] width 515 height 288
drag, startPoint x: 754, startPoint y: 183, endPoint x: 832, endPoint y: 174, distance: 78.5
click at [832, 174] on input "text" at bounding box center [827, 174] width 154 height 31
type input "XC90"
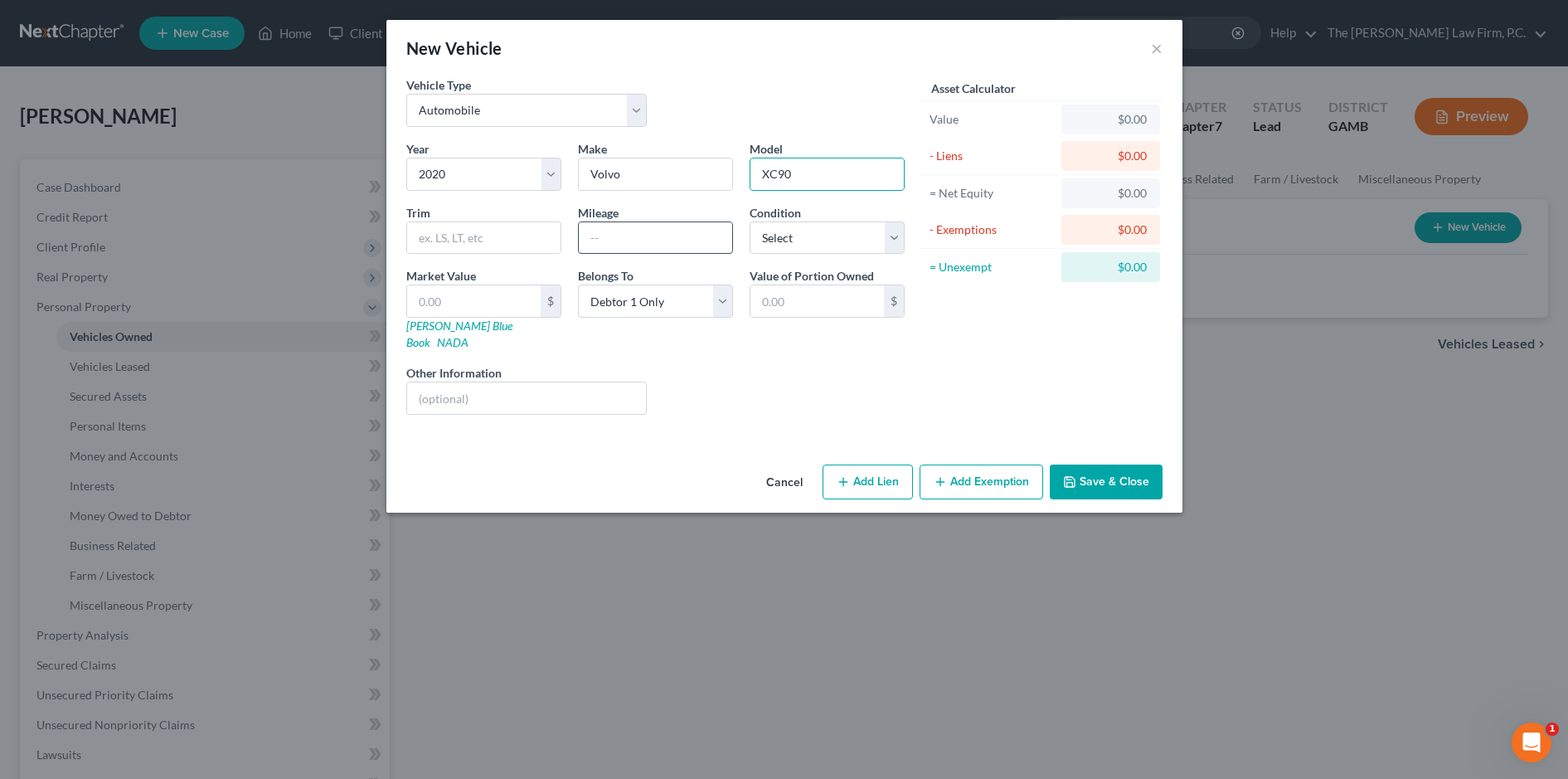
click at [672, 236] on input "text" at bounding box center [656, 238] width 154 height 31
click at [441, 242] on input "text" at bounding box center [484, 238] width 154 height 31
type input "T5"
click at [667, 233] on input "text" at bounding box center [656, 238] width 154 height 31
type input "150000"
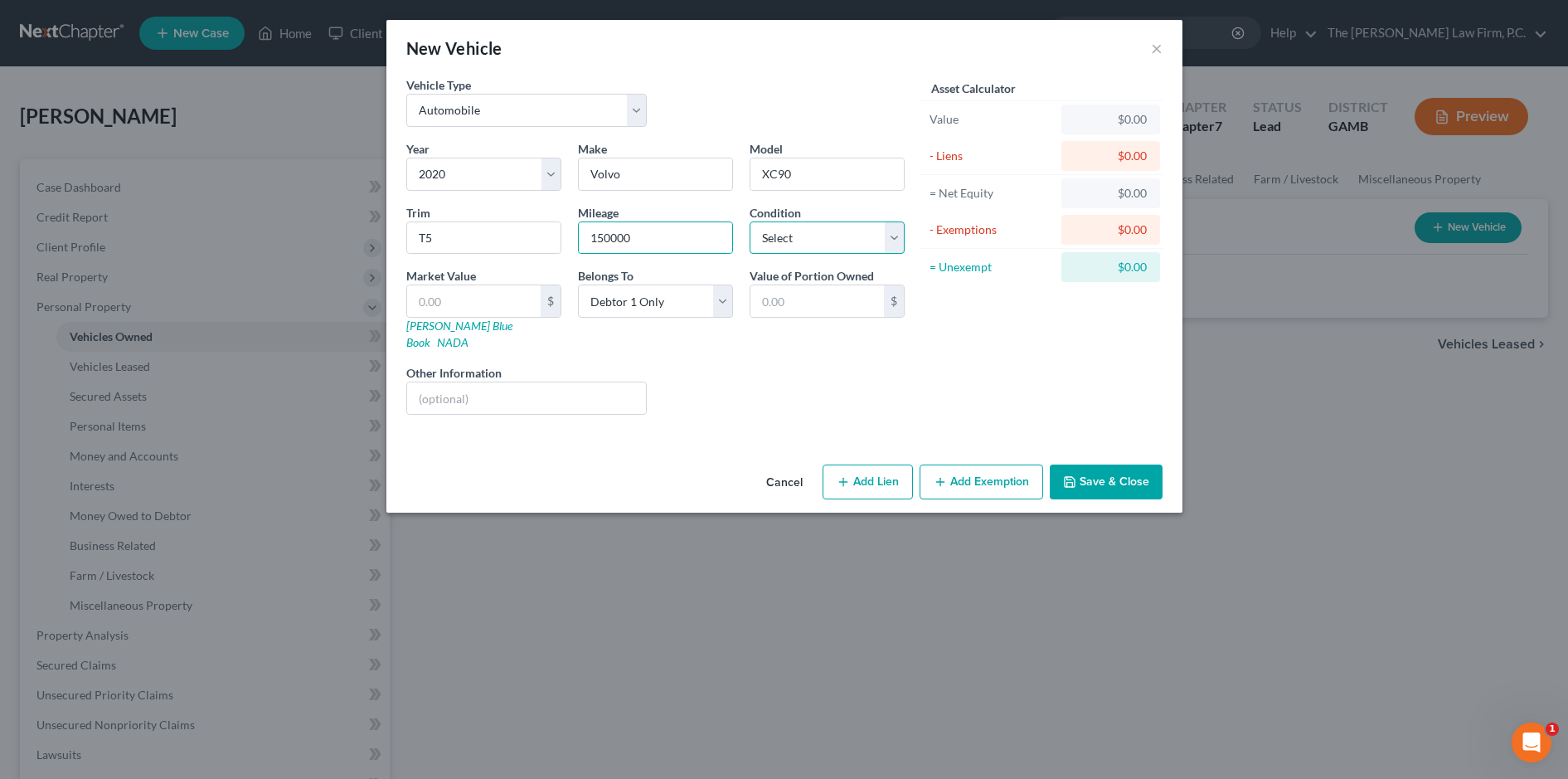
click at [777, 242] on select "Select Excellent Very Good Good Fair Poor" at bounding box center [827, 238] width 155 height 33
select select "2"
click at [750, 221] on select "Select Excellent Very Good Good Fair Poor" at bounding box center [827, 238] width 155 height 33
click at [531, 306] on input "text" at bounding box center [474, 301] width 133 height 31
click at [468, 335] on link "NADA" at bounding box center [453, 341] width 31 height 14
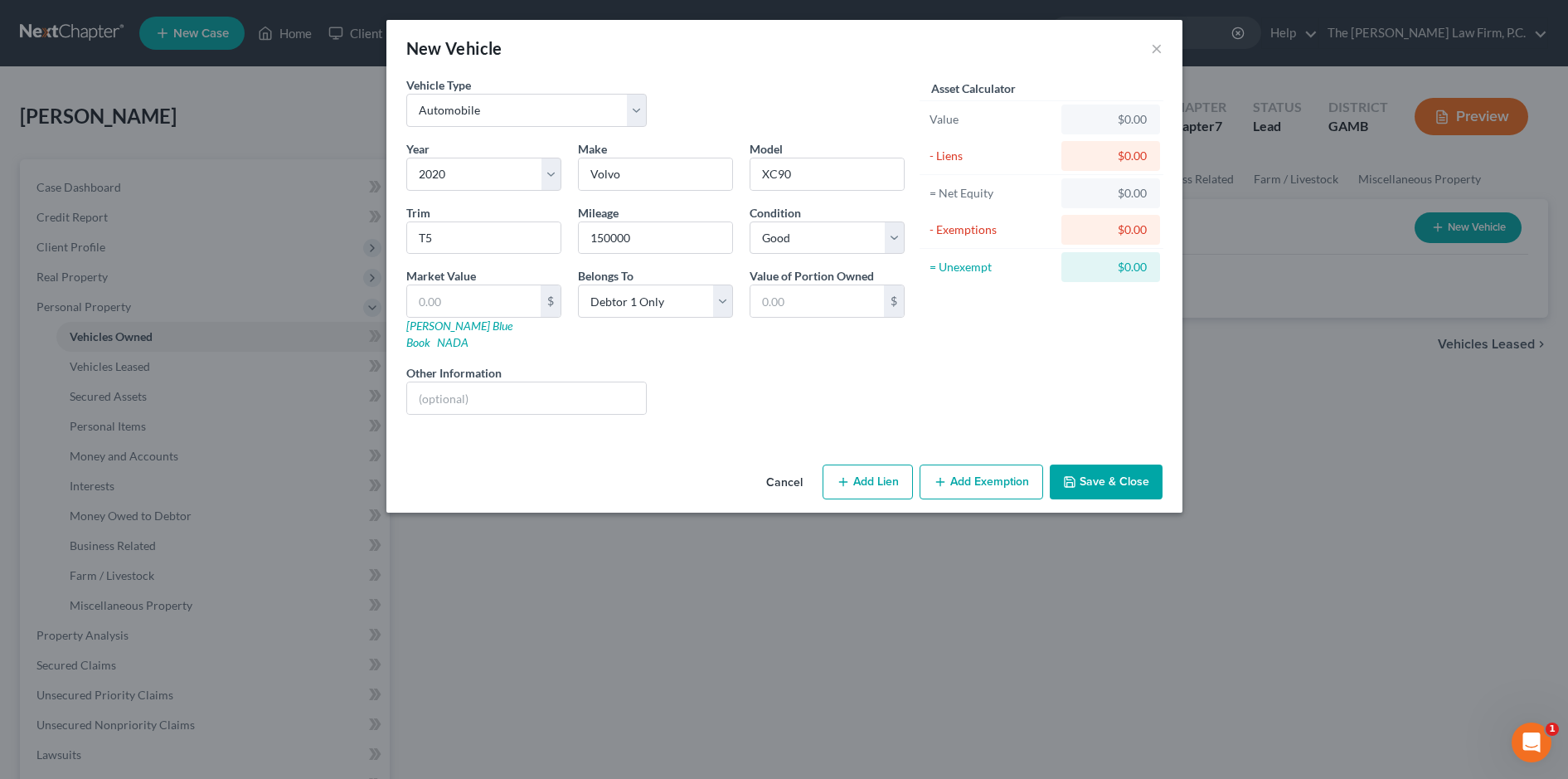
click at [850, 475] on icon "button" at bounding box center [843, 482] width 14 height 14
select select "0"
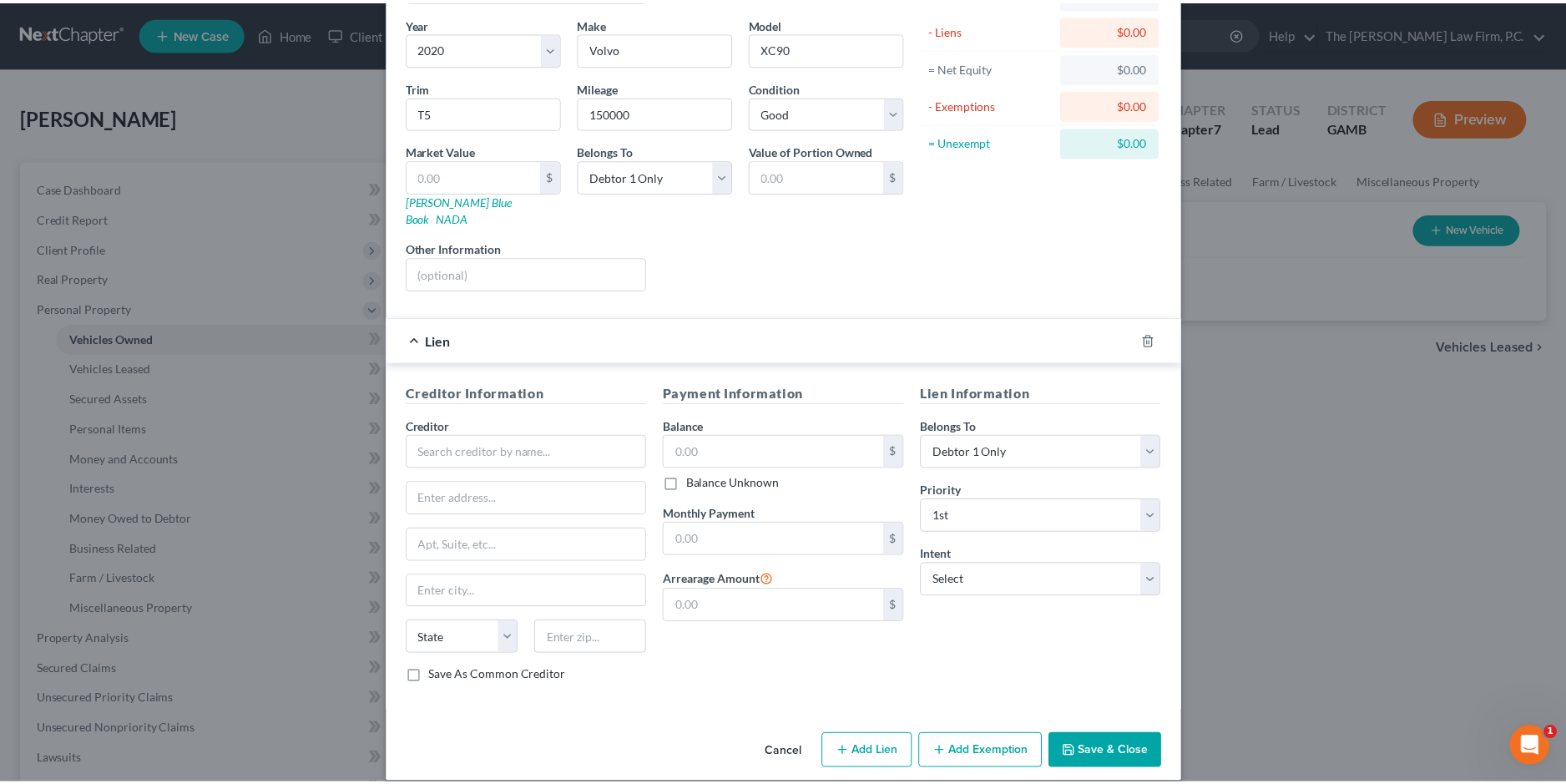
scroll to position [130, 0]
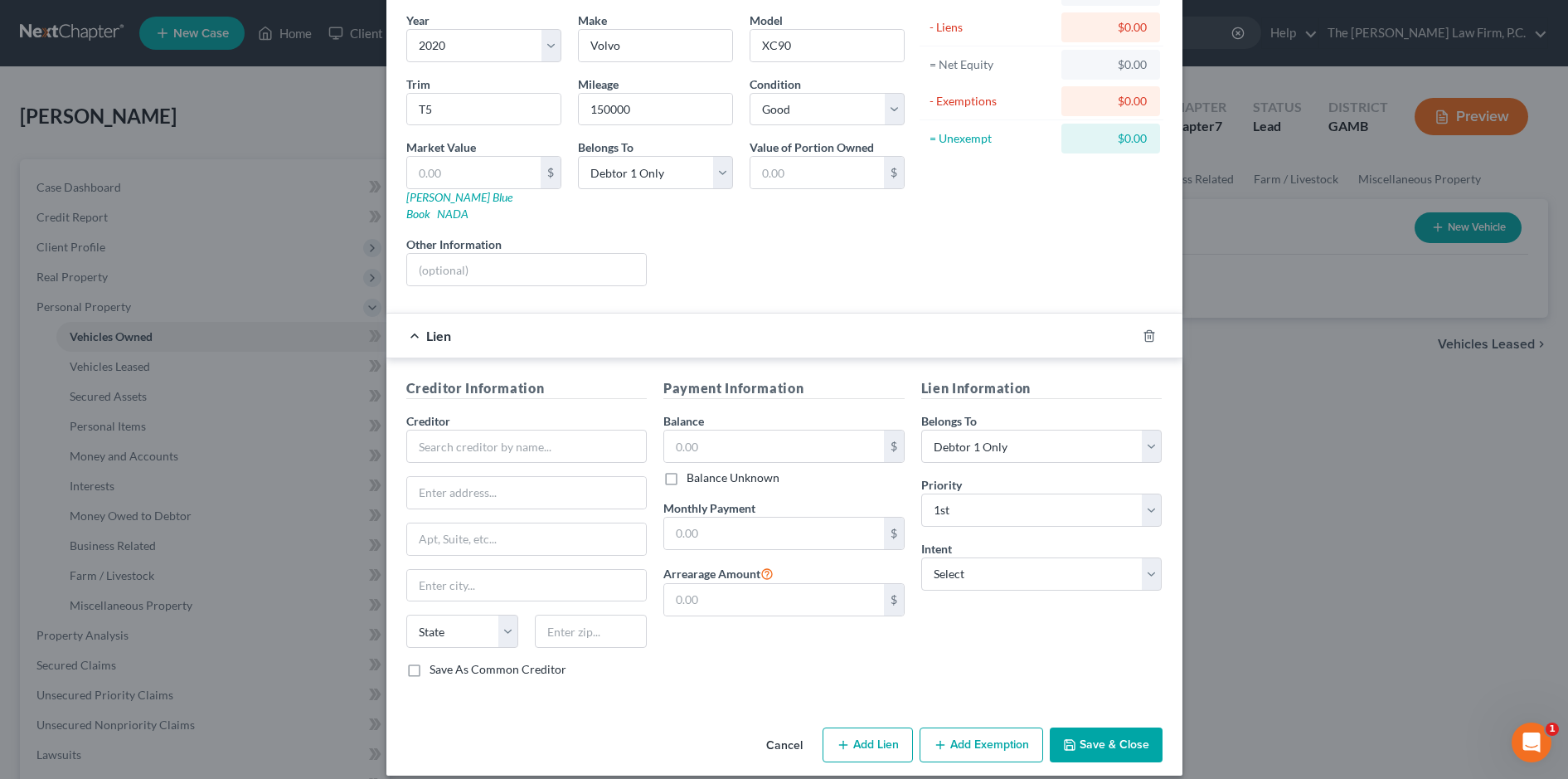
click at [763, 731] on button "Cancel" at bounding box center [784, 745] width 63 height 33
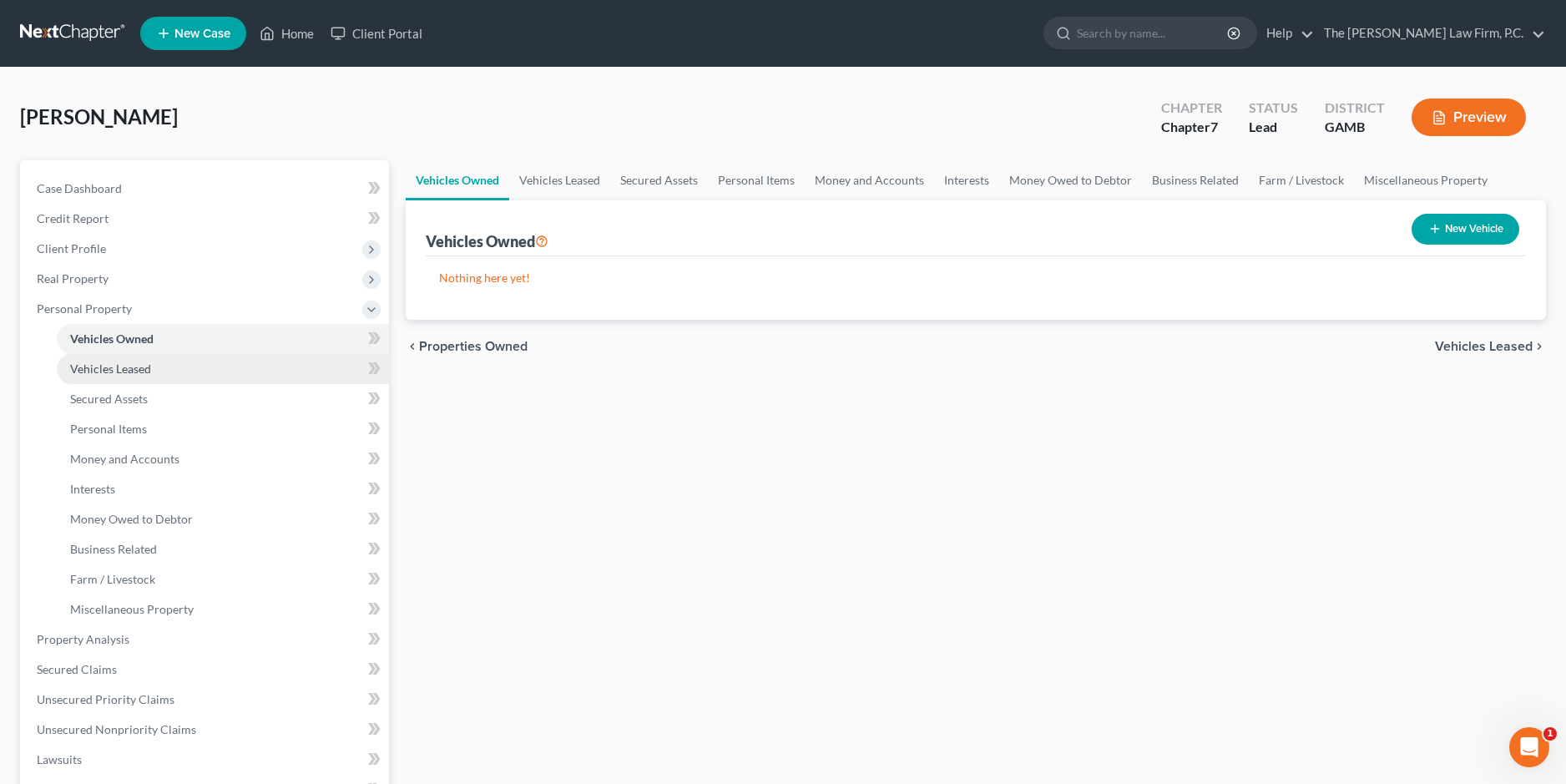
click at [153, 369] on link "Vehicles Leased" at bounding box center [223, 368] width 332 height 30
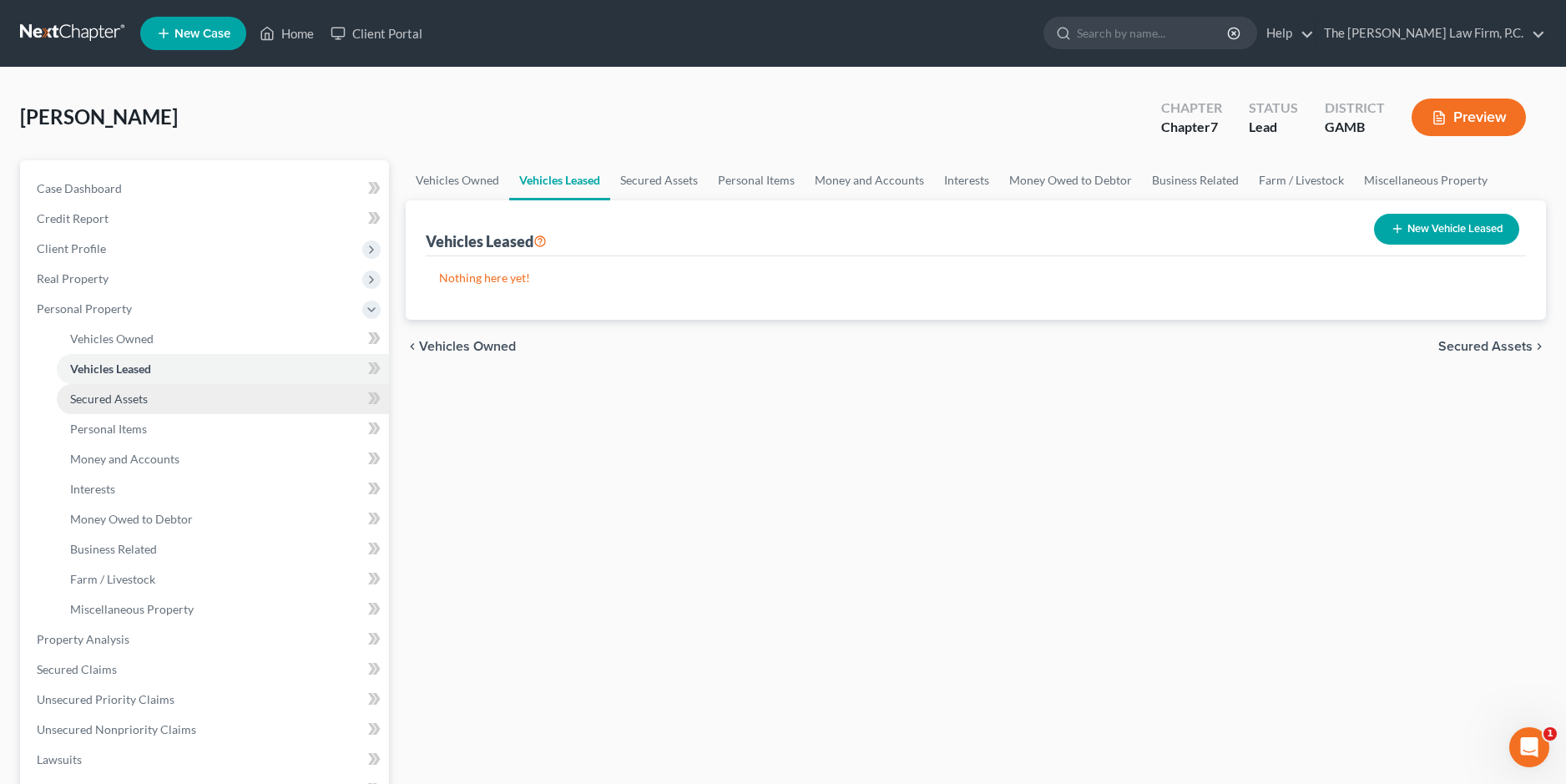
click at [130, 400] on span "Secured Assets" at bounding box center [109, 398] width 77 height 14
click at [1457, 232] on button "New Secured Asset" at bounding box center [1447, 229] width 143 height 31
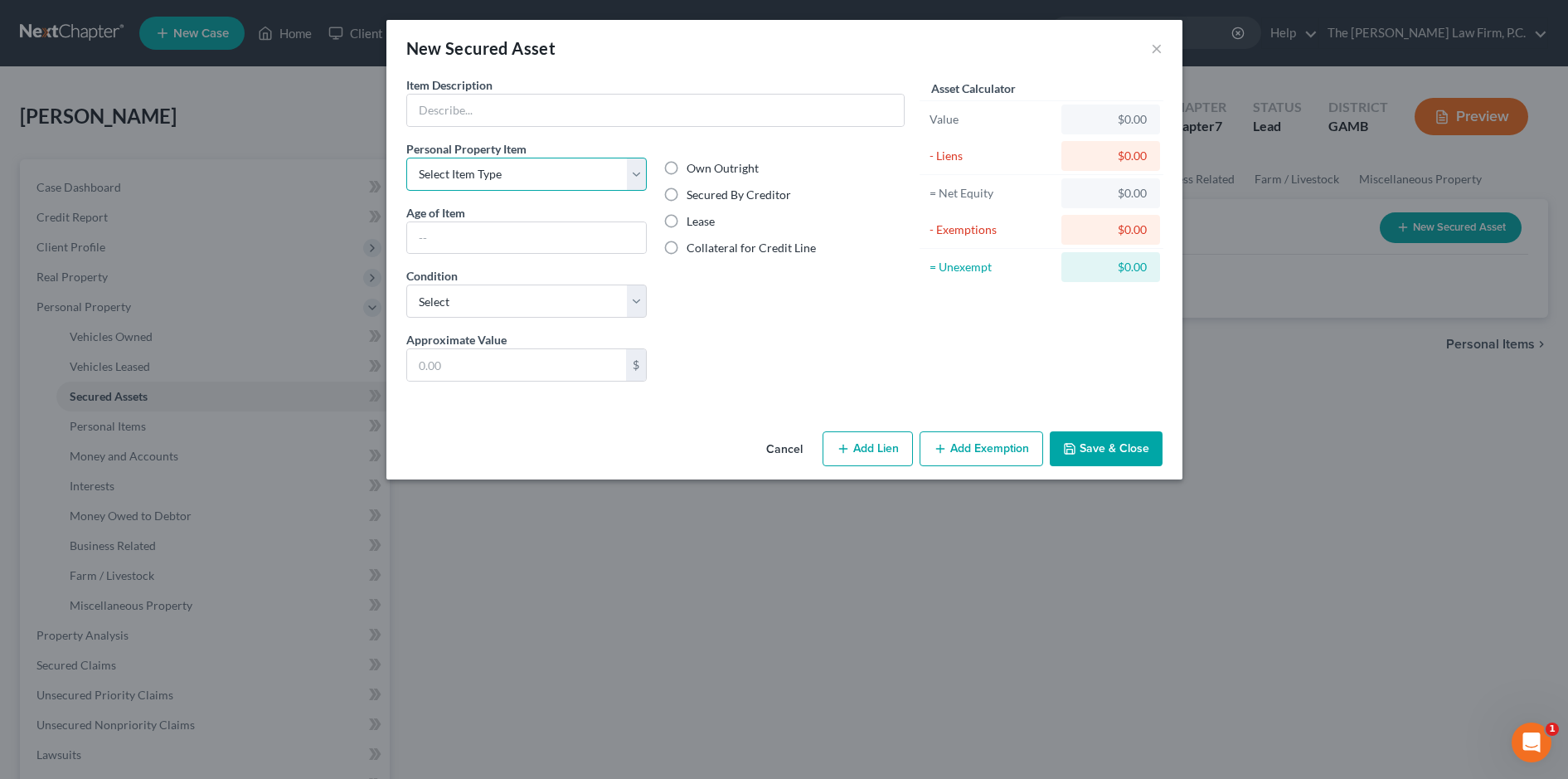
click at [578, 165] on select "Select Item Type Clothing Collectibles Of Value Electronics Firearms Household …" at bounding box center [527, 174] width 241 height 33
click at [127, 443] on div "New Secured Asset × Item Description * Personal Property Item Select Item Type …" at bounding box center [784, 390] width 1568 height 779
click at [1148, 48] on div "New Secured Asset ×" at bounding box center [784, 48] width 796 height 57
click at [770, 458] on button "Cancel" at bounding box center [784, 449] width 63 height 33
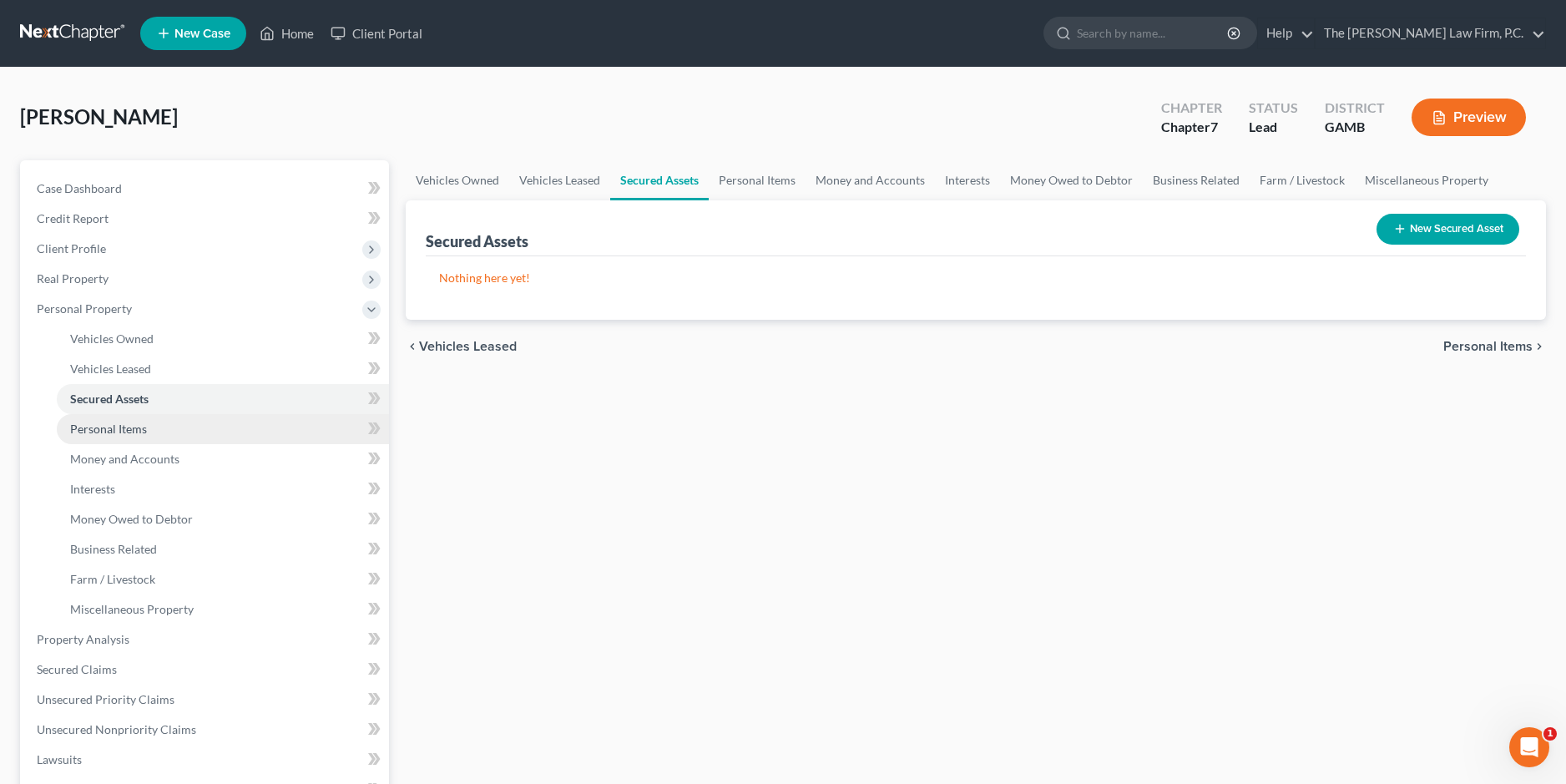
click at [217, 426] on link "Personal Items" at bounding box center [223, 429] width 332 height 30
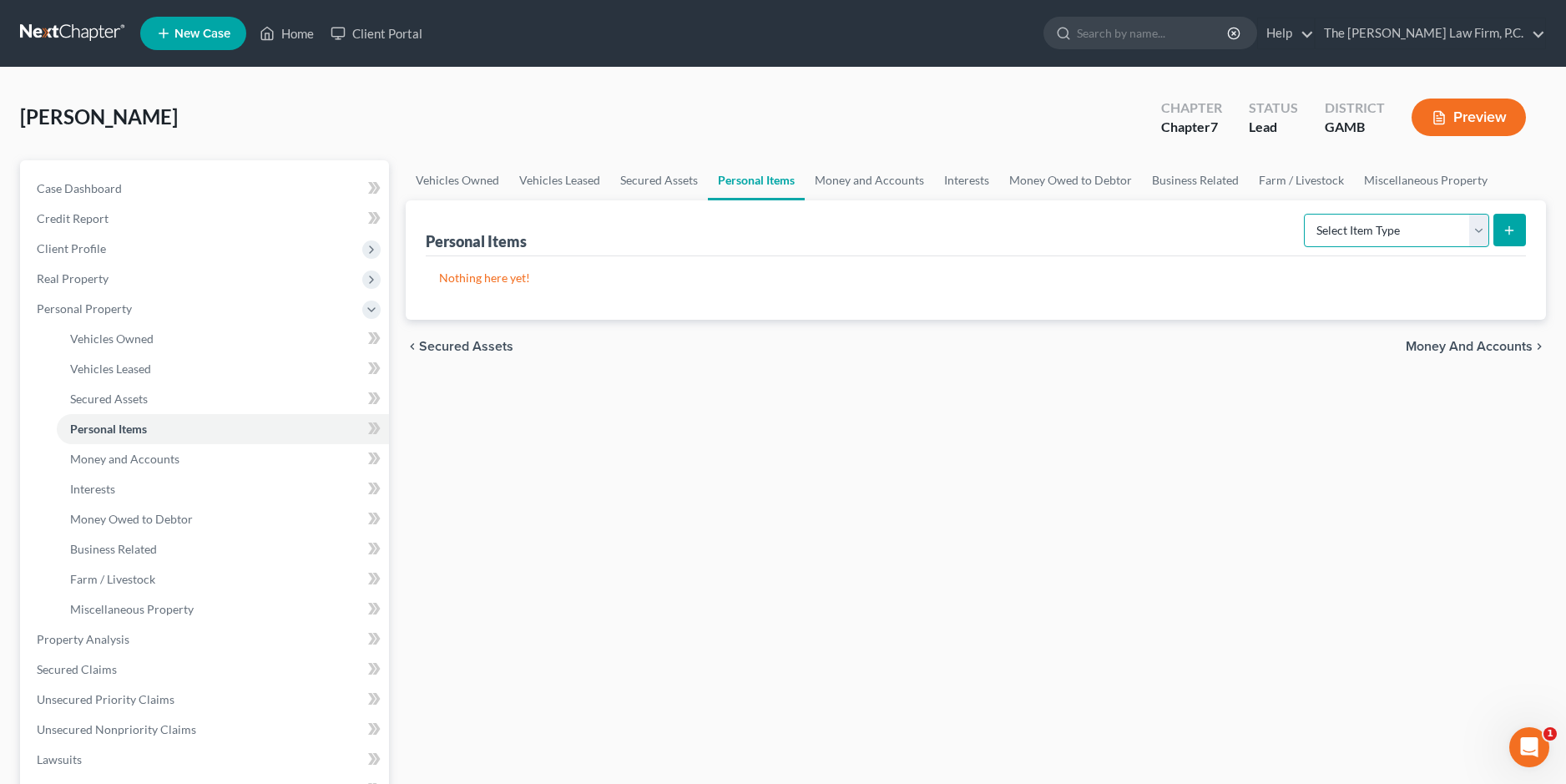
click at [1397, 234] on select "Select Item Type Clothing Collectibles Of Value Electronics Firearms Household …" at bounding box center [1396, 230] width 185 height 33
click at [148, 459] on span "Money and Accounts" at bounding box center [124, 458] width 110 height 14
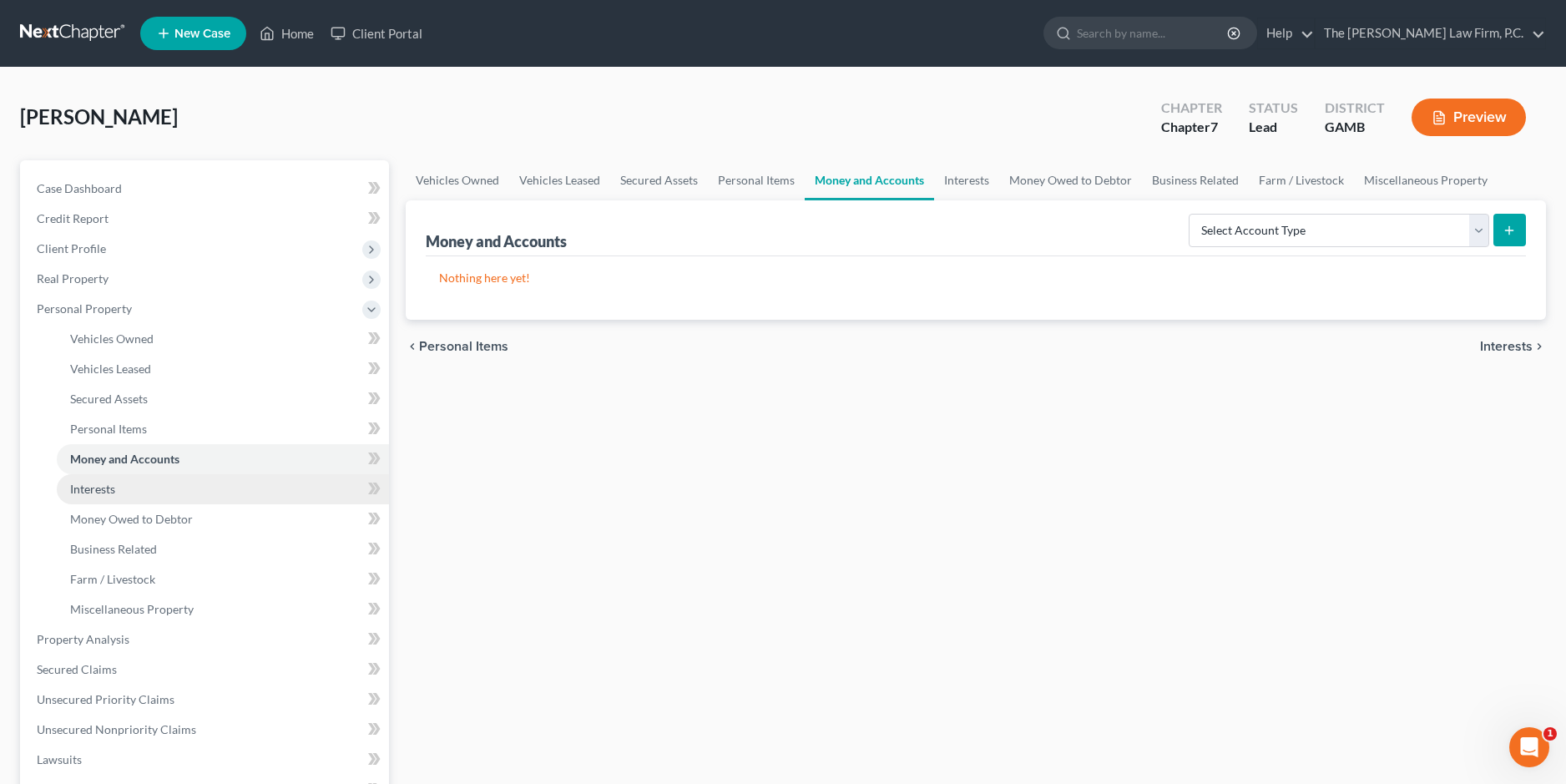
click at [135, 479] on link "Interests" at bounding box center [223, 489] width 332 height 30
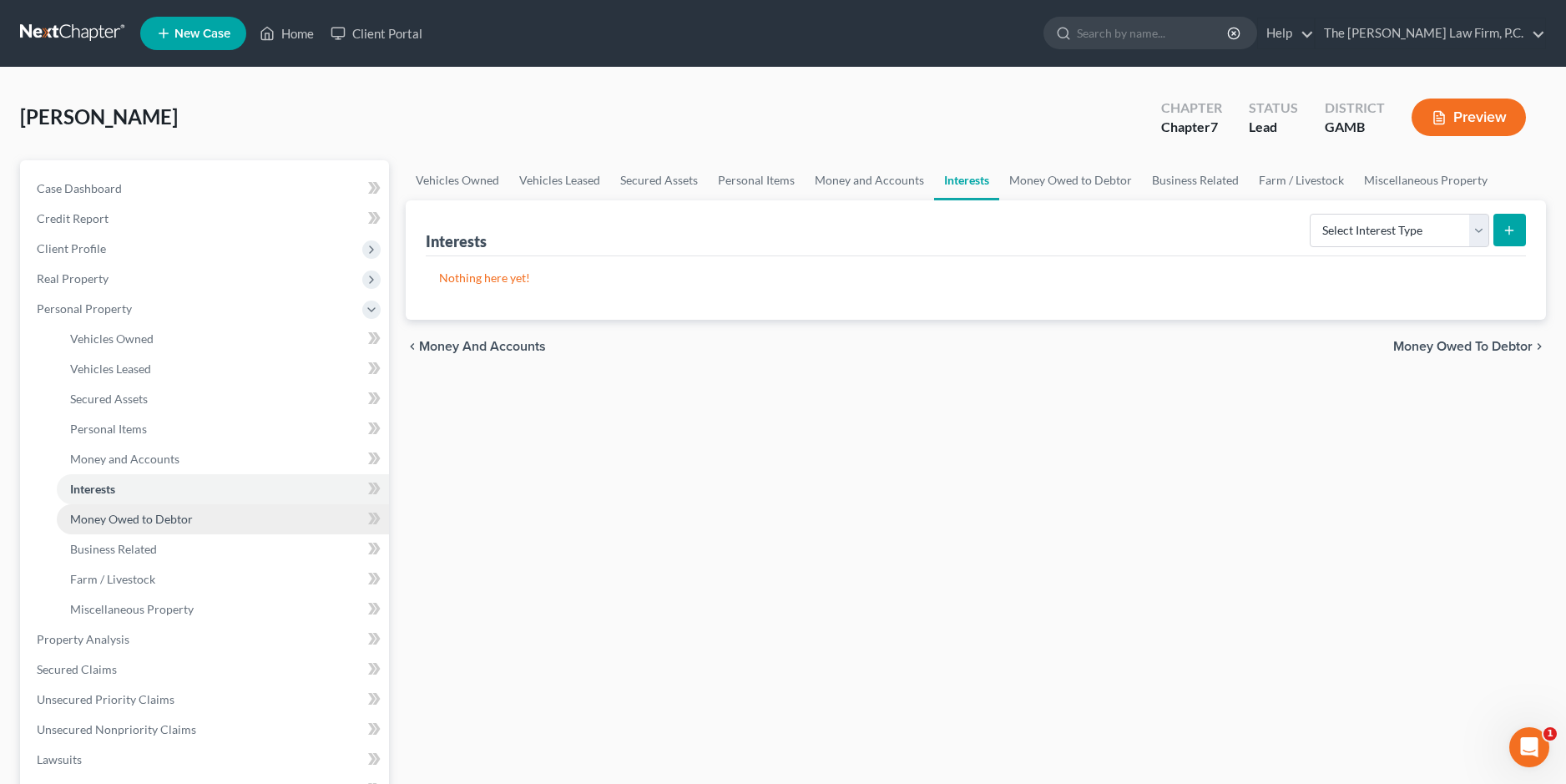
click at [125, 510] on link "Money Owed to Debtor" at bounding box center [223, 519] width 332 height 30
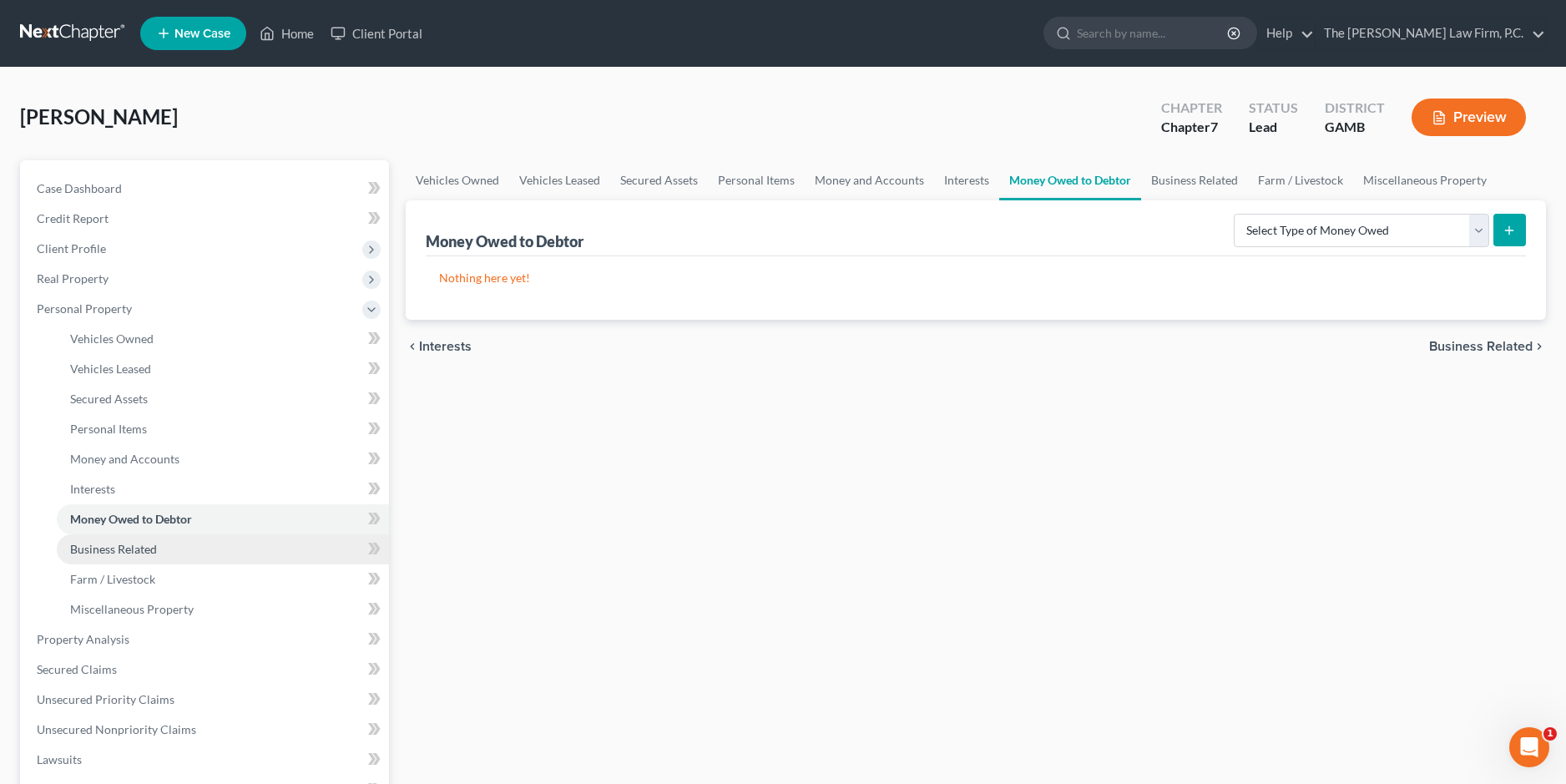
click at [205, 548] on link "Business Related" at bounding box center [223, 548] width 332 height 30
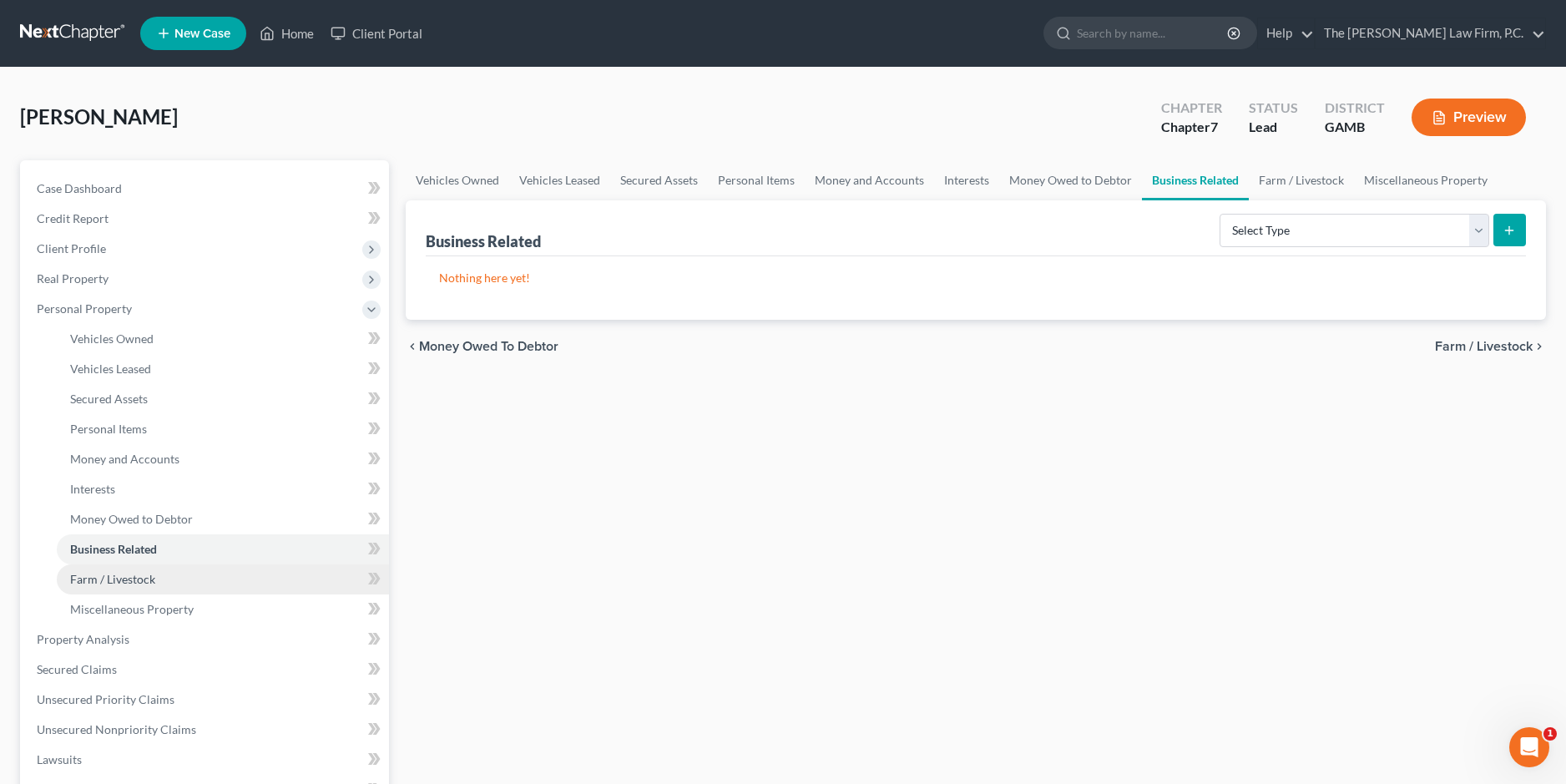
click at [179, 578] on link "Farm / Livestock" at bounding box center [223, 579] width 332 height 30
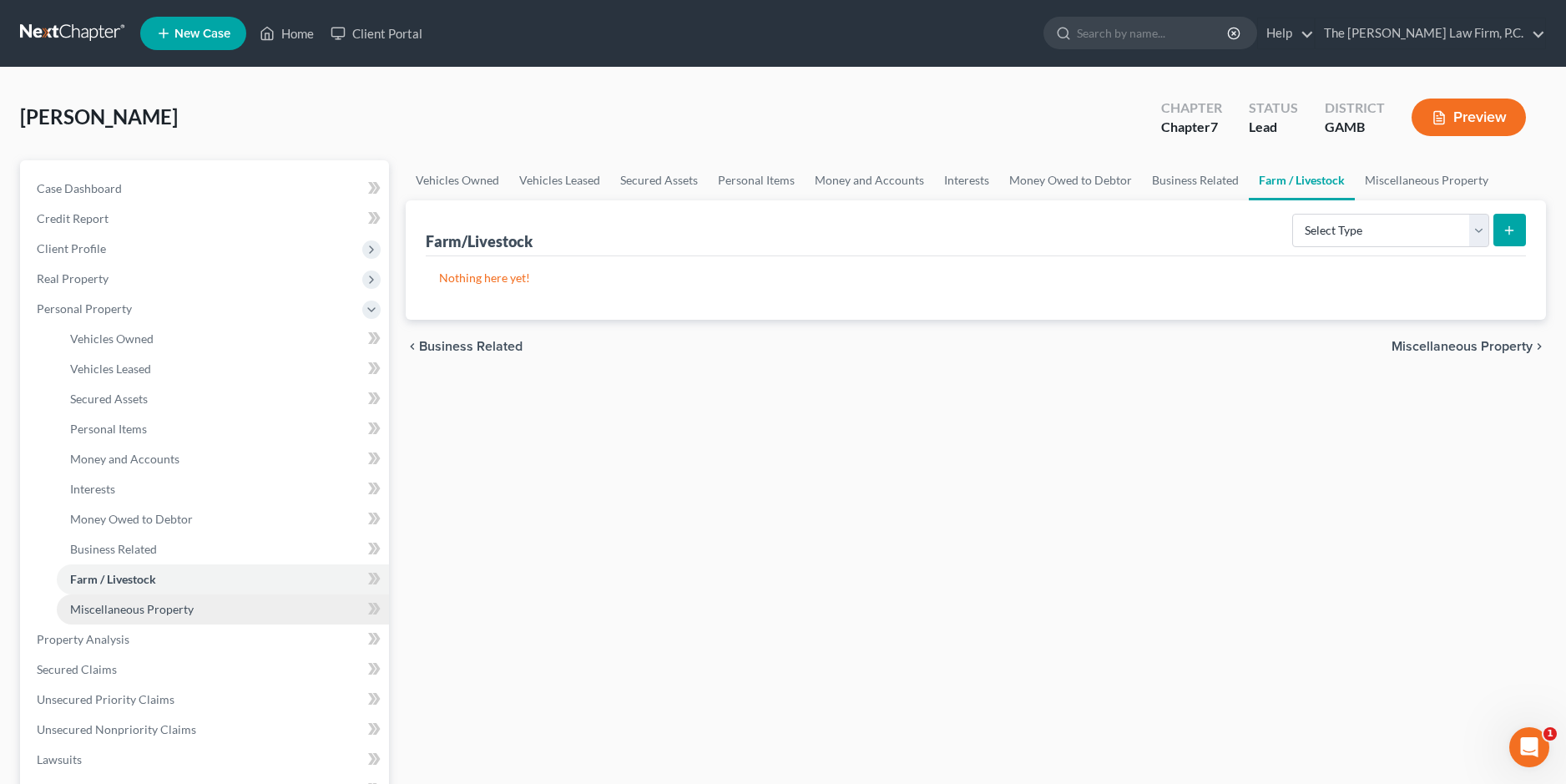
click at [172, 608] on span "Miscellaneous Property" at bounding box center [132, 608] width 123 height 14
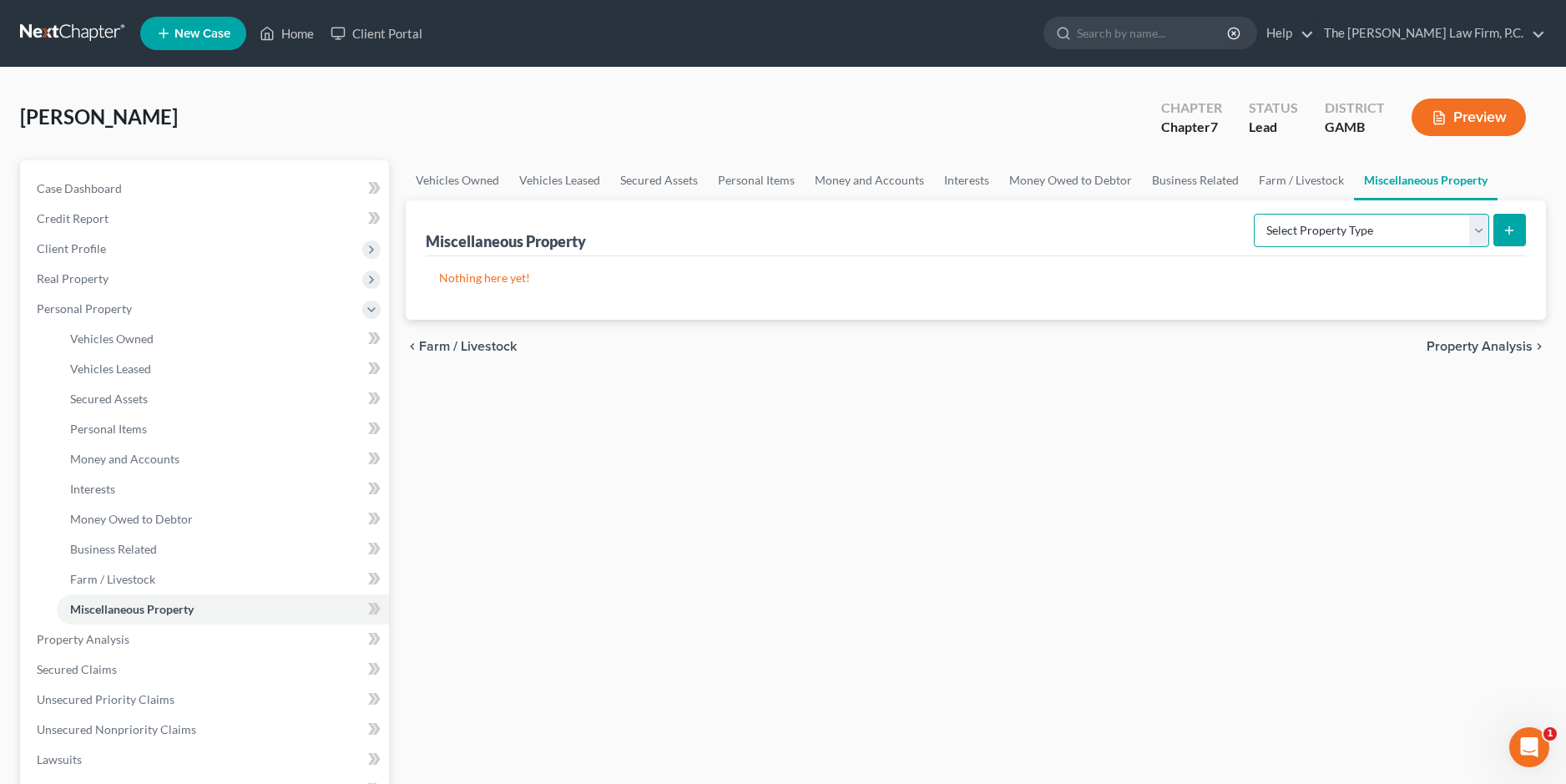
click at [1379, 228] on select "Select Property Type Assigned for Creditor Benefit Within 1 Year Holding for An…" at bounding box center [1372, 230] width 236 height 33
click at [179, 629] on link "Property Analysis" at bounding box center [205, 639] width 365 height 30
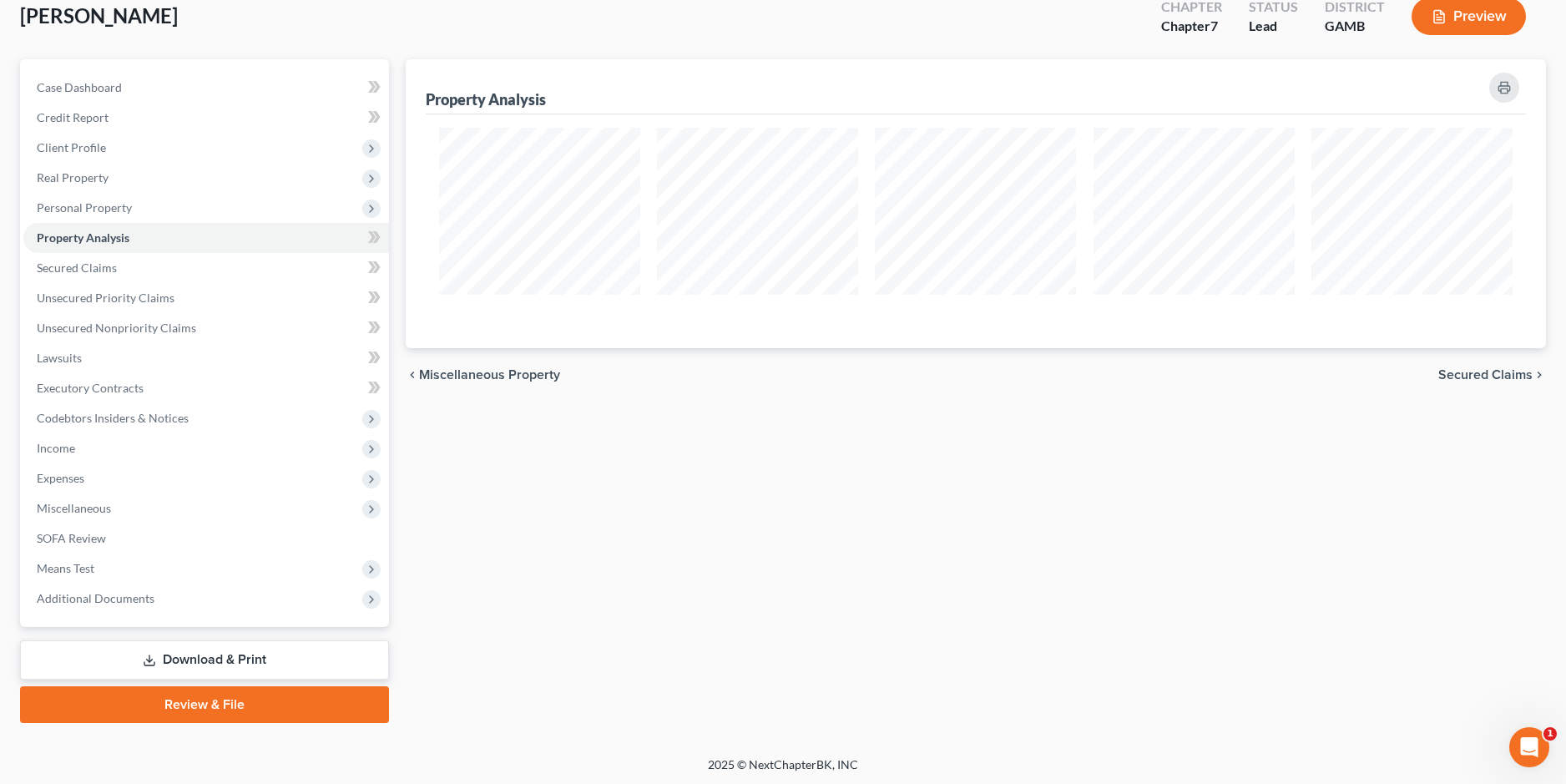
scroll to position [103, 0]
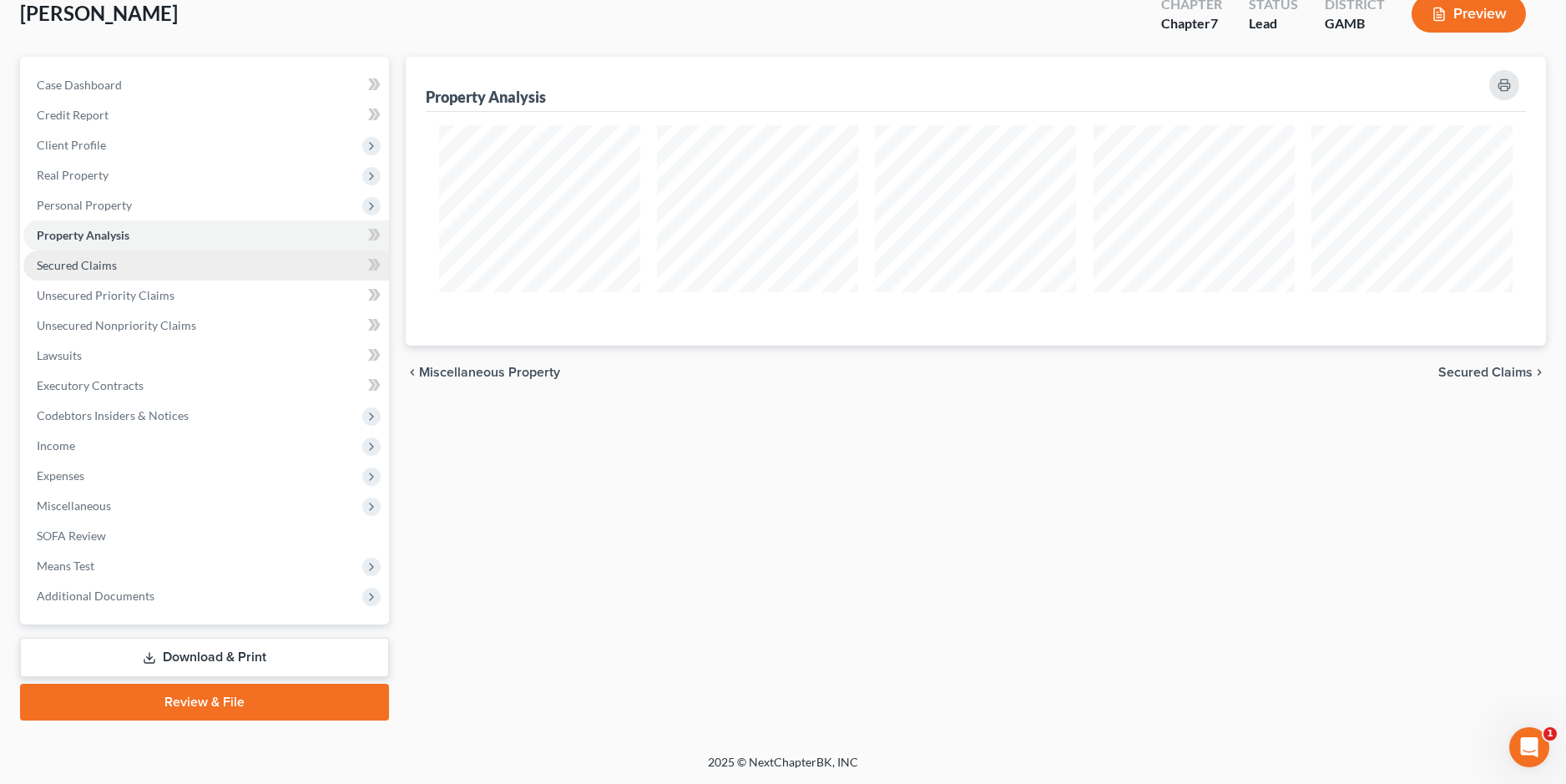
click at [98, 268] on span "Secured Claims" at bounding box center [76, 264] width 80 height 14
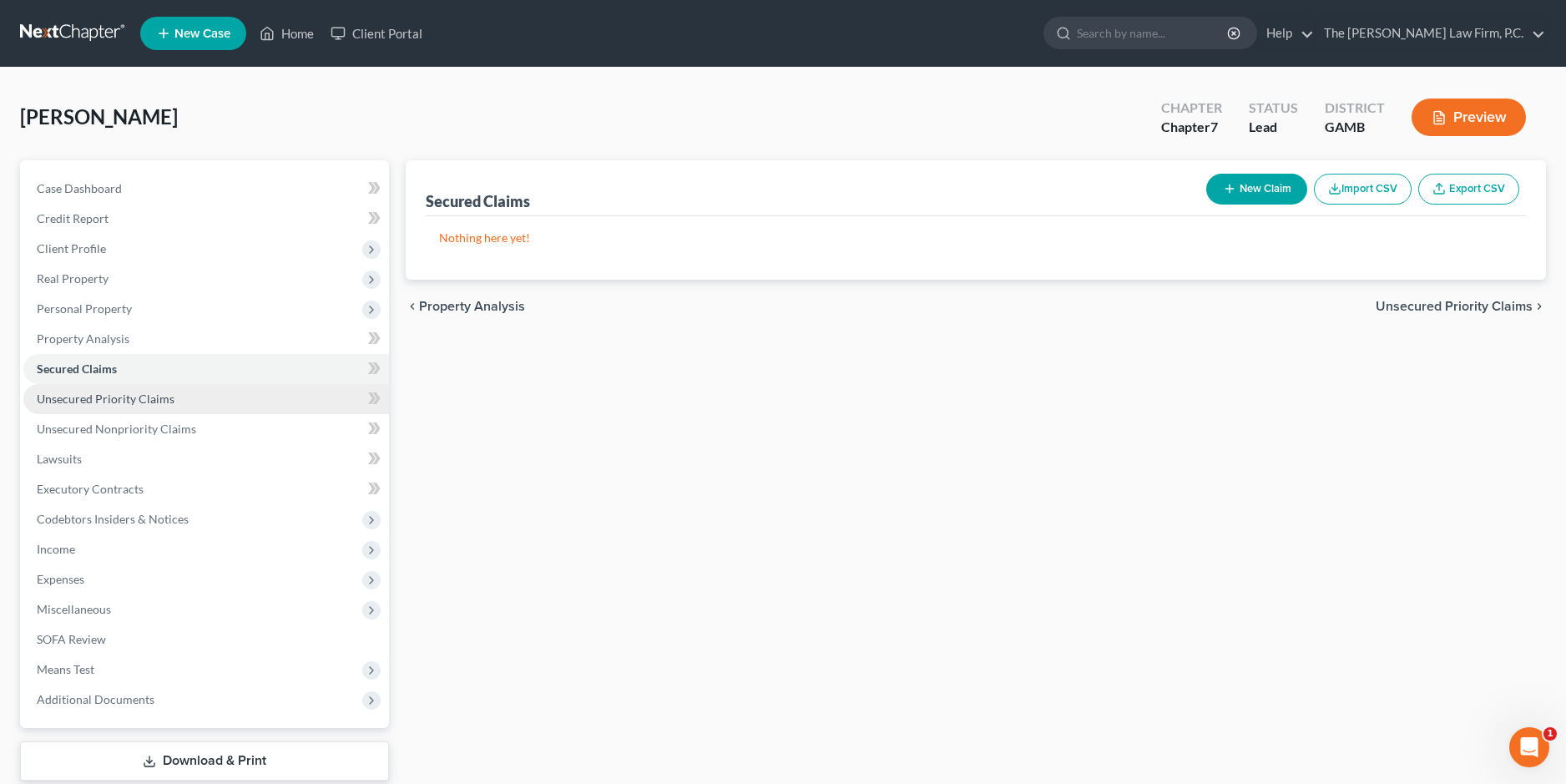
click at [140, 391] on span "Unsecured Priority Claims" at bounding box center [106, 398] width 138 height 14
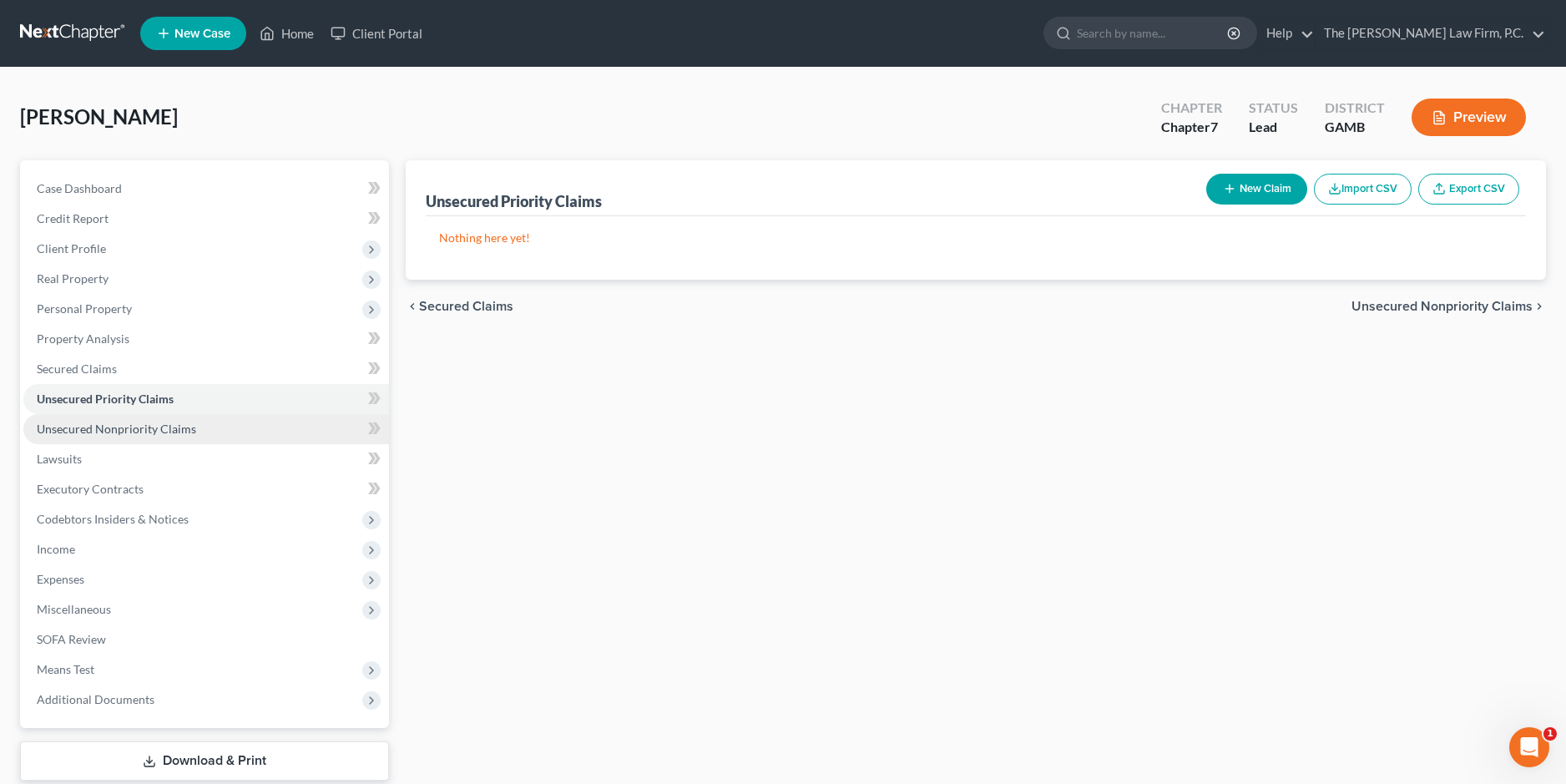
click at [107, 427] on span "Unsecured Nonpriority Claims" at bounding box center [116, 428] width 159 height 14
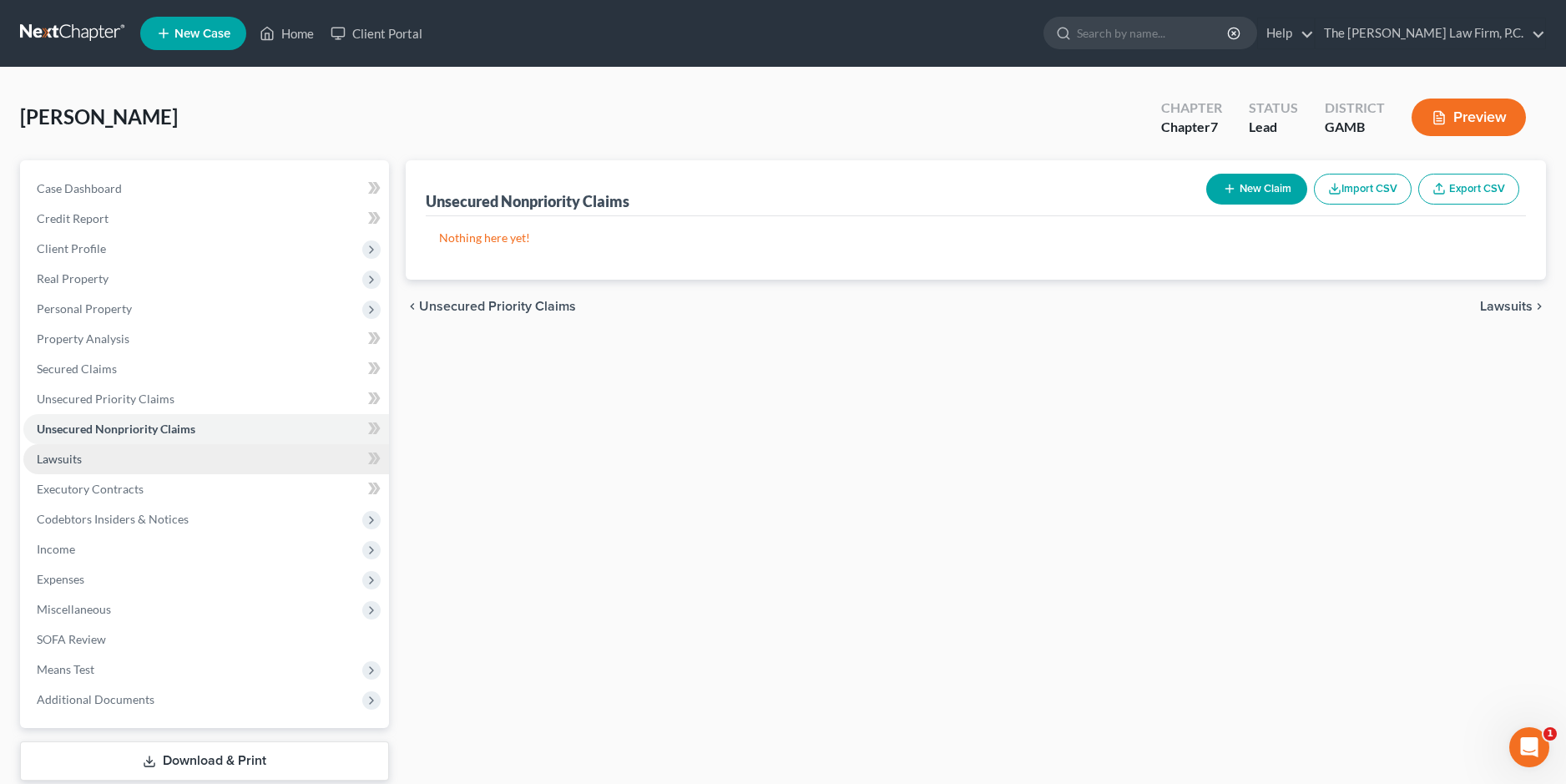
click at [133, 464] on link "Lawsuits" at bounding box center [205, 458] width 365 height 30
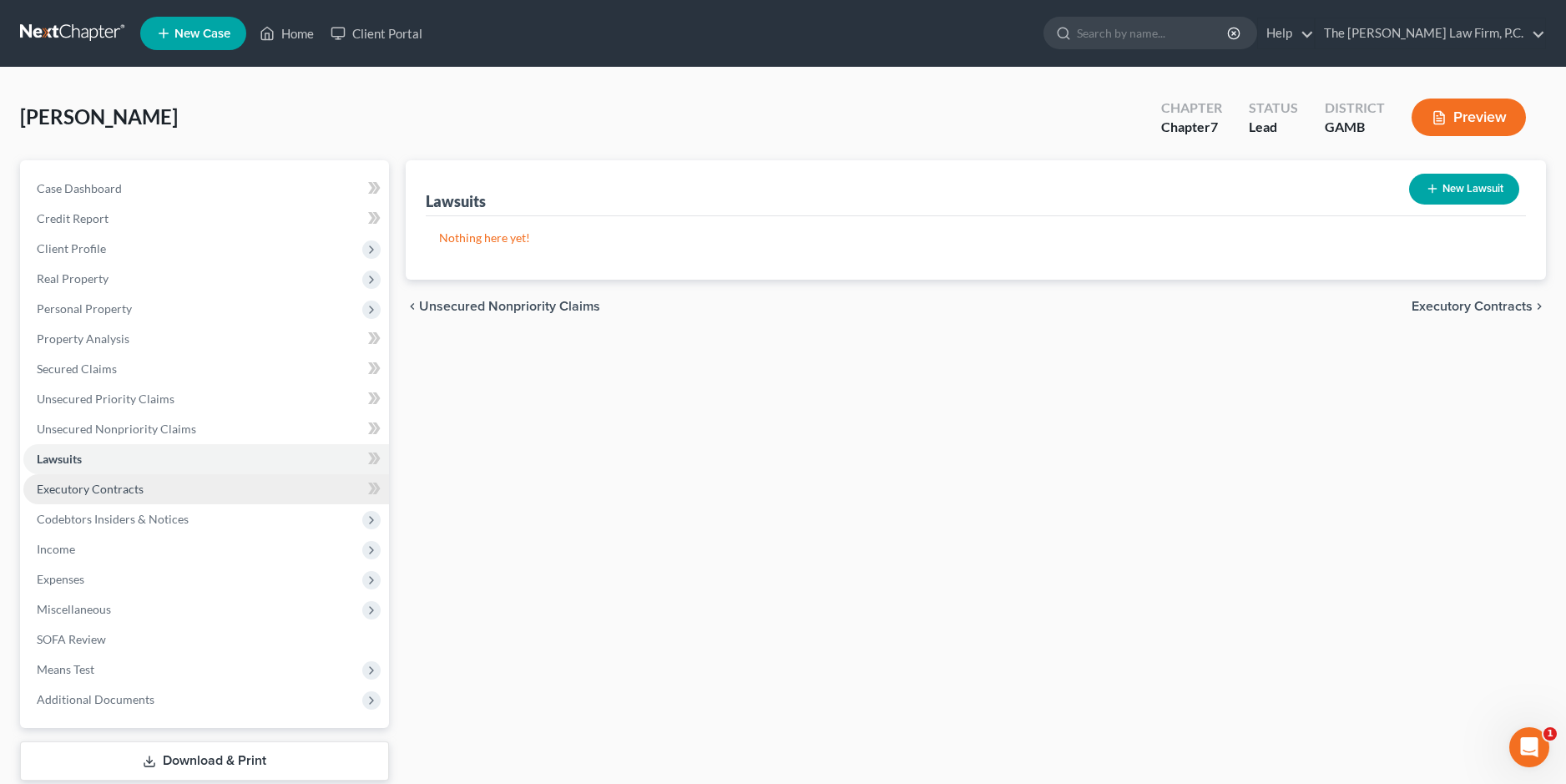
click at [121, 486] on span "Executory Contracts" at bounding box center [90, 488] width 107 height 14
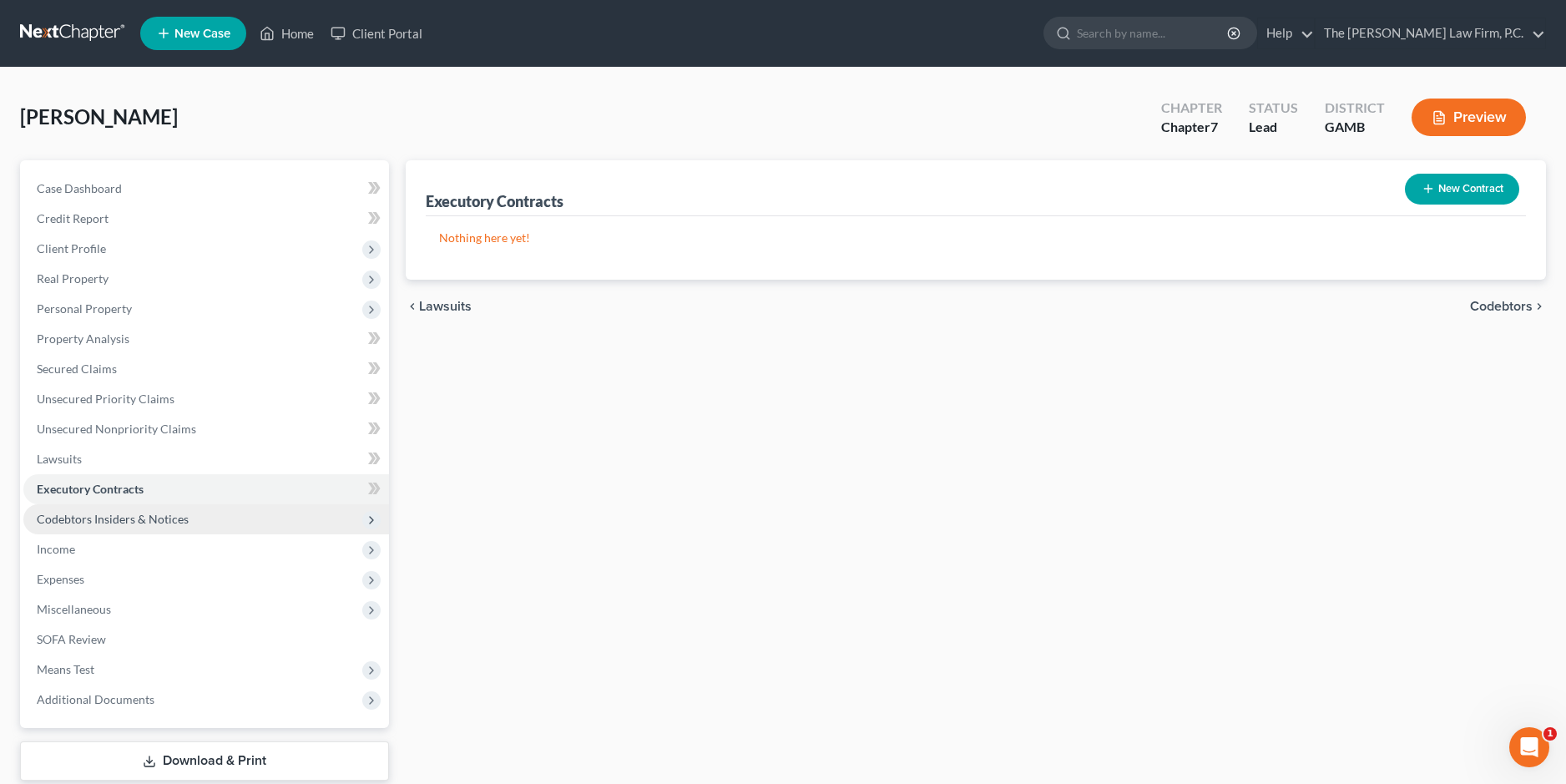
click at [146, 518] on span "Codebtors Insiders & Notices" at bounding box center [112, 518] width 152 height 14
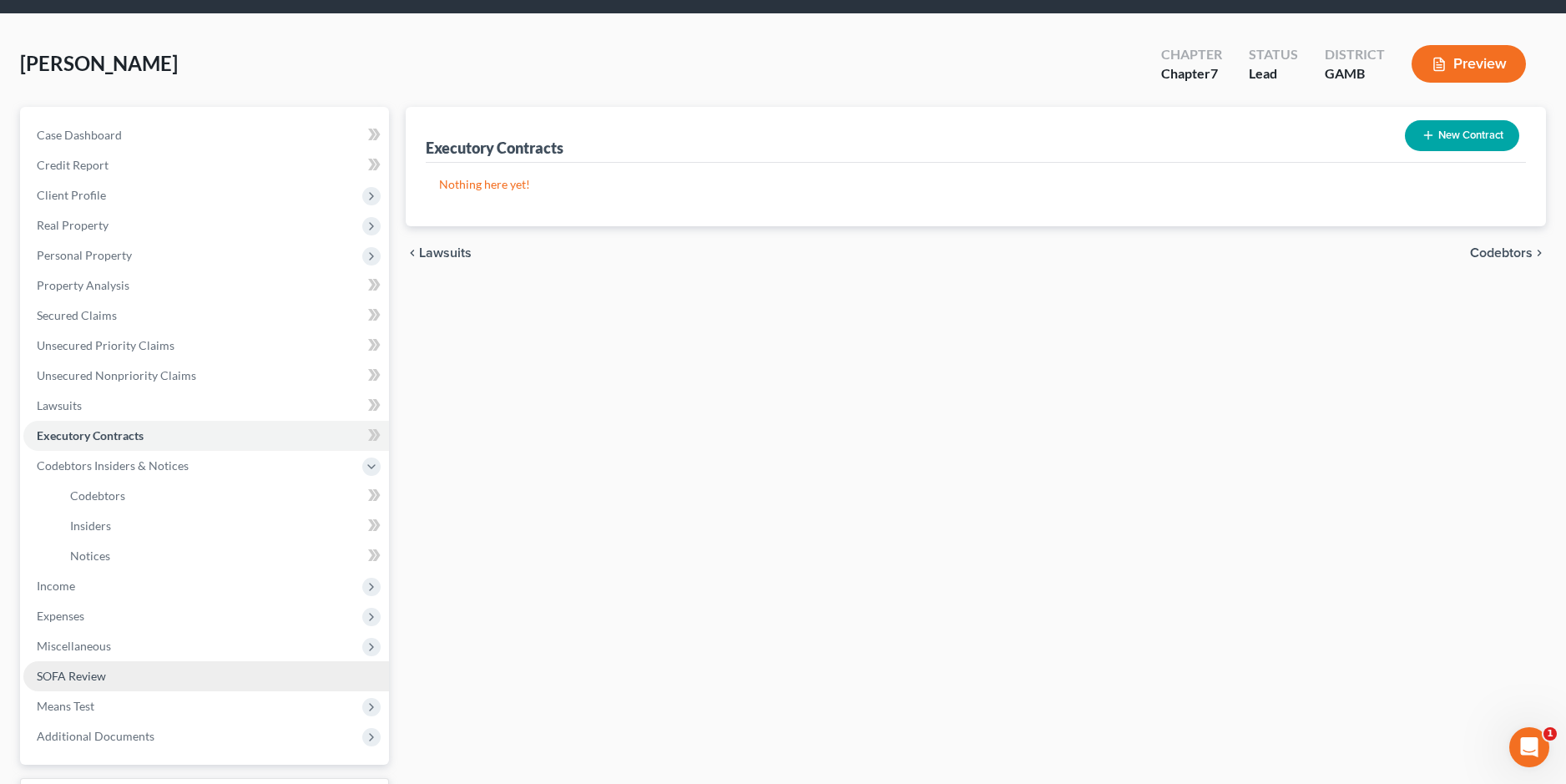
scroll to position [84, 0]
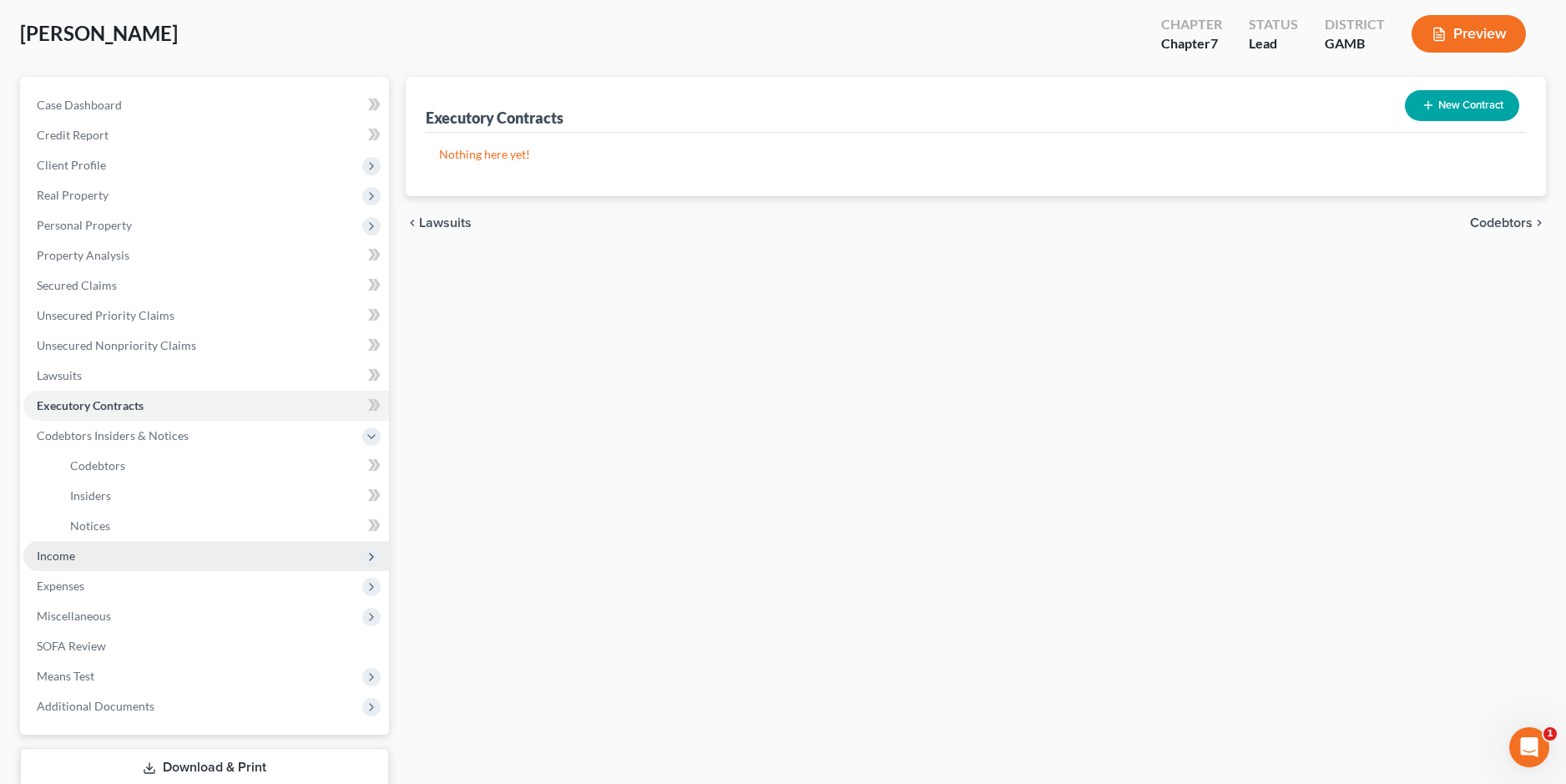
click at [255, 559] on span "Income" at bounding box center [205, 556] width 365 height 30
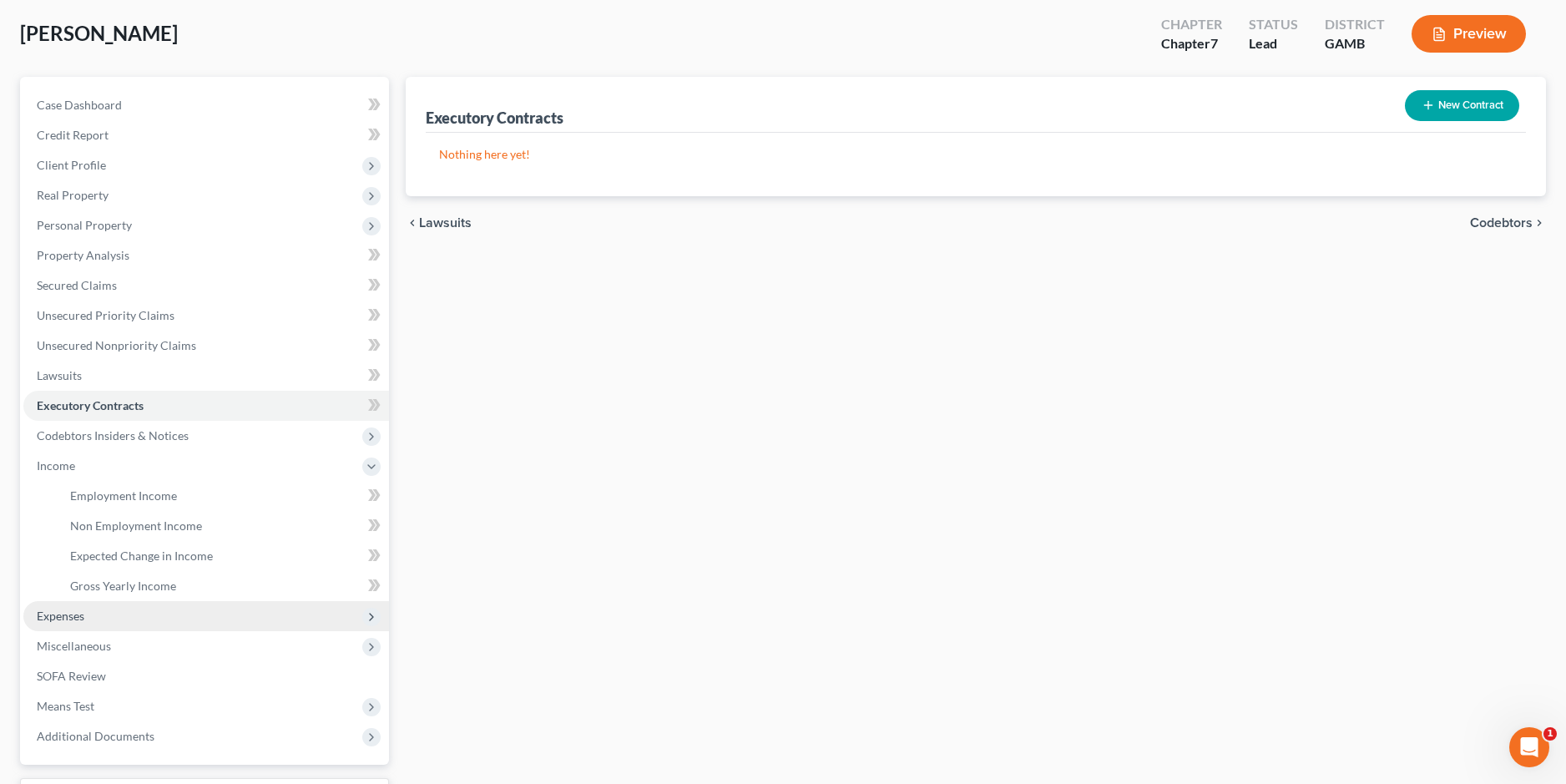
click at [166, 619] on span "Expenses" at bounding box center [205, 616] width 365 height 30
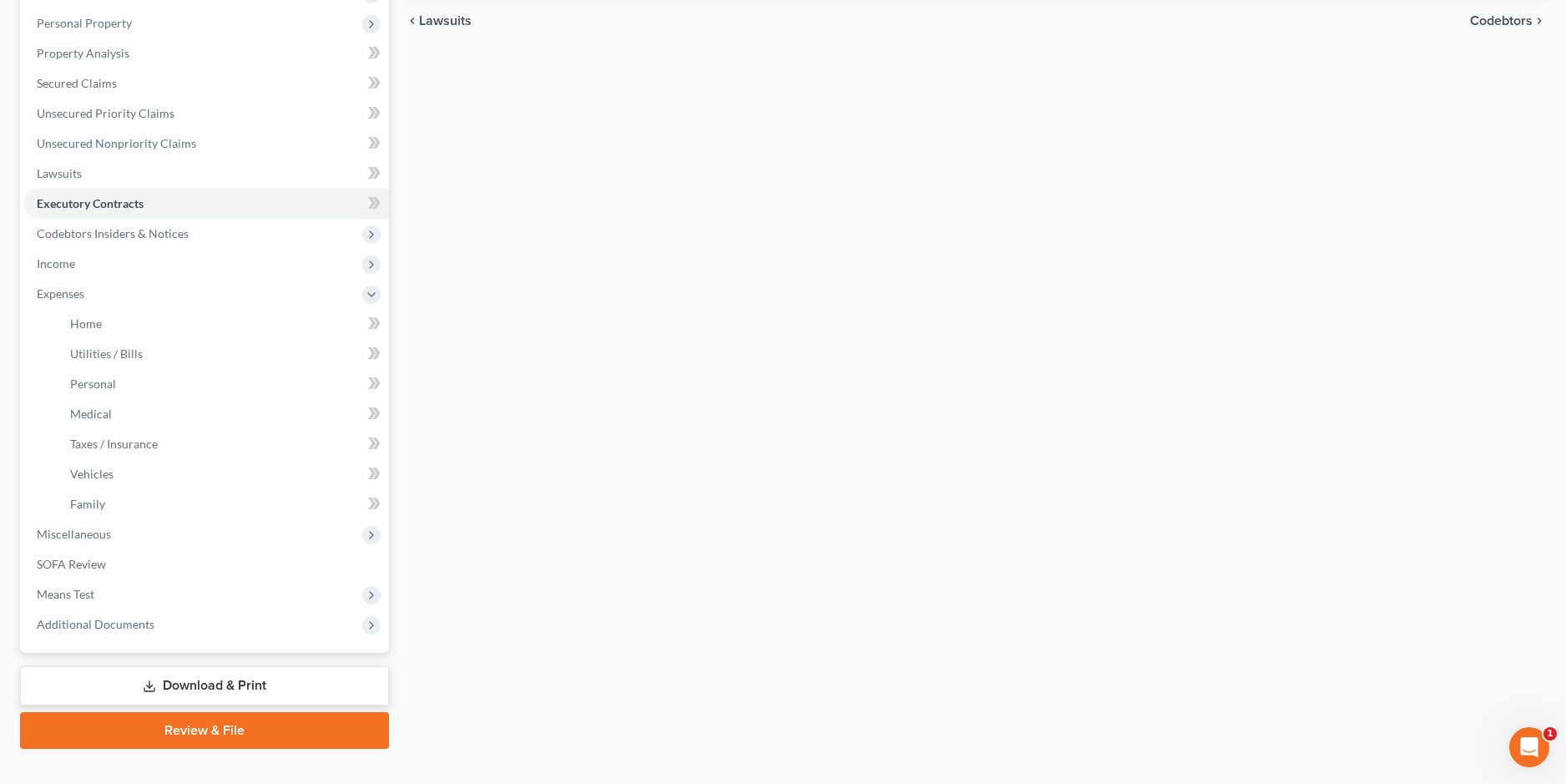
scroll to position [314, 0]
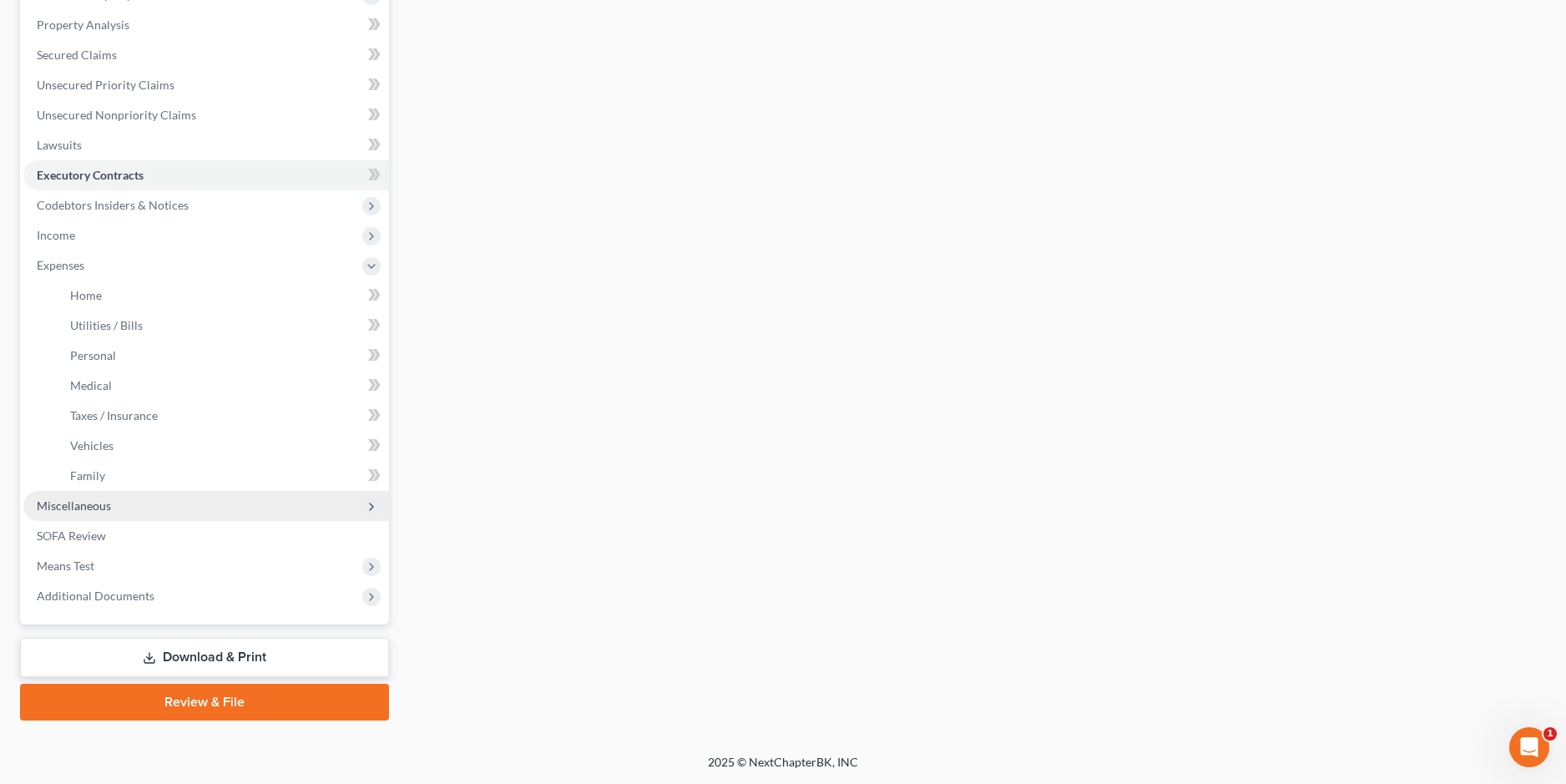
click at [73, 506] on span "Miscellaneous" at bounding box center [74, 504] width 75 height 14
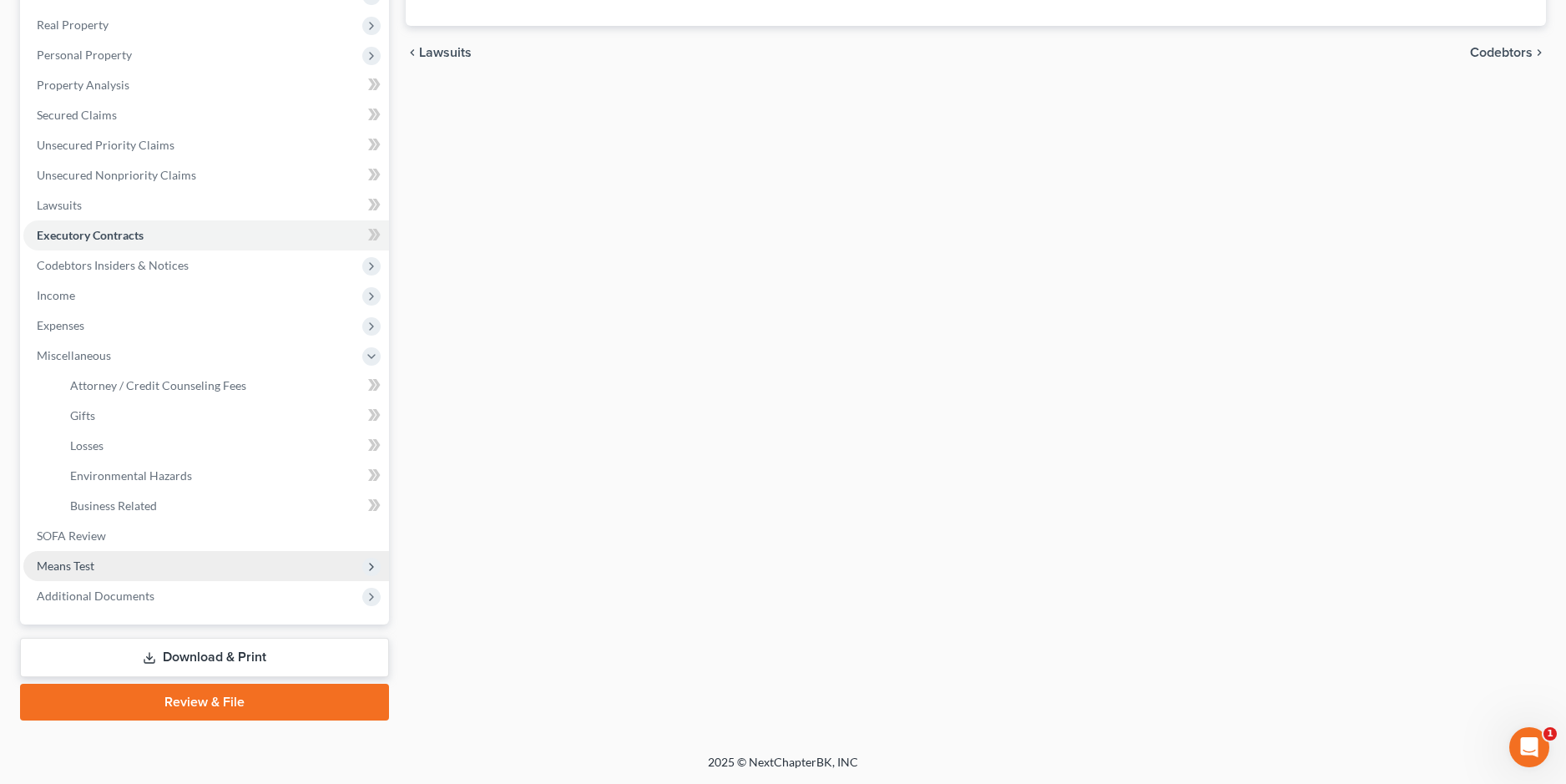
scroll to position [254, 0]
click at [82, 540] on span "SOFA Review" at bounding box center [71, 535] width 69 height 14
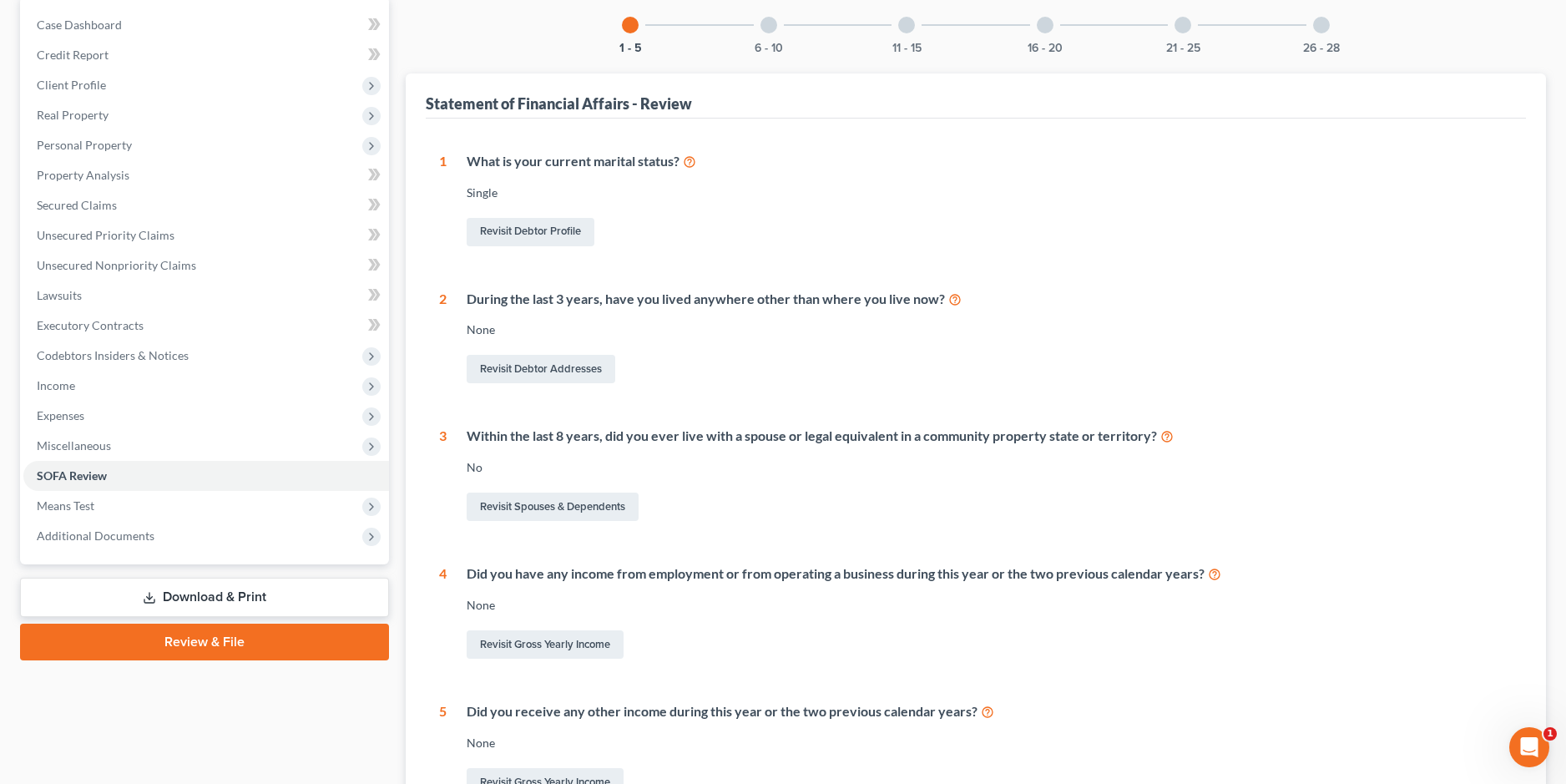
scroll to position [167, 0]
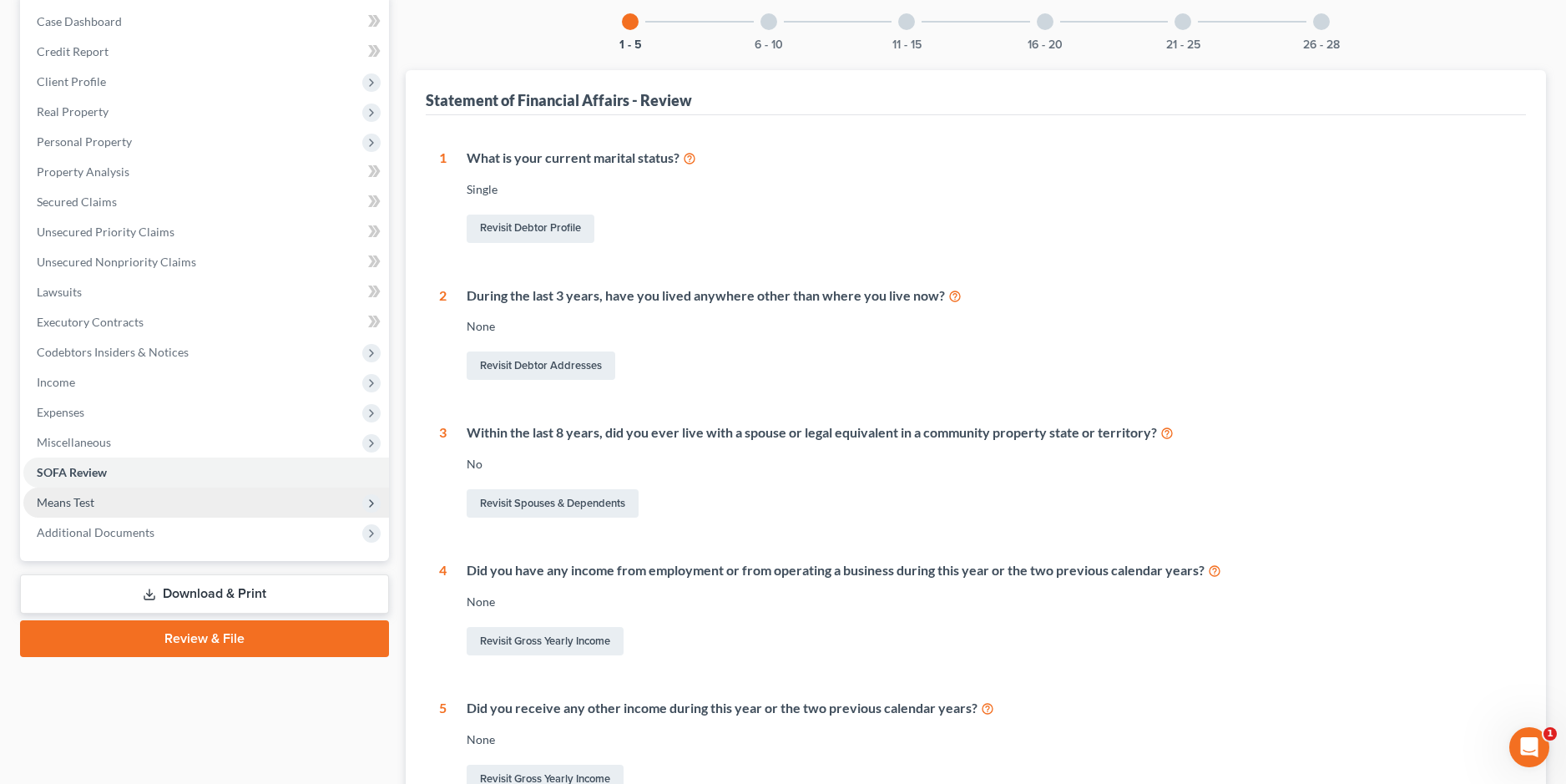
click at [95, 499] on span "Means Test" at bounding box center [205, 502] width 365 height 30
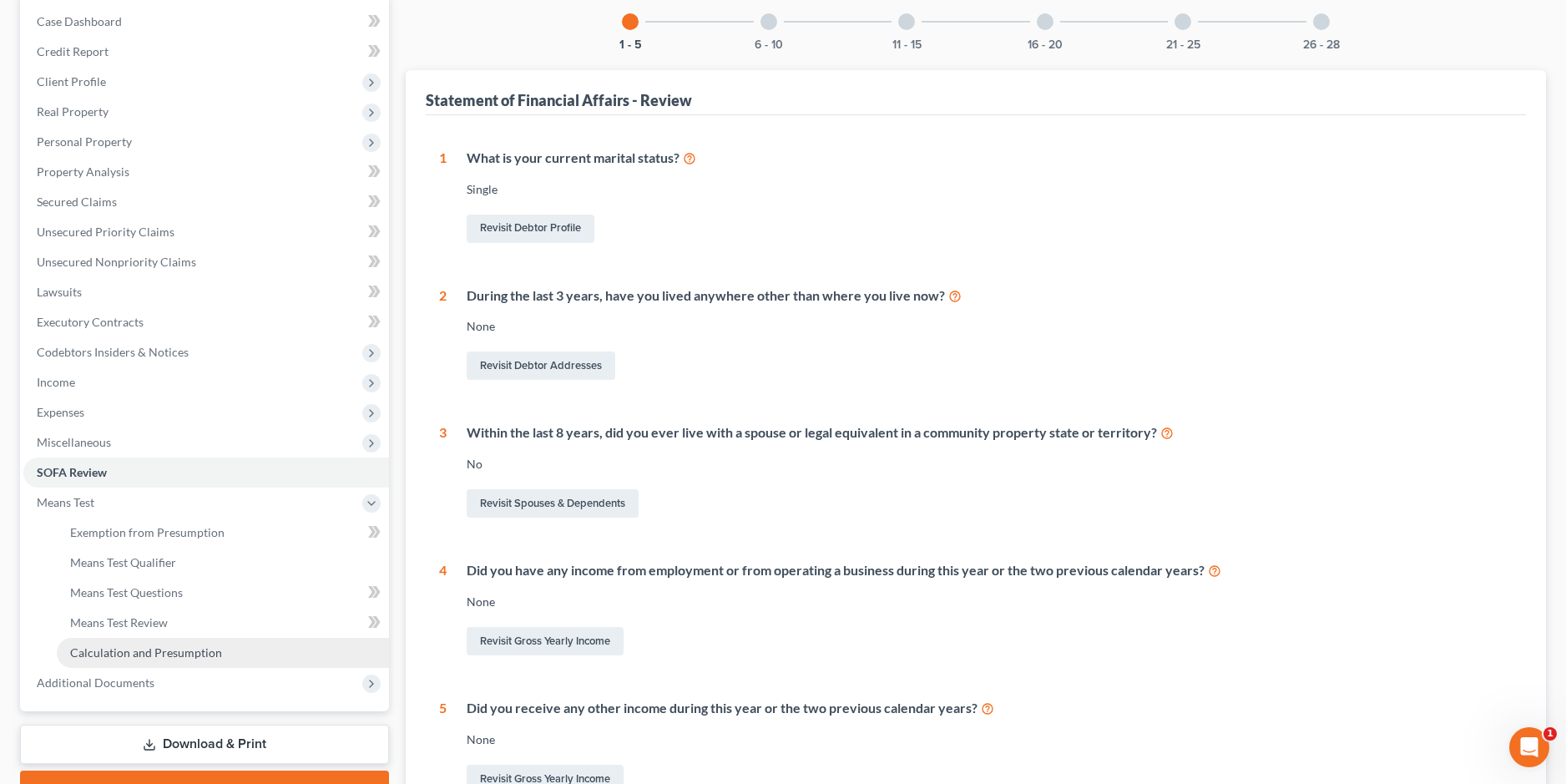
click at [130, 652] on span "Calculation and Presumption" at bounding box center [145, 651] width 152 height 14
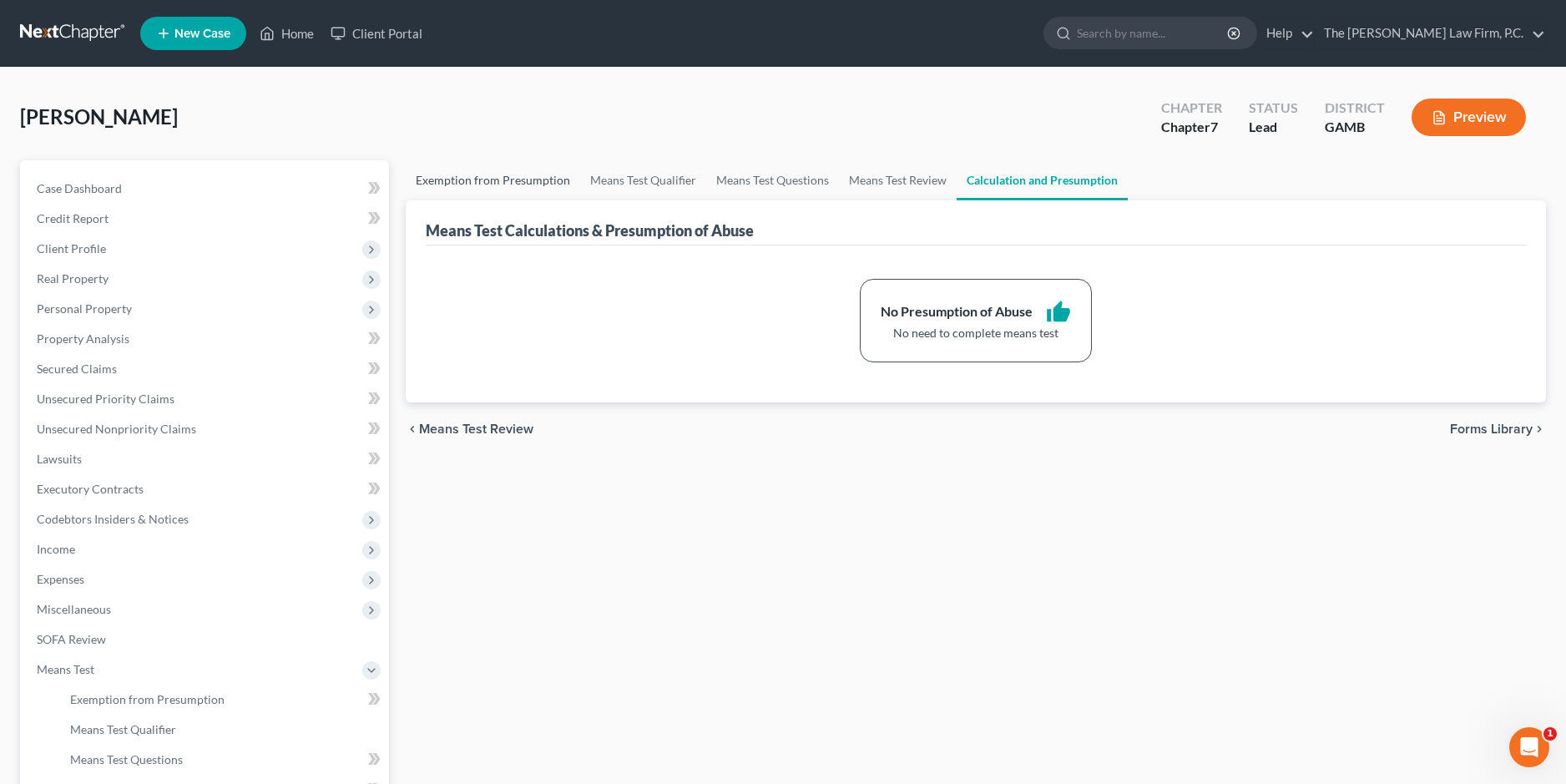
click at [516, 175] on link "Exemption from Presumption" at bounding box center [493, 180] width 175 height 40
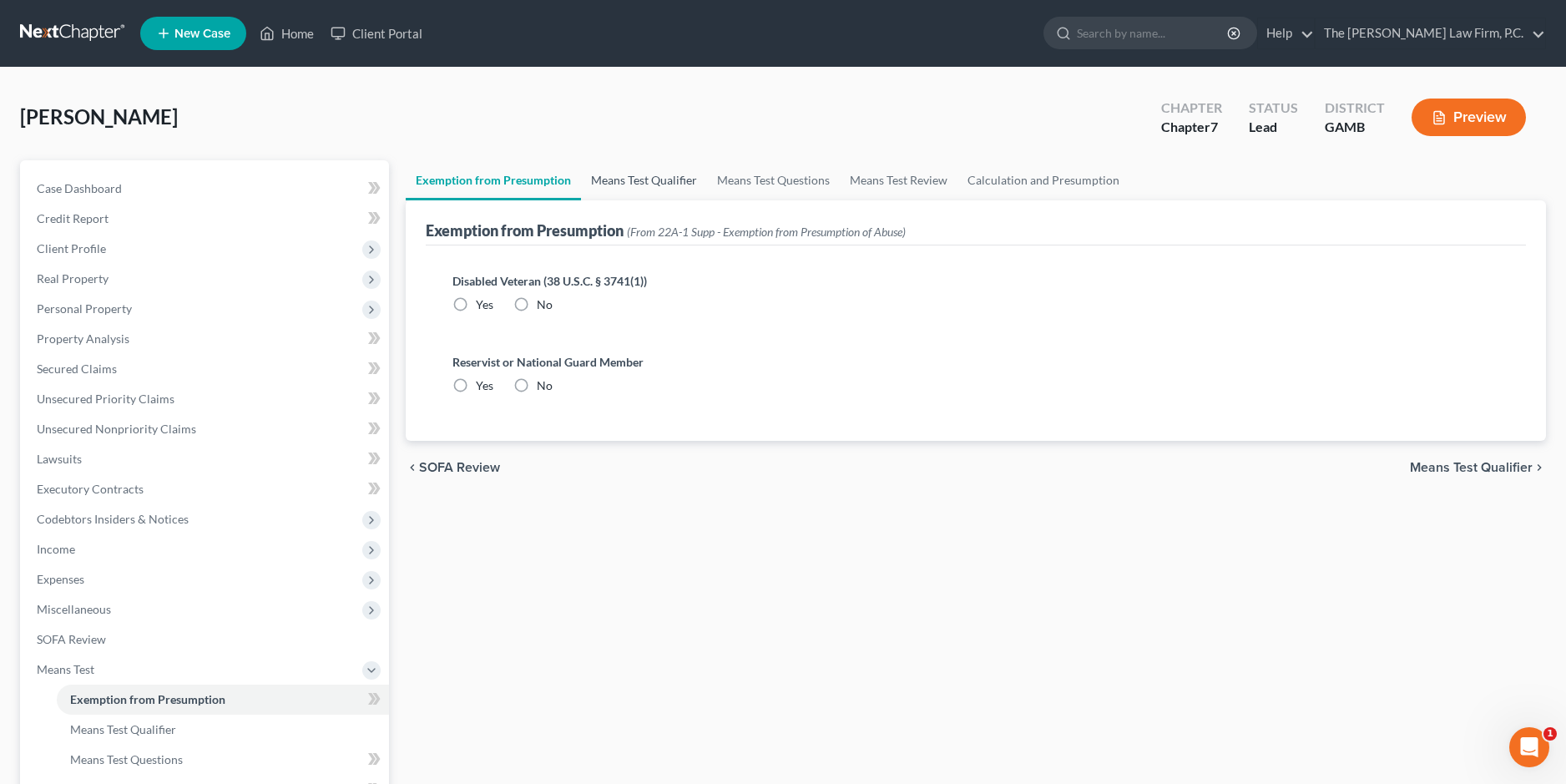
click at [672, 189] on link "Means Test Qualifier" at bounding box center [644, 180] width 126 height 40
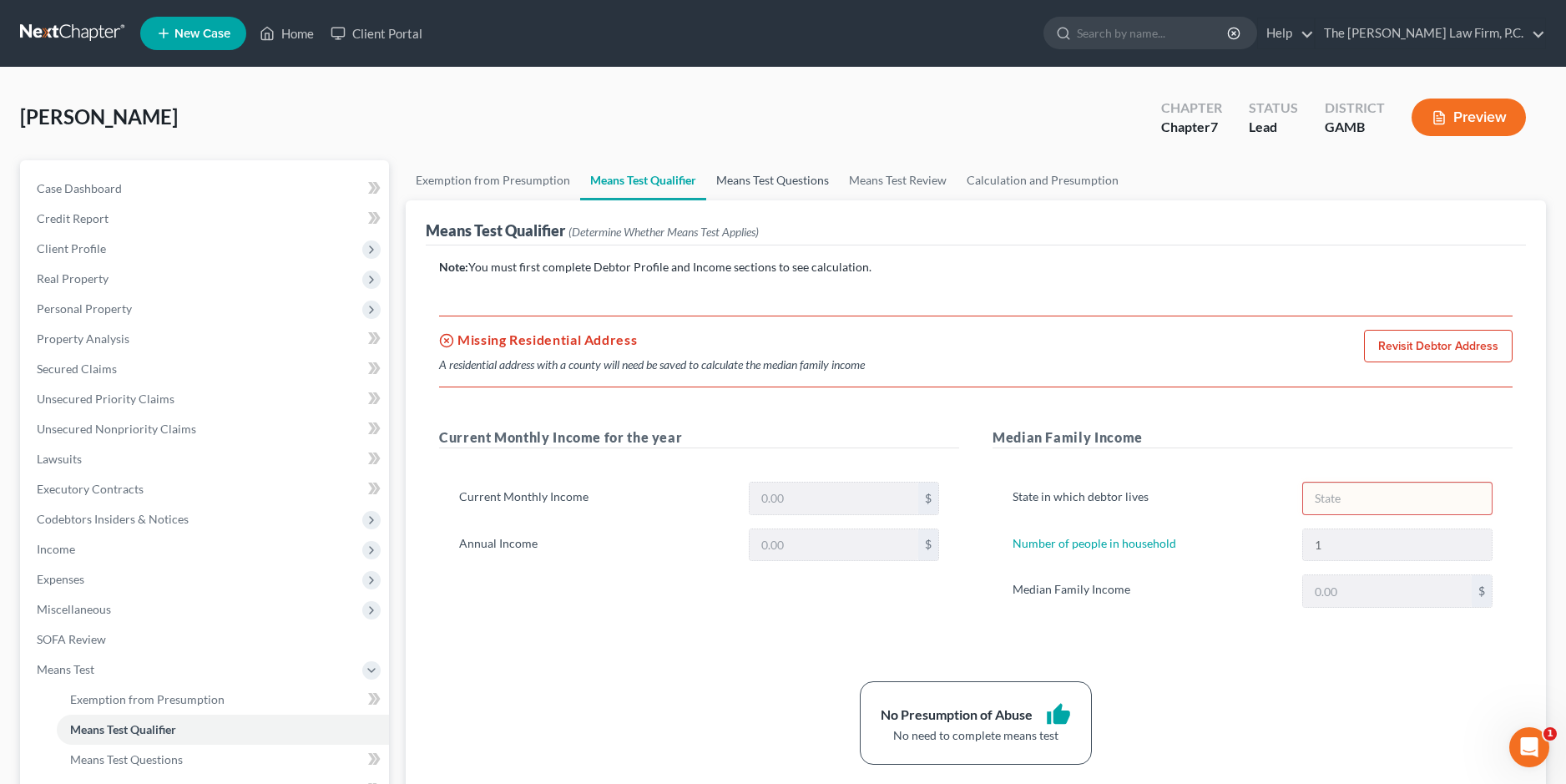
click at [774, 187] on link "Means Test Questions" at bounding box center [772, 180] width 133 height 40
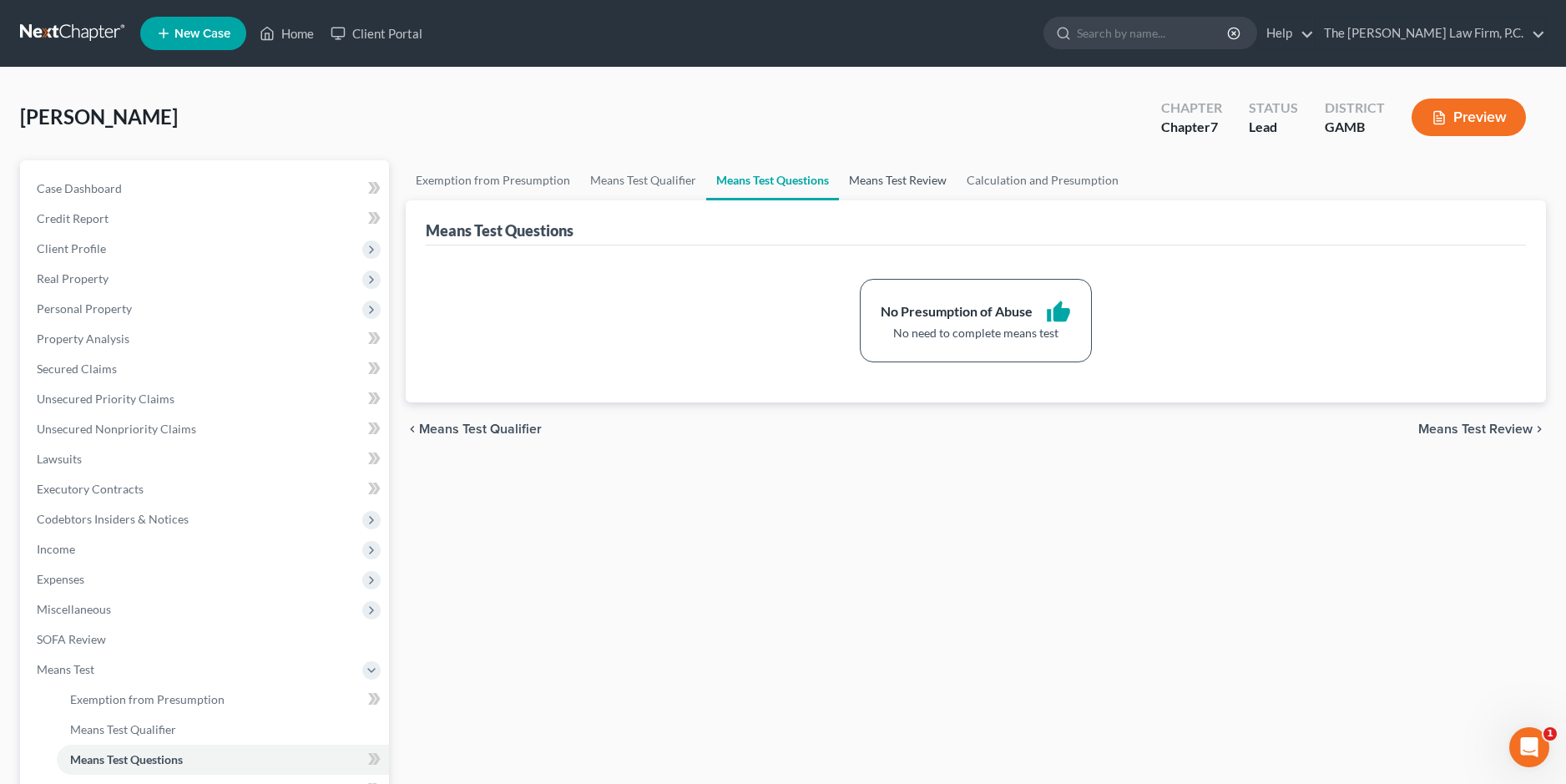
click at [887, 183] on link "Means Test Review" at bounding box center [898, 180] width 118 height 40
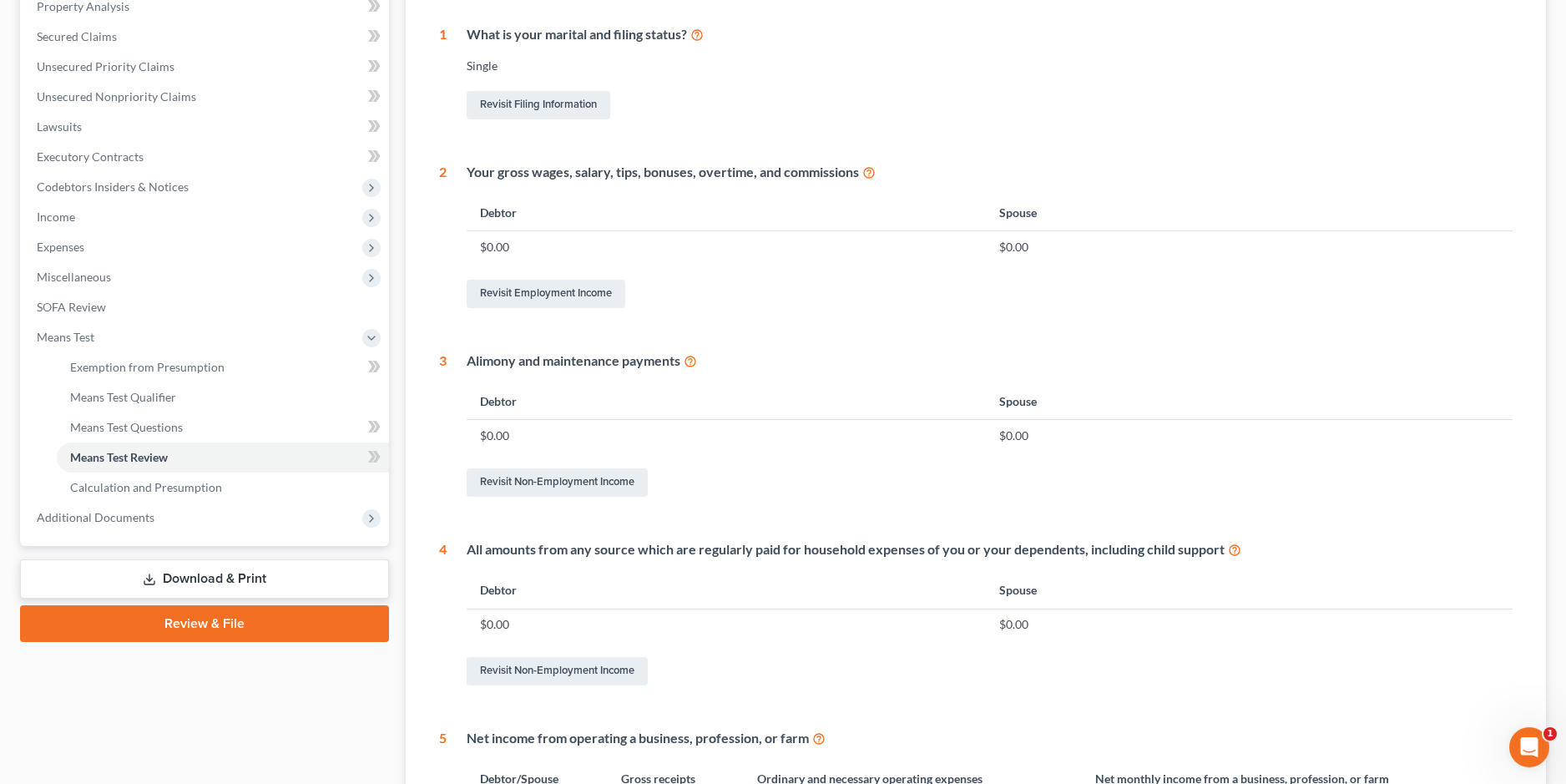
scroll to position [334, 0]
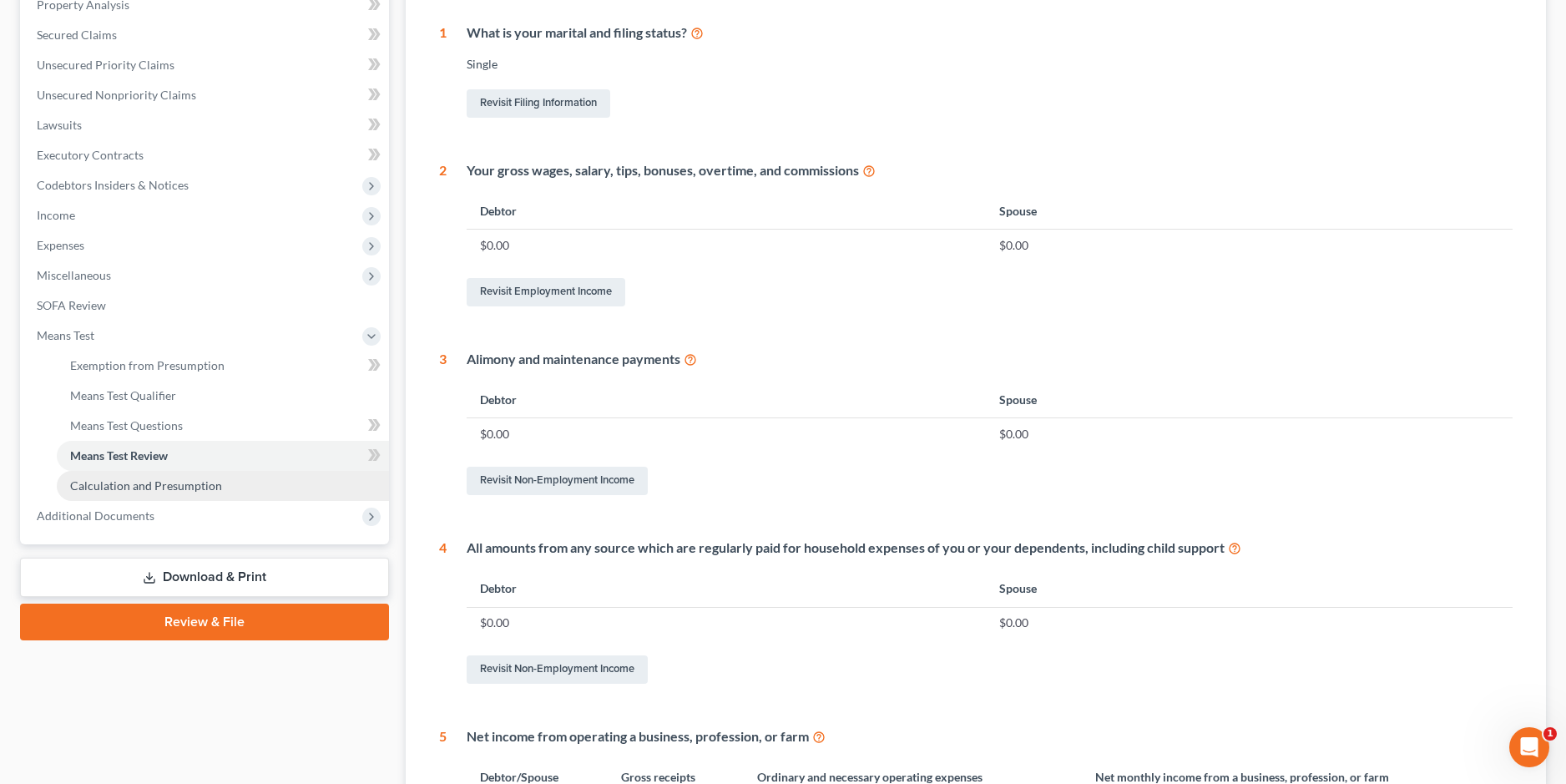
click at [219, 483] on link "Calculation and Presumption" at bounding box center [223, 485] width 332 height 30
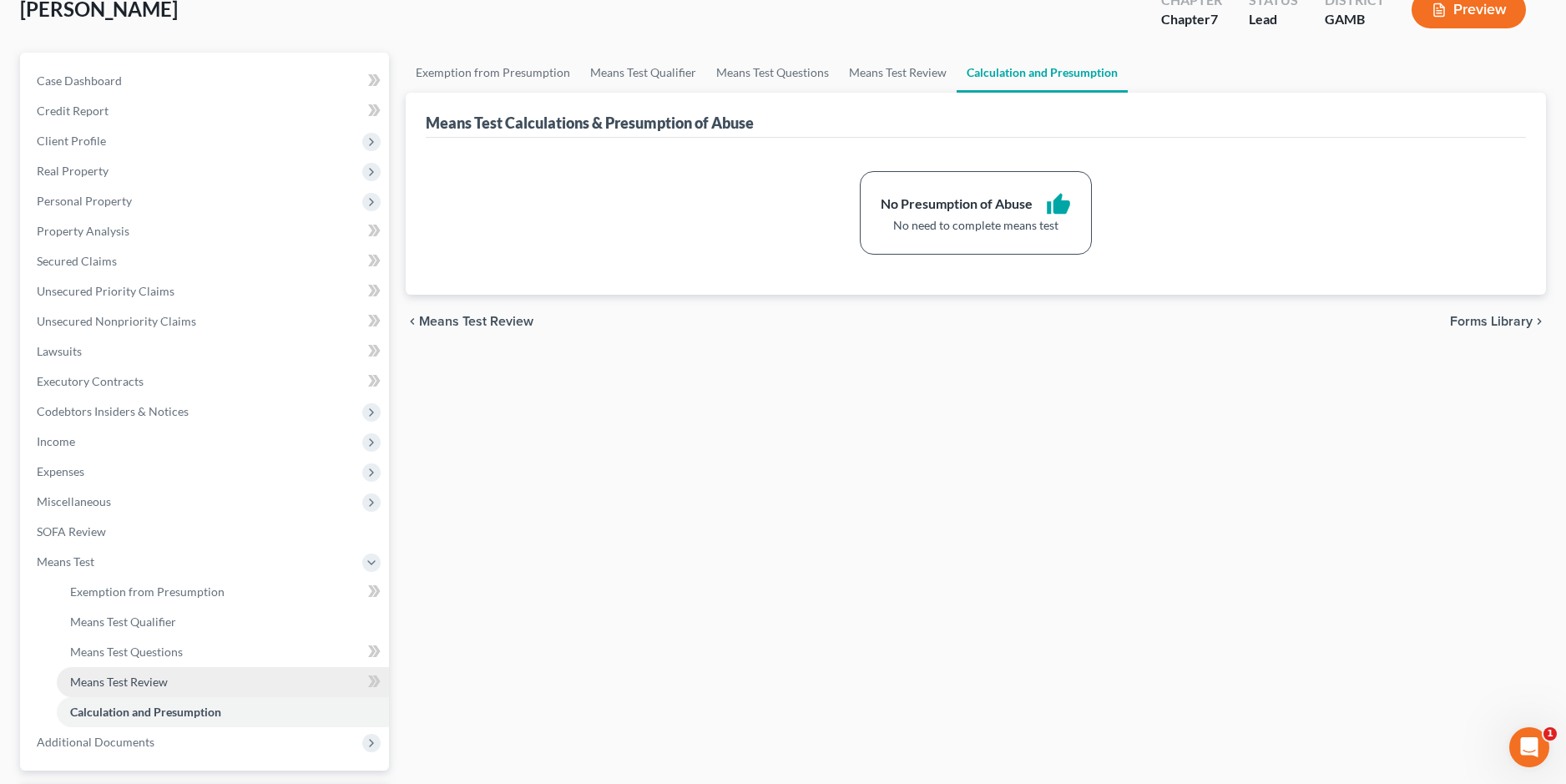
scroll to position [254, 0]
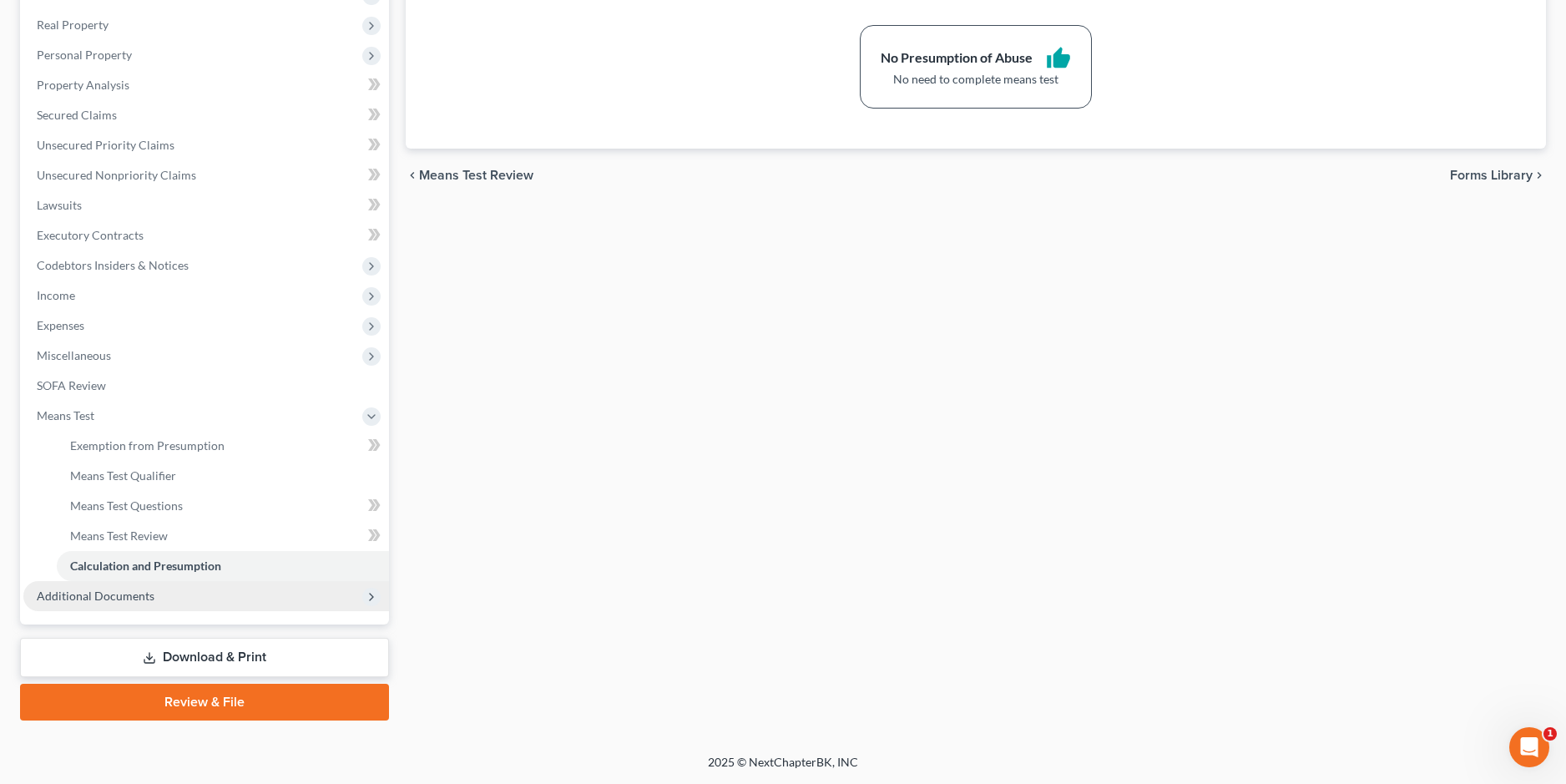
click at [106, 595] on span "Additional Documents" at bounding box center [96, 594] width 118 height 14
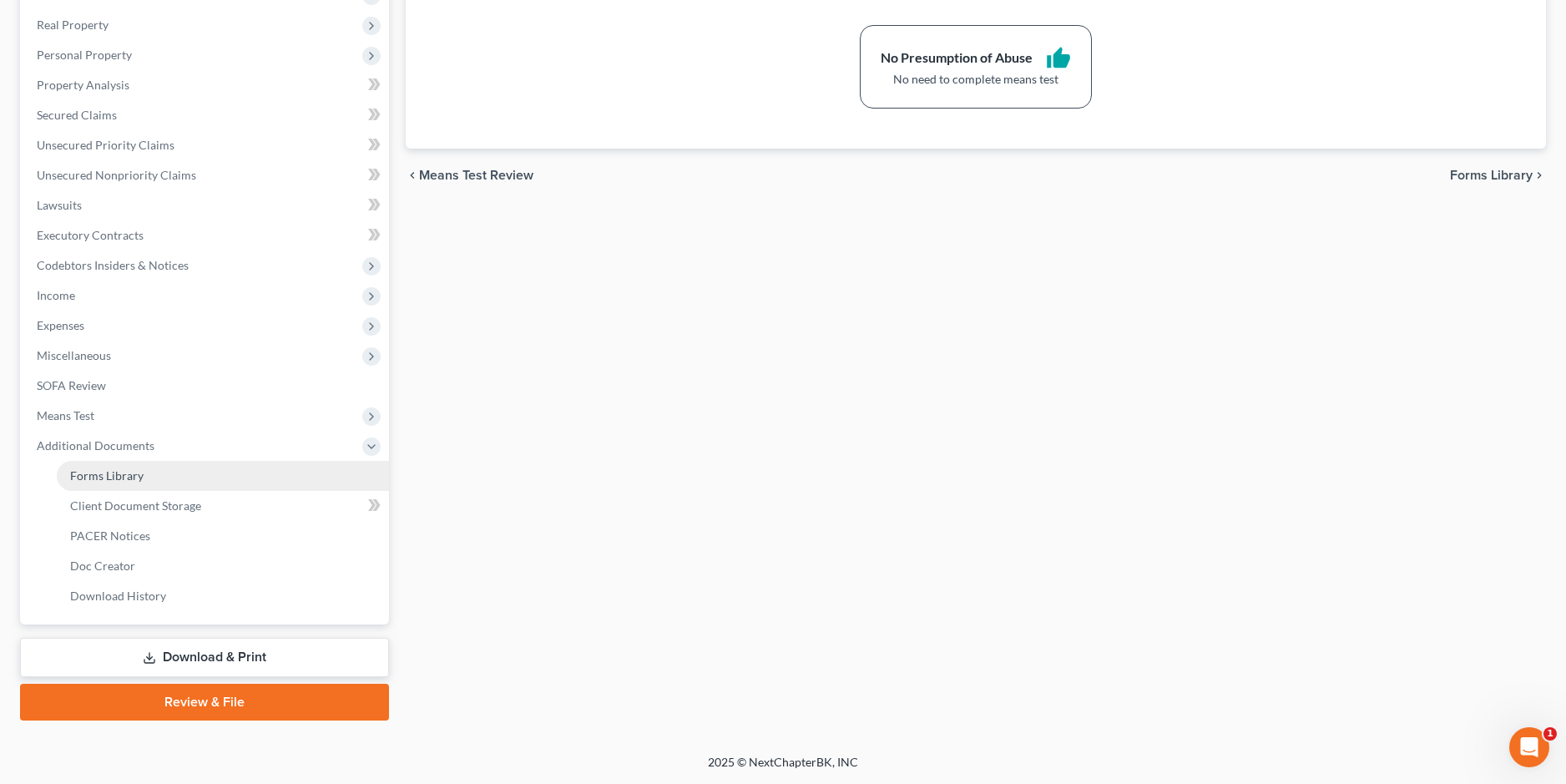
click at [150, 473] on link "Forms Library" at bounding box center [223, 476] width 332 height 30
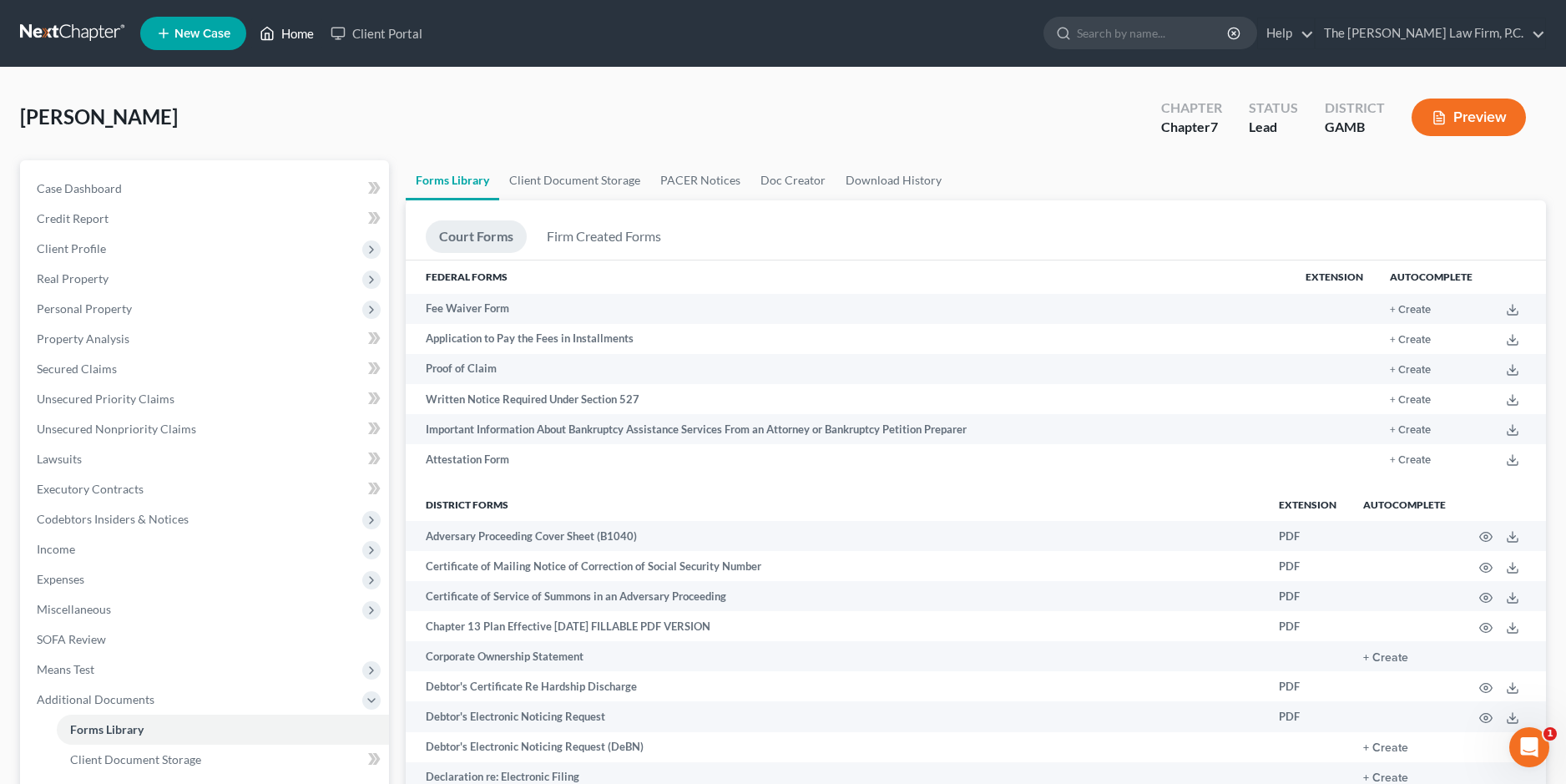
click at [307, 37] on link "Home" at bounding box center [286, 33] width 71 height 30
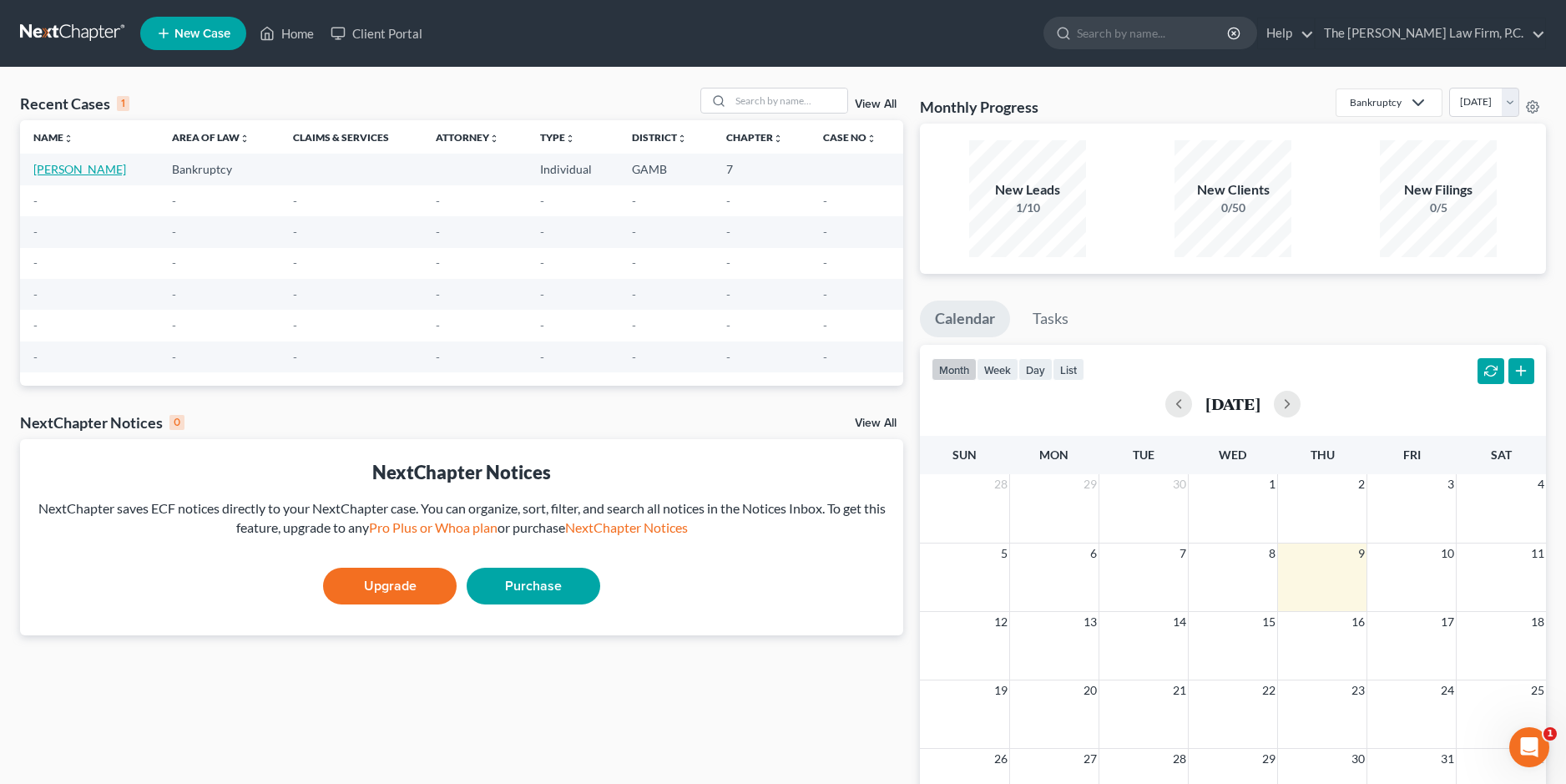
click at [47, 164] on link "[PERSON_NAME]" at bounding box center [79, 168] width 93 height 14
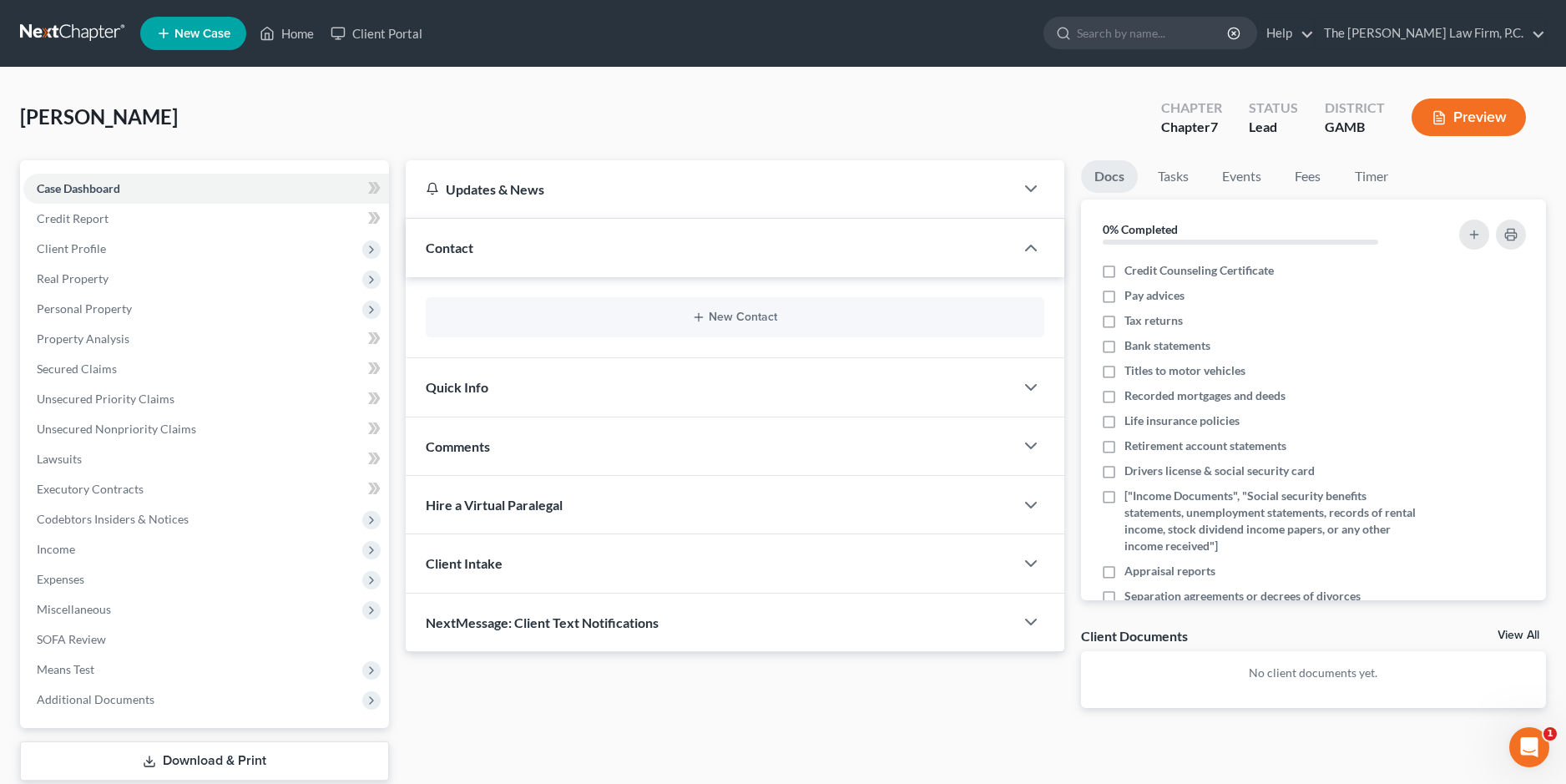
click at [539, 569] on div "Client Intake" at bounding box center [710, 562] width 609 height 58
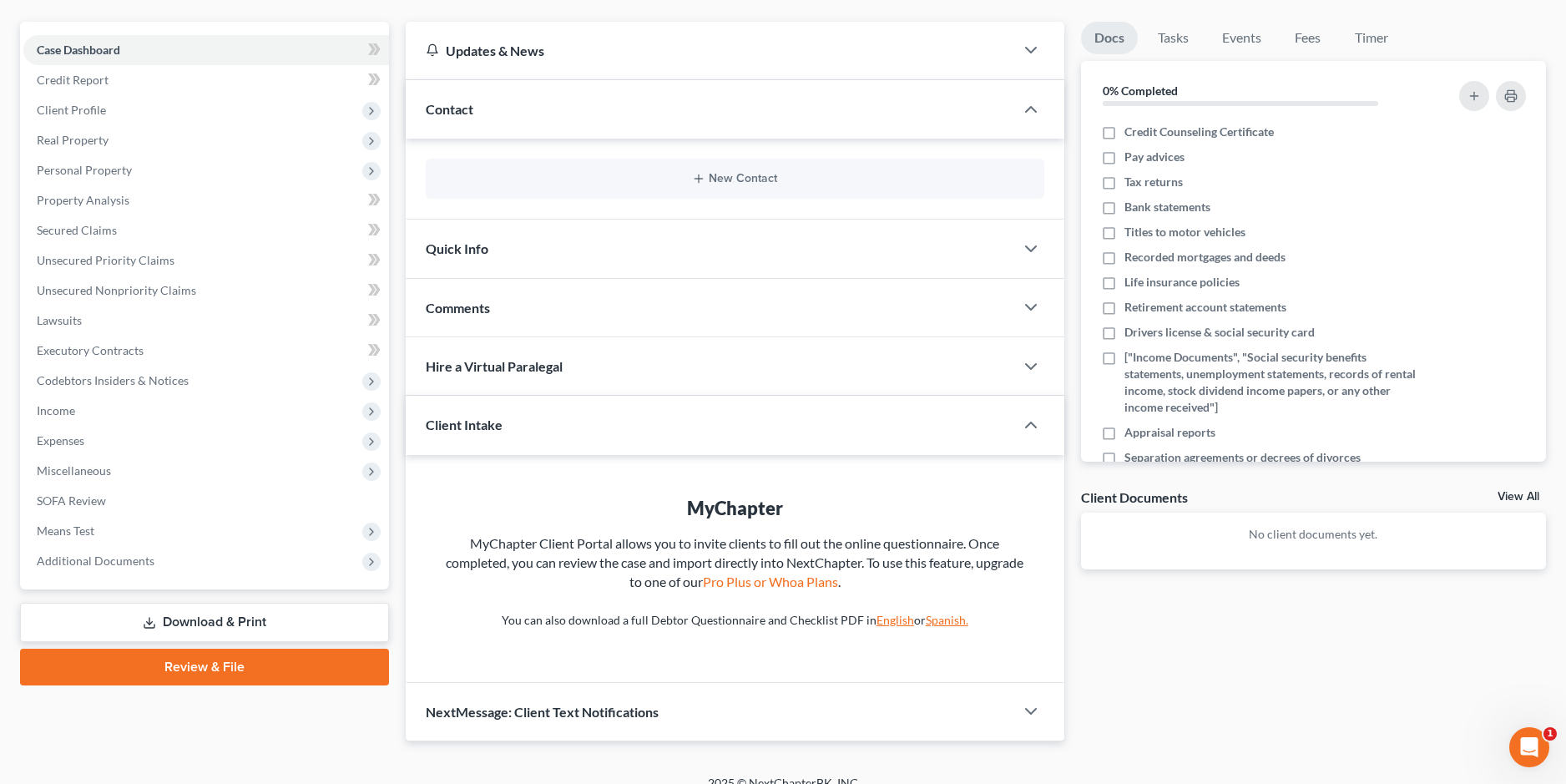
scroll to position [159, 0]
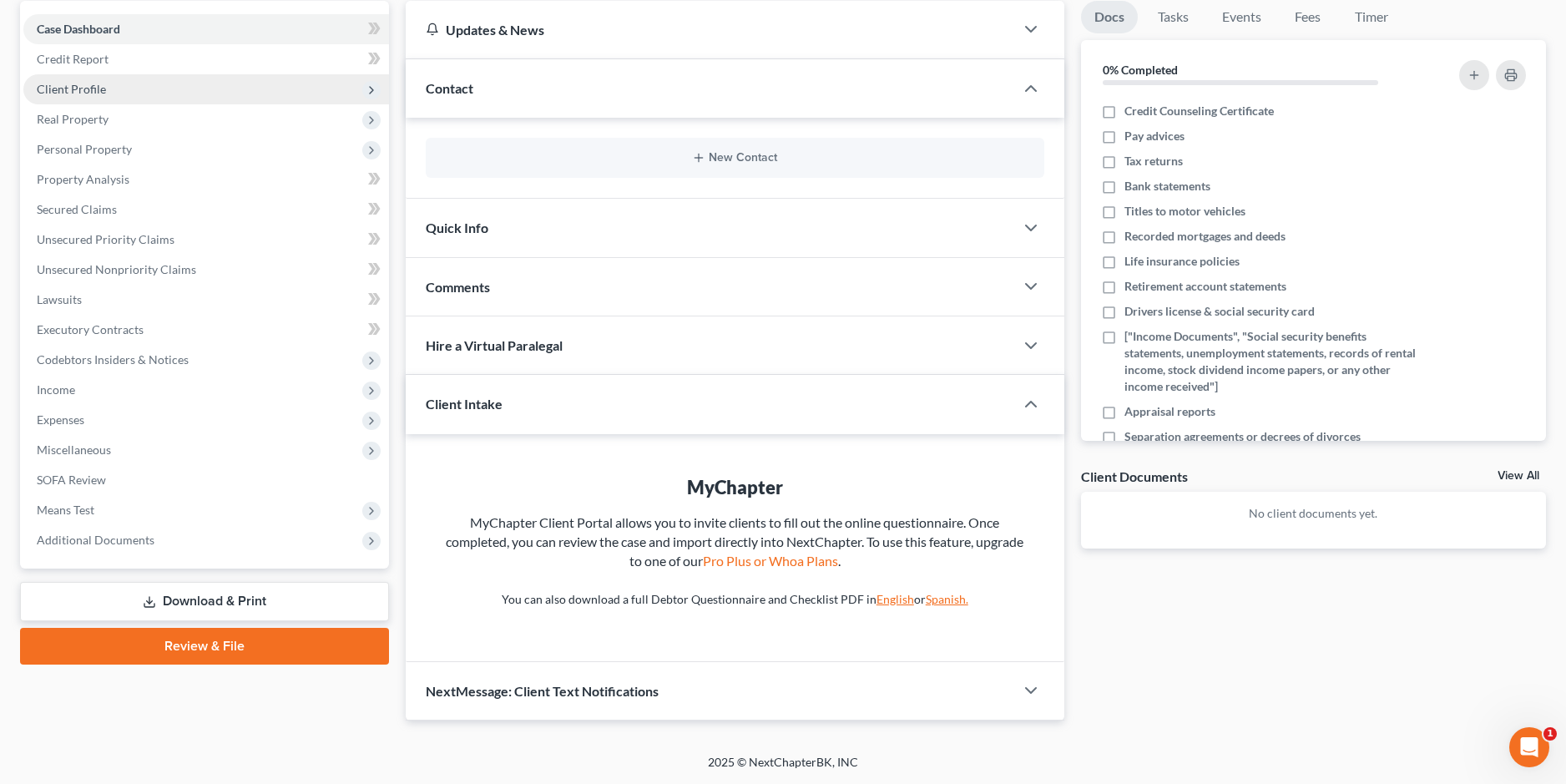
click at [71, 86] on span "Client Profile" at bounding box center [71, 88] width 69 height 14
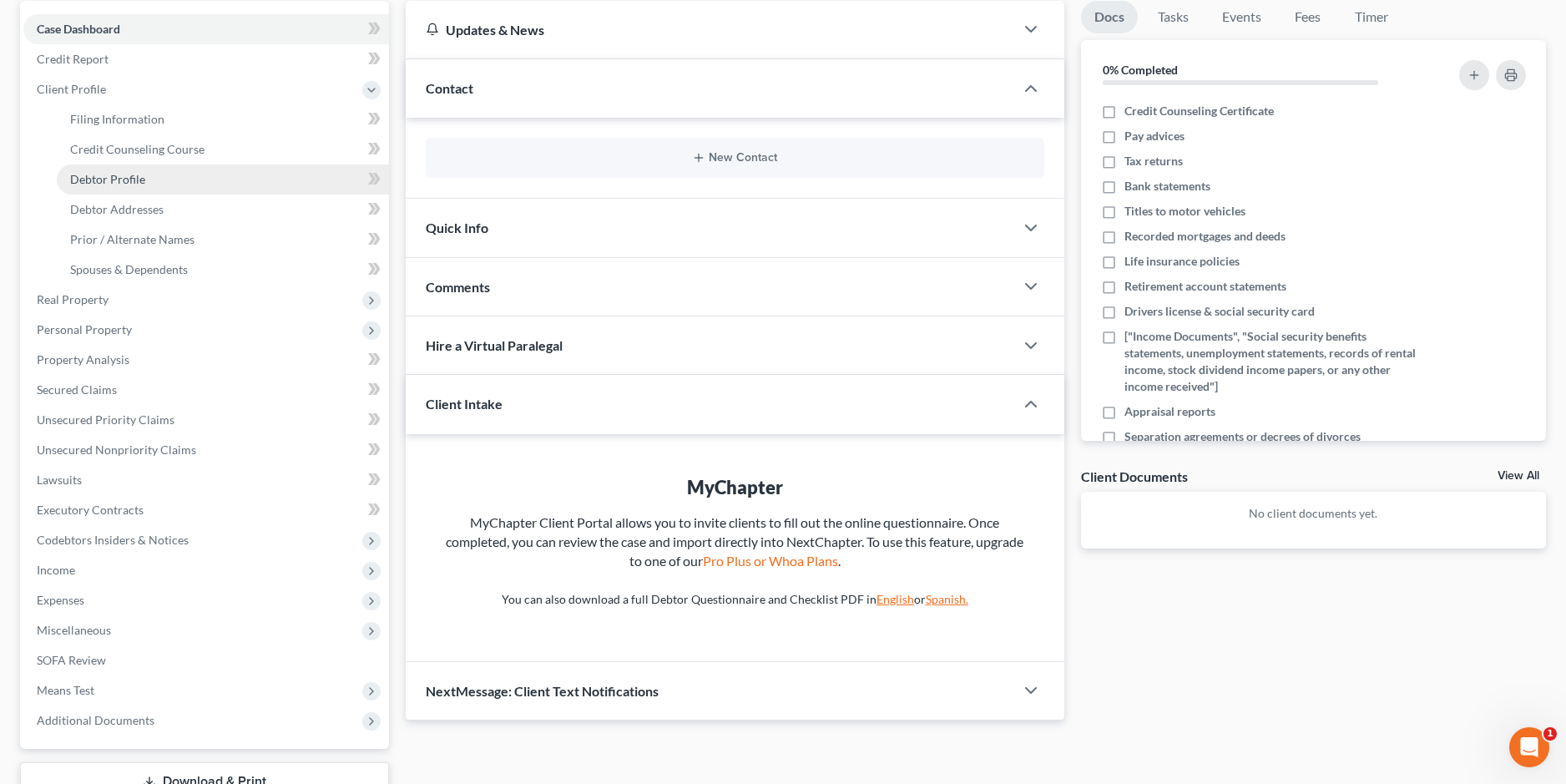
click at [129, 187] on link "Debtor Profile" at bounding box center [223, 179] width 332 height 30
select select "0"
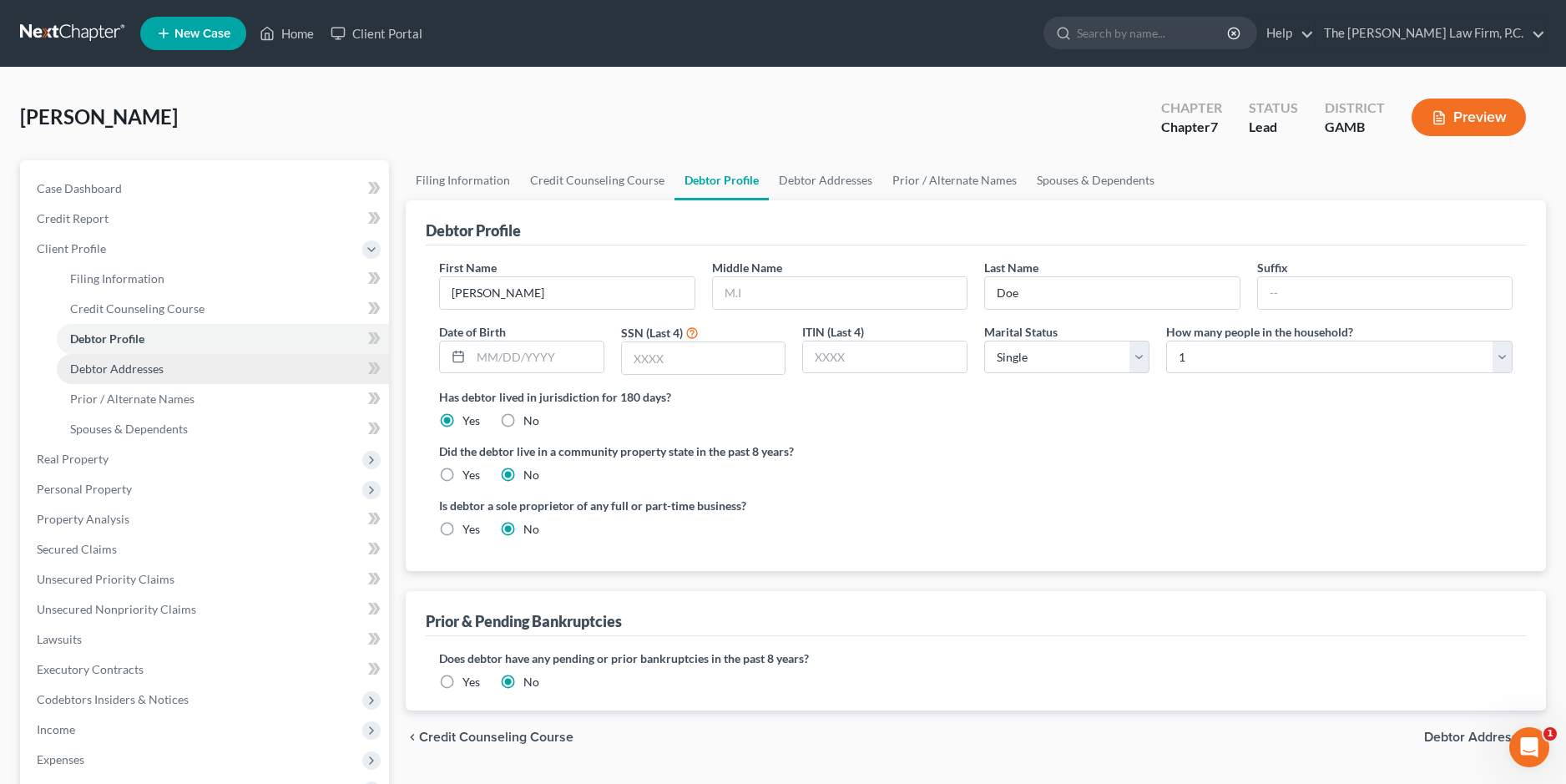
click at [186, 372] on link "Debtor Addresses" at bounding box center [223, 368] width 332 height 30
select select "0"
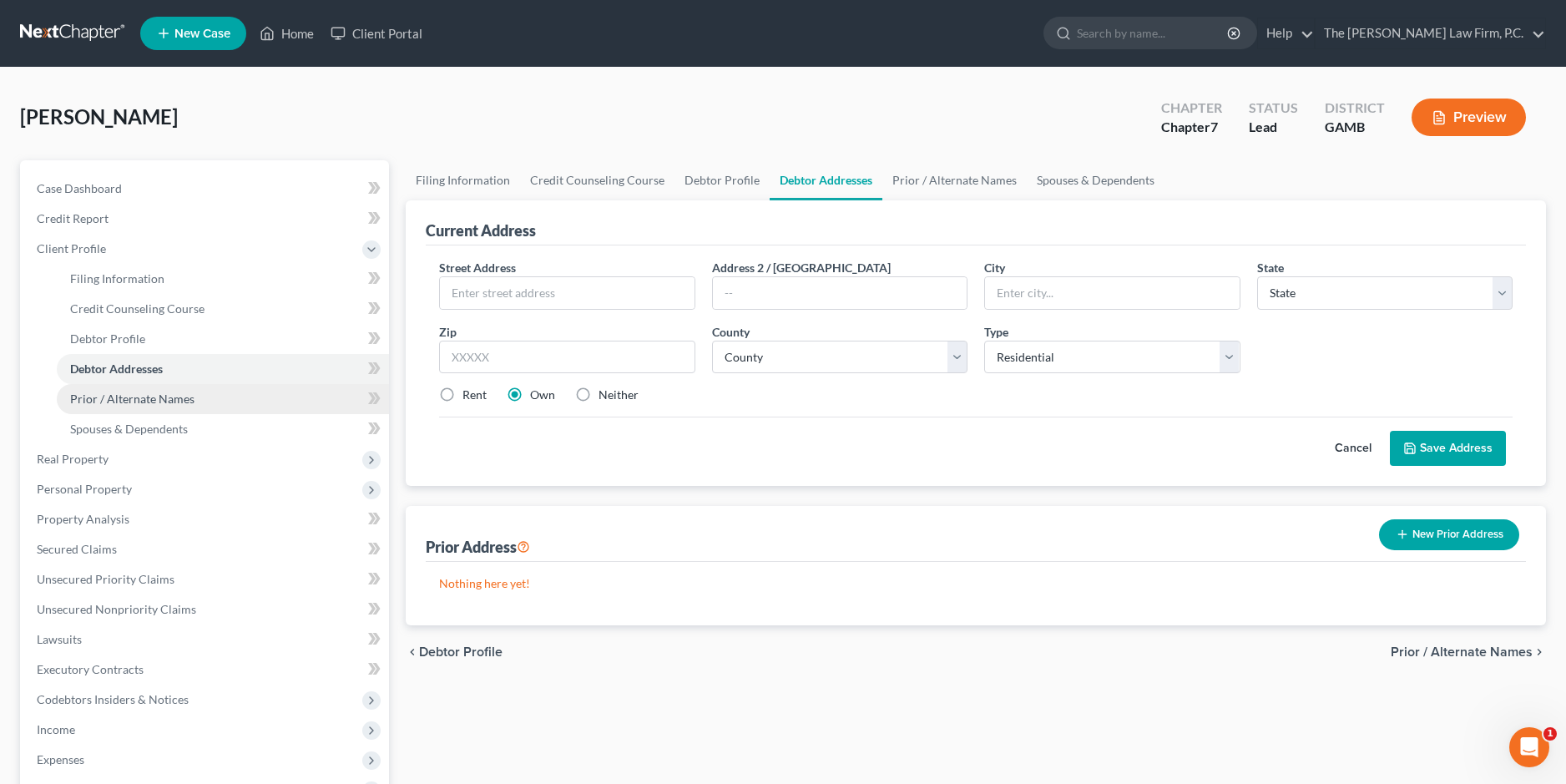
click at [135, 401] on span "Prior / Alternate Names" at bounding box center [132, 398] width 124 height 14
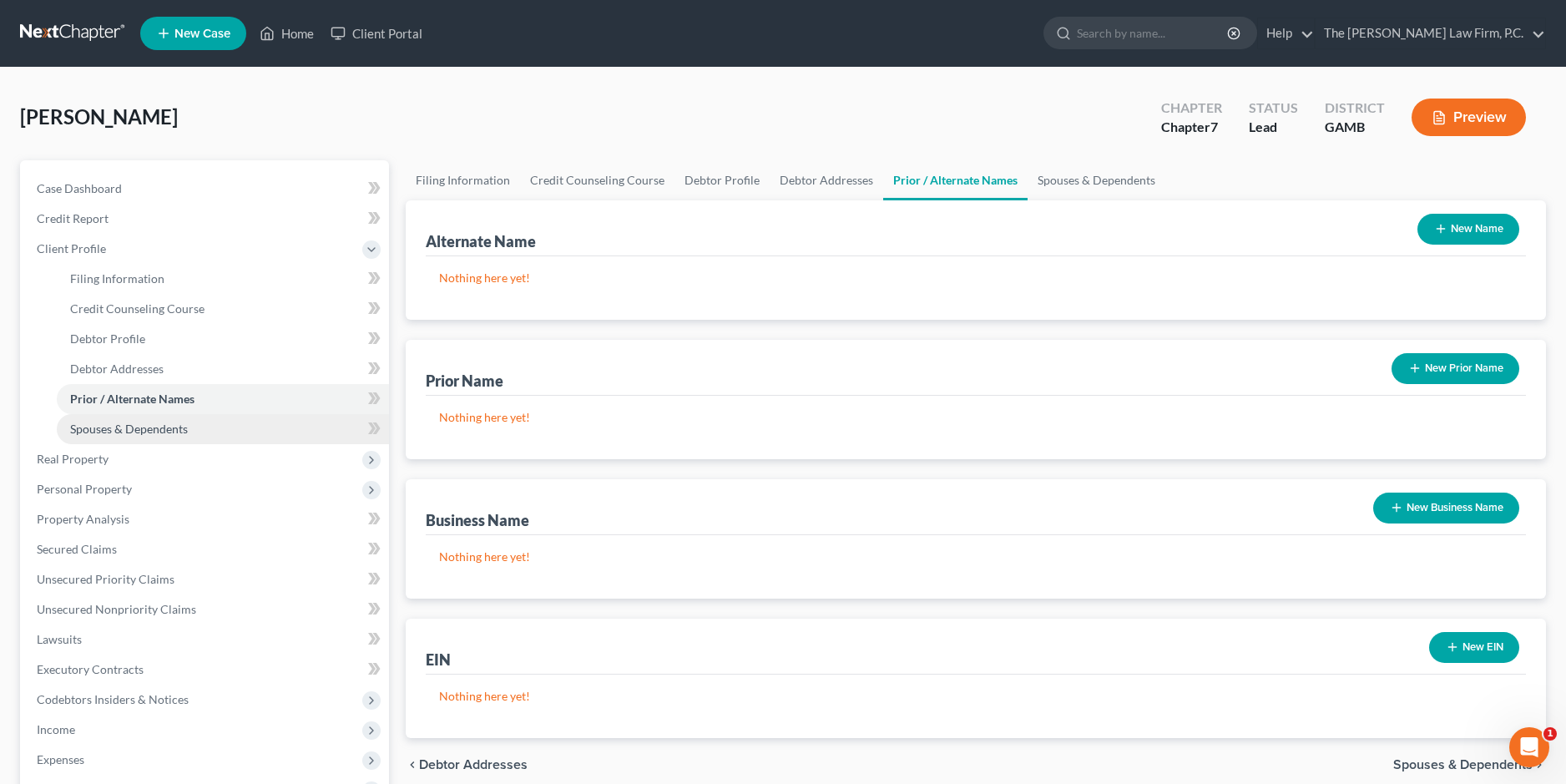
click at [195, 427] on link "Spouses & Dependents" at bounding box center [223, 429] width 332 height 30
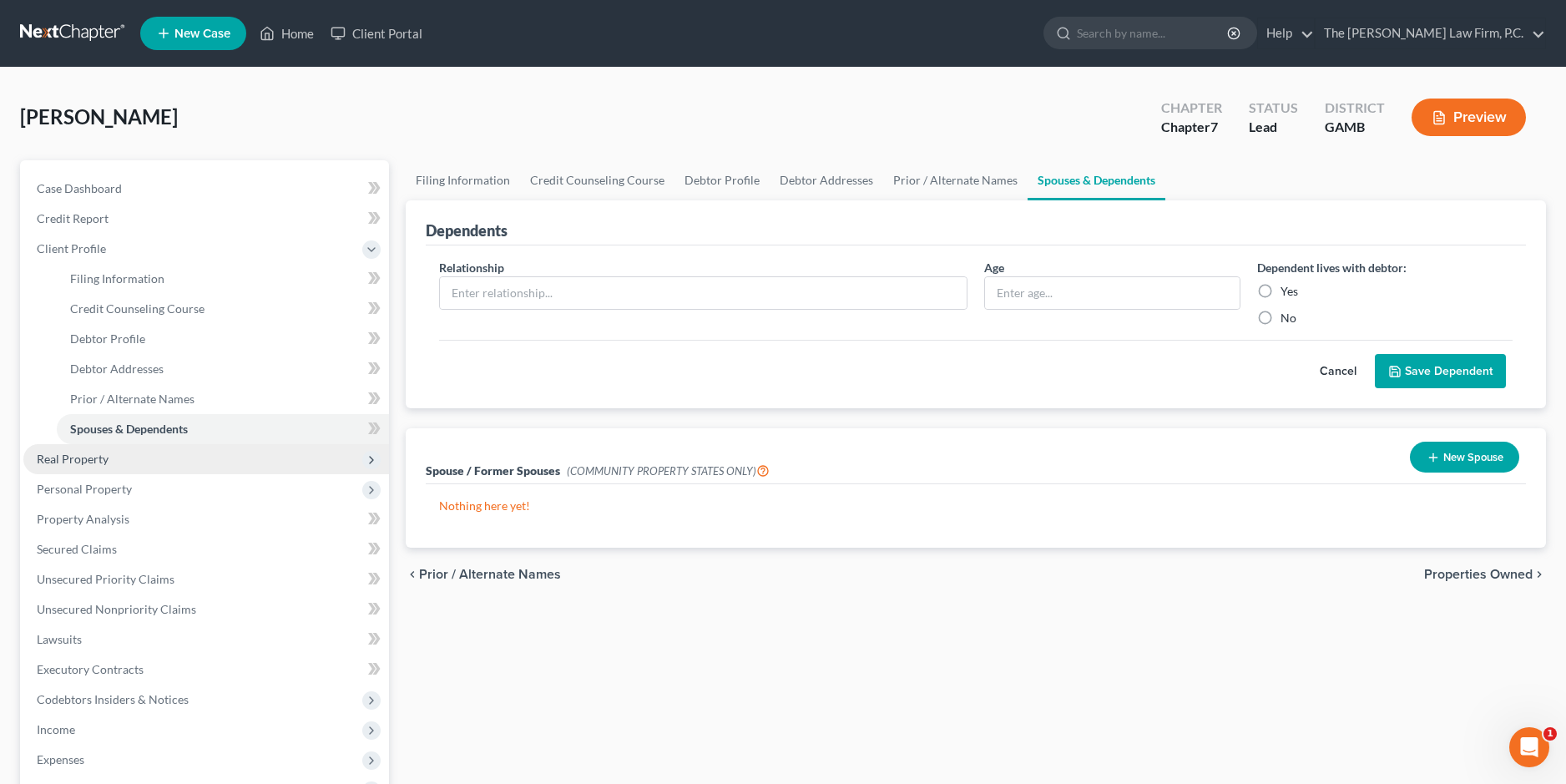
click at [94, 461] on span "Real Property" at bounding box center [73, 458] width 72 height 14
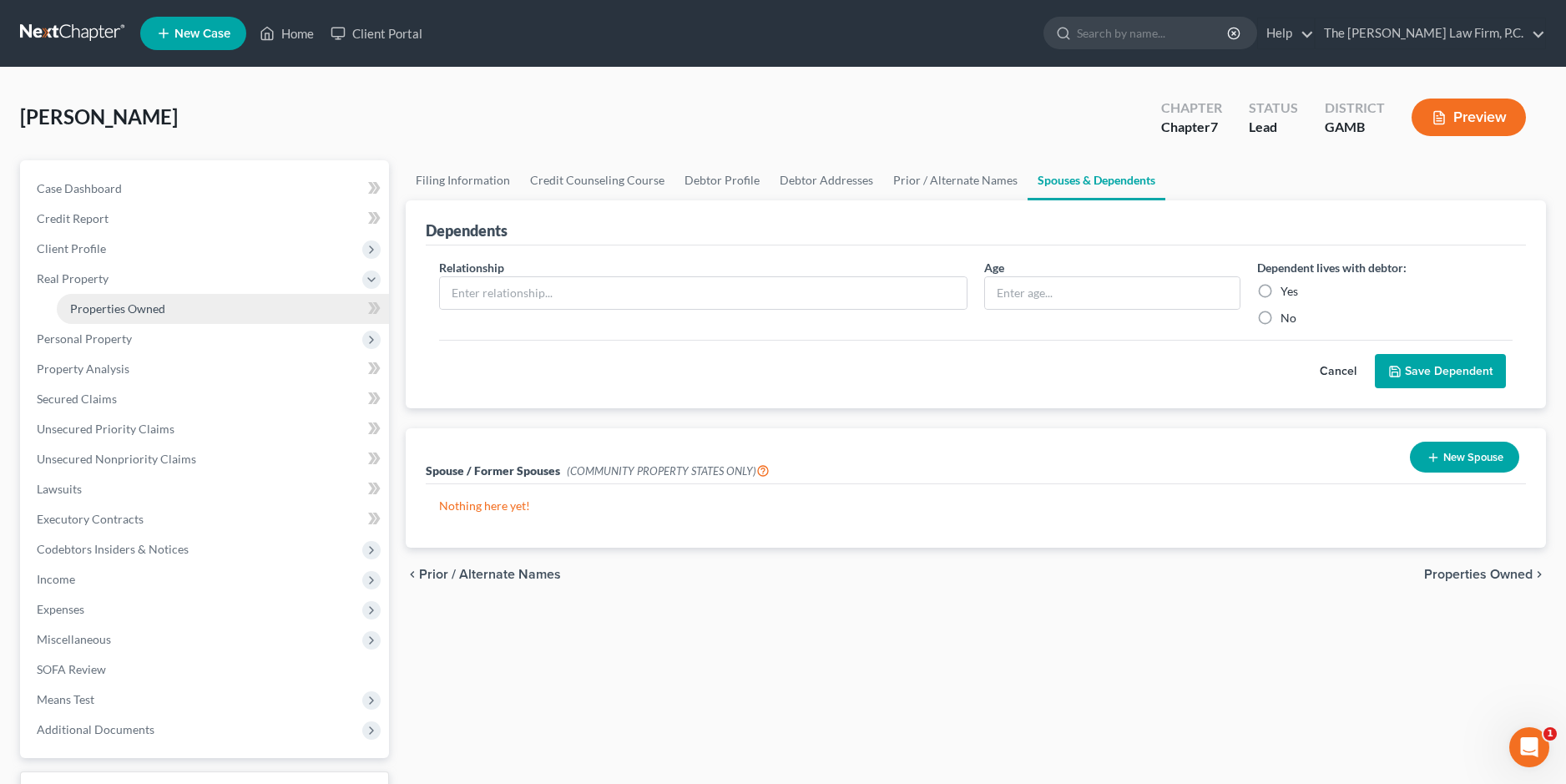
click at [147, 313] on span "Properties Owned" at bounding box center [117, 307] width 95 height 14
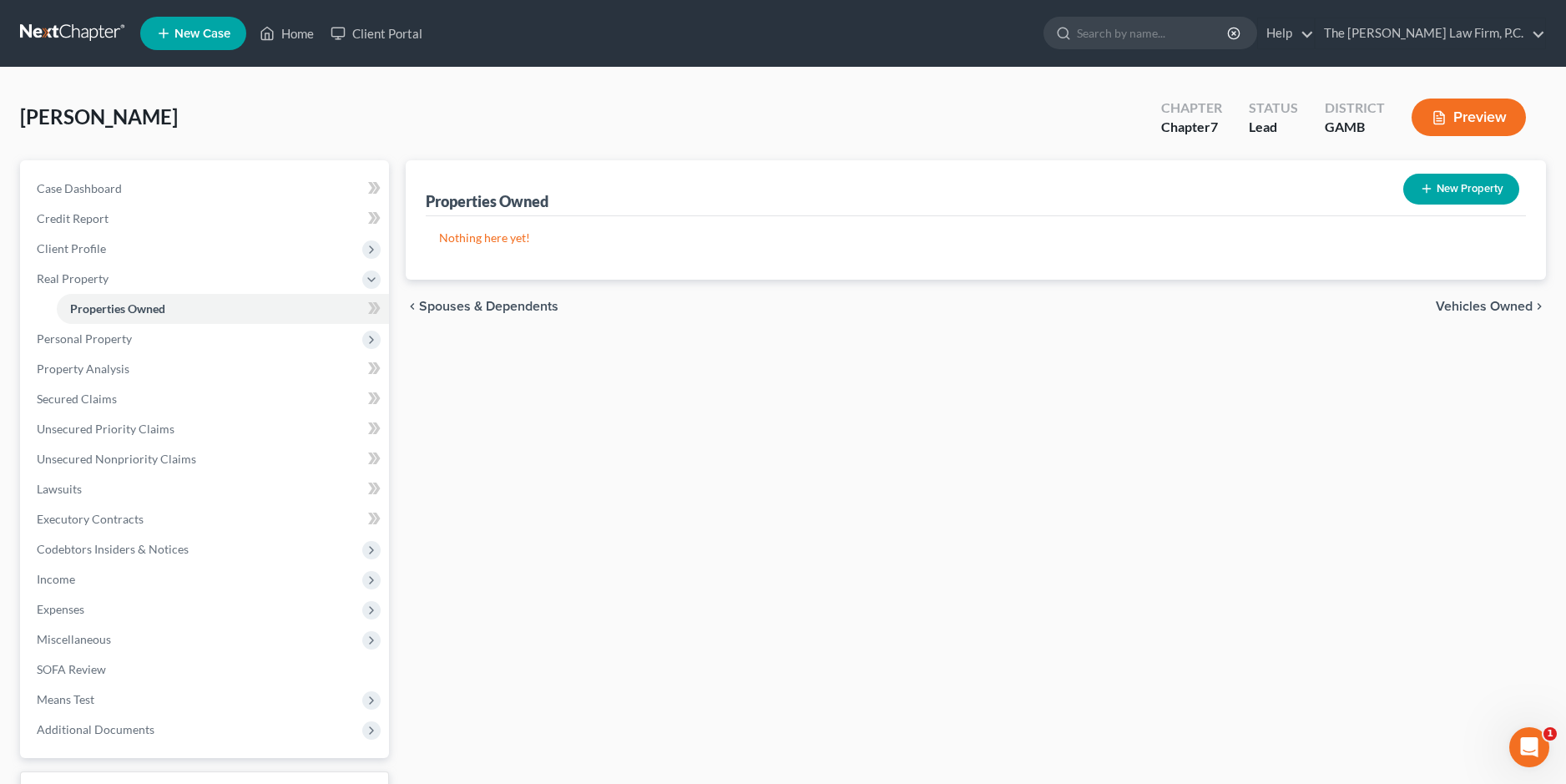
click at [1433, 182] on icon "button" at bounding box center [1427, 189] width 14 height 14
select select "0"
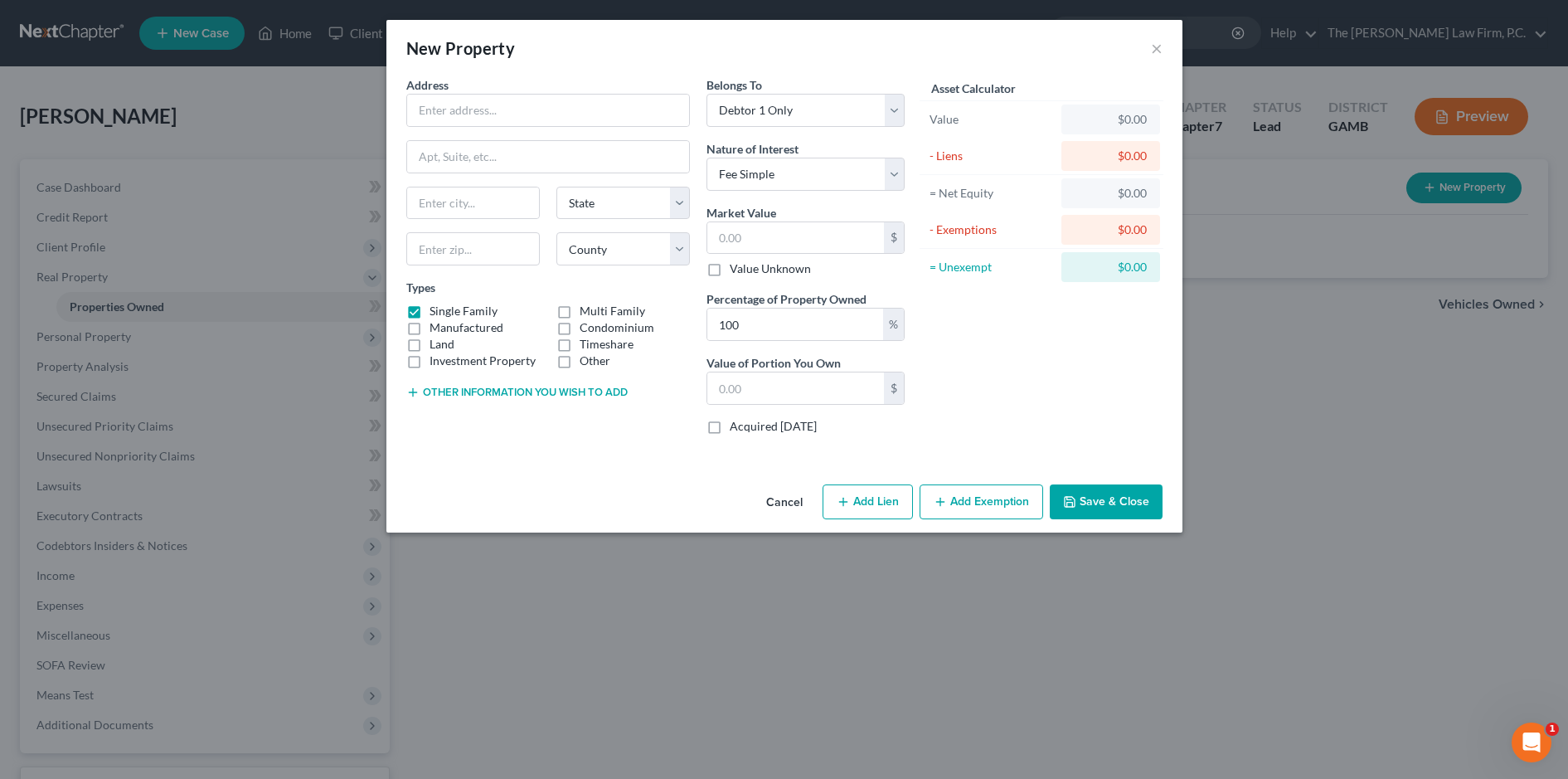
click at [542, 386] on button "Other information you wish to add" at bounding box center [517, 392] width 221 height 14
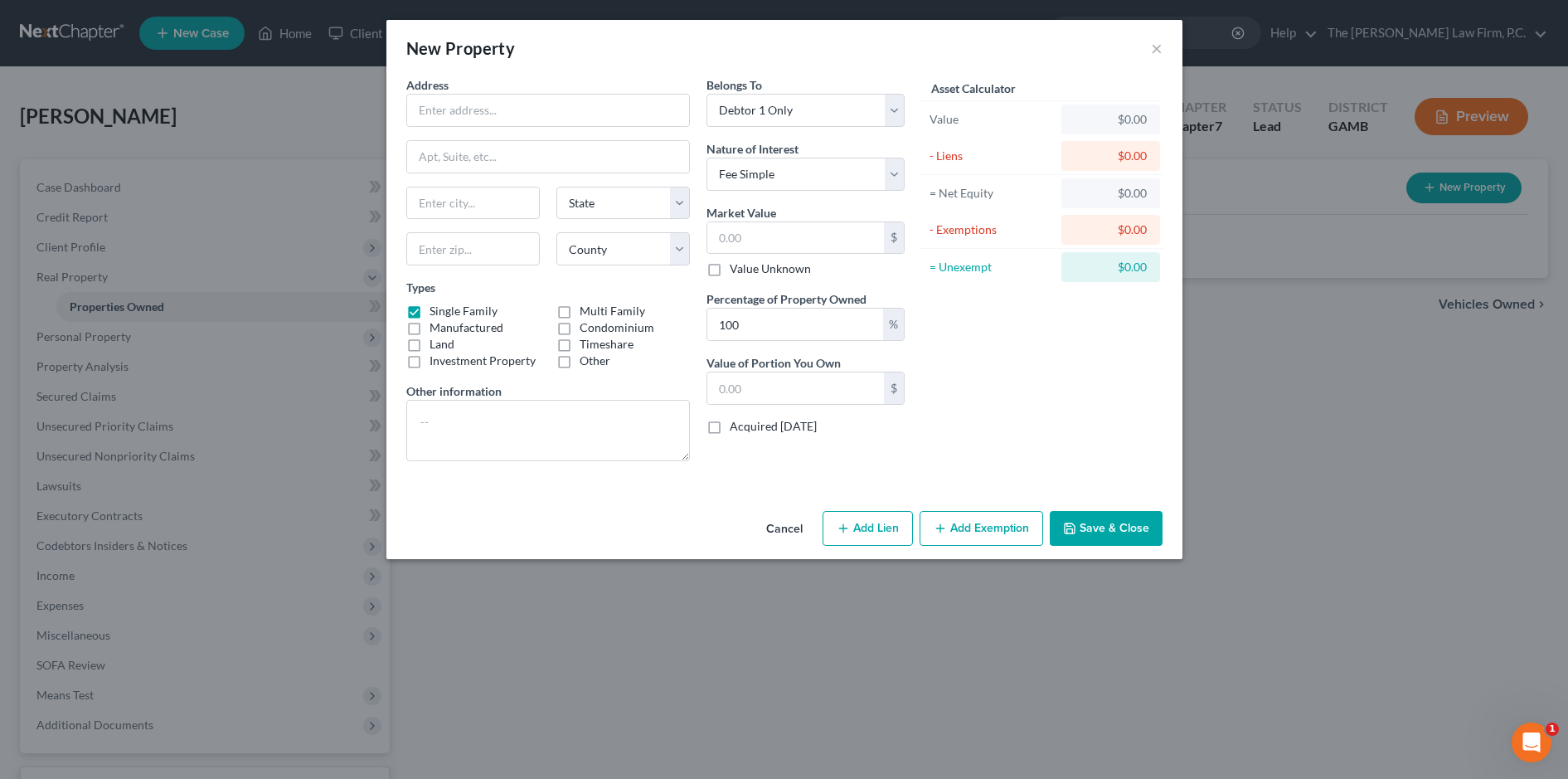
click at [787, 527] on button "Cancel" at bounding box center [784, 528] width 63 height 33
